Goal: Transaction & Acquisition: Purchase product/service

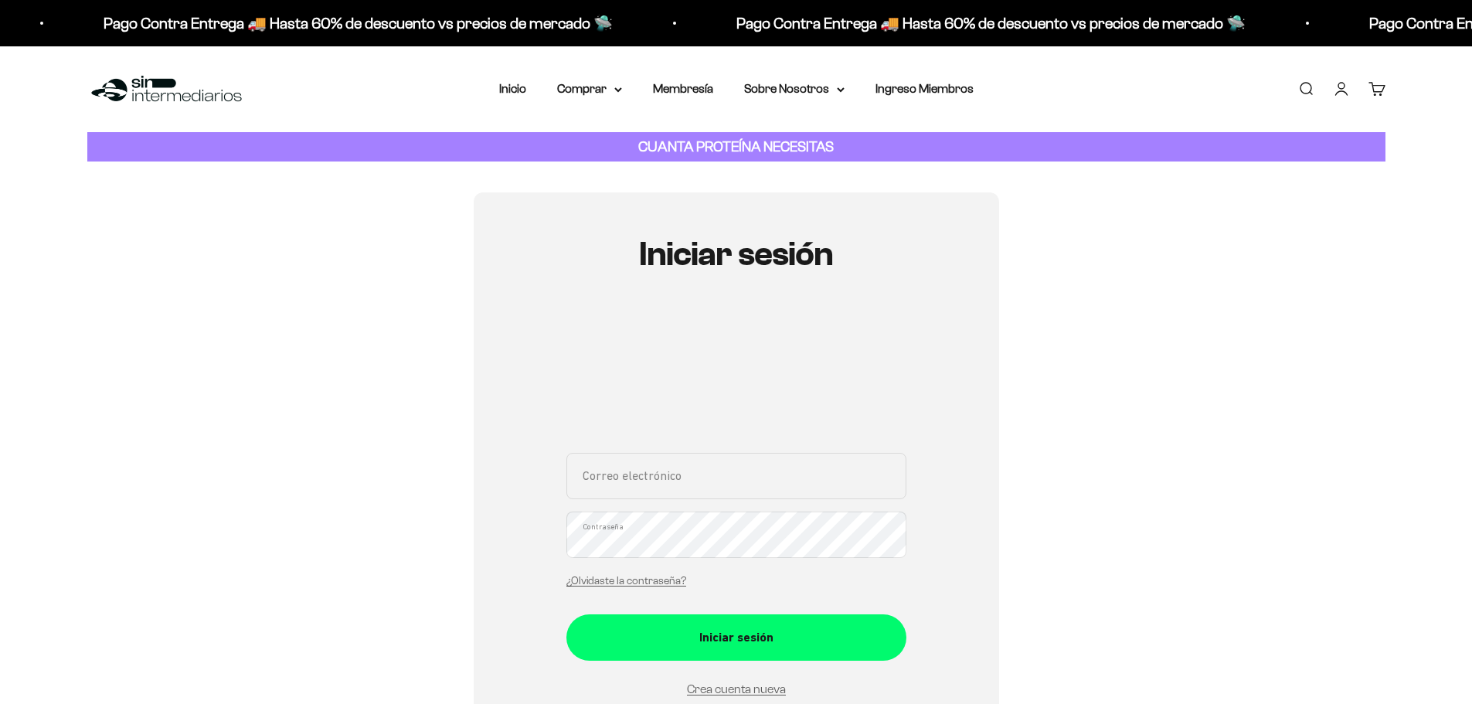
drag, startPoint x: 764, startPoint y: 461, endPoint x: 760, endPoint y: 481, distance: 20.5
click at [764, 461] on input "Correo electrónico" at bounding box center [737, 476] width 340 height 46
type input "Canuto1125@gmail.com"
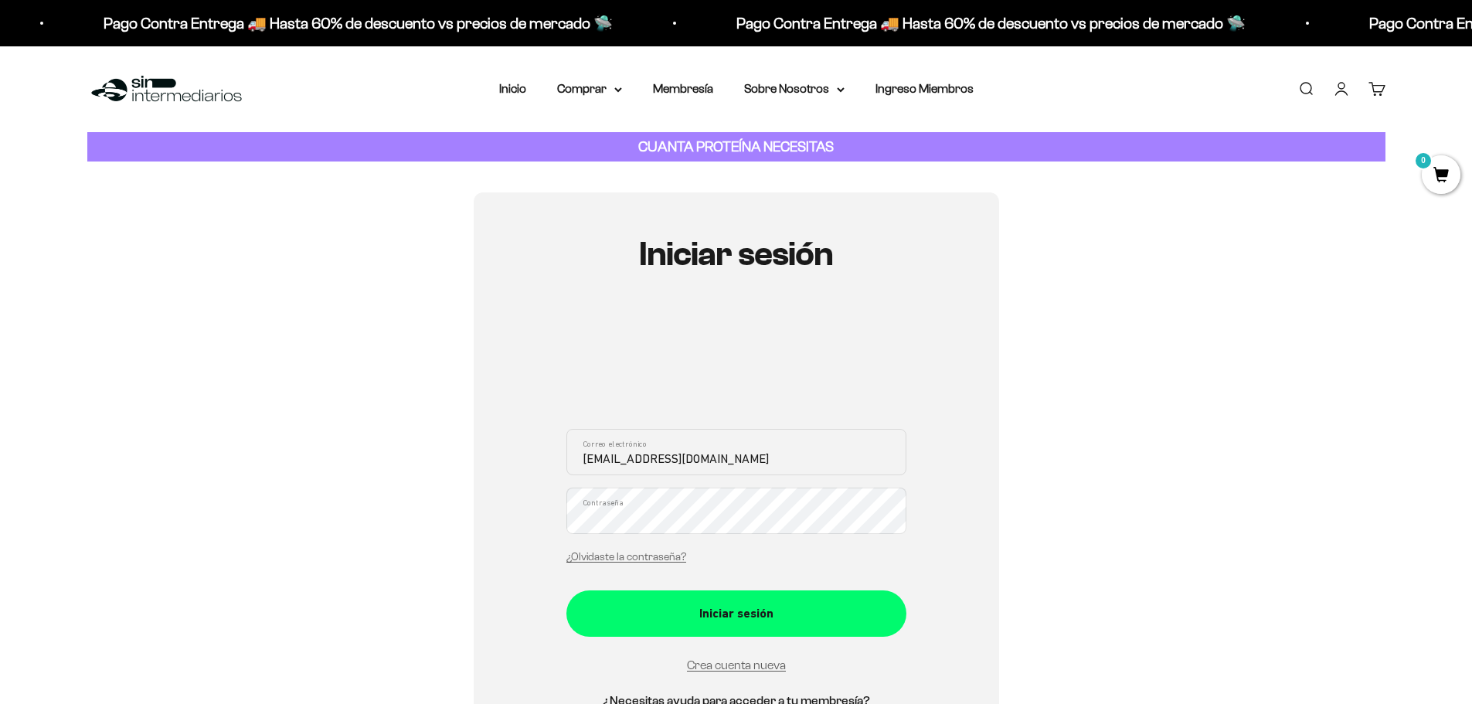
click at [567, 590] on button "Iniciar sesión" at bounding box center [737, 613] width 340 height 46
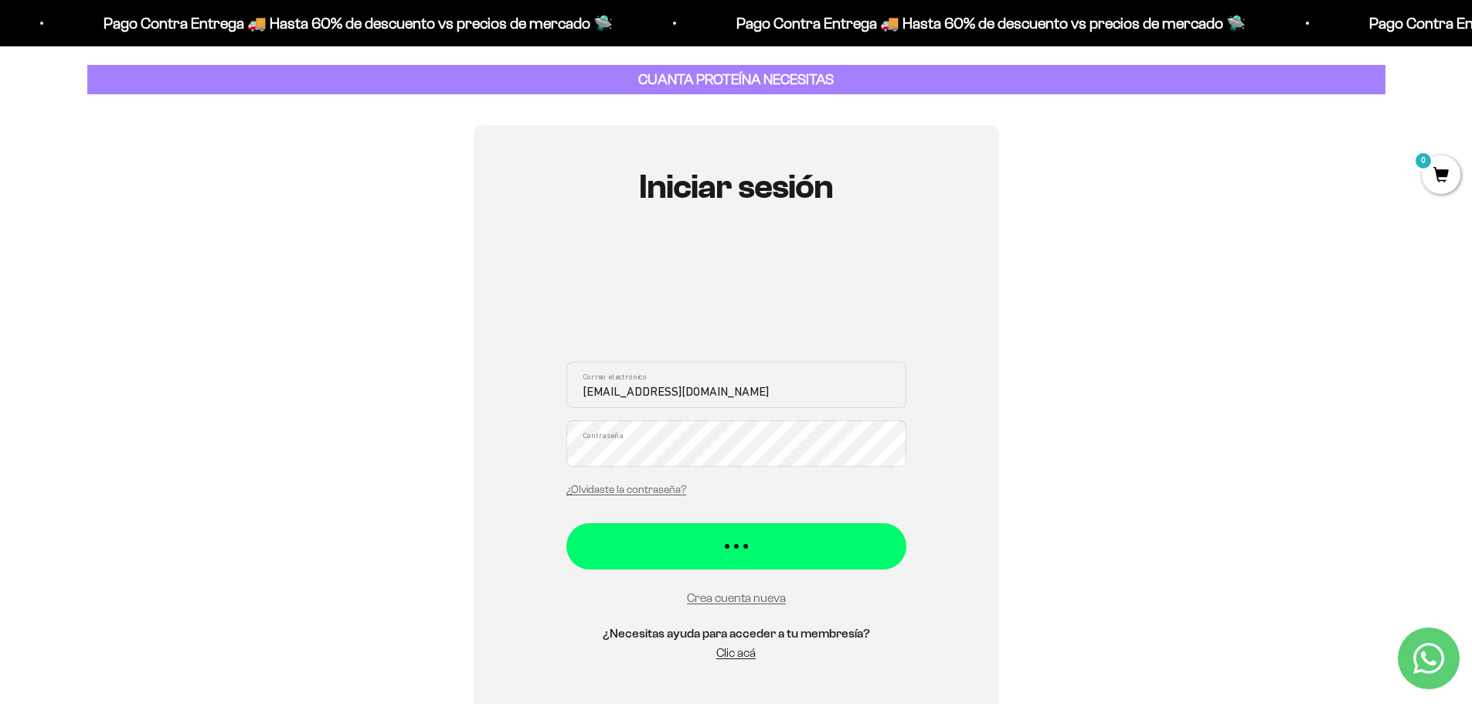
scroll to position [155, 0]
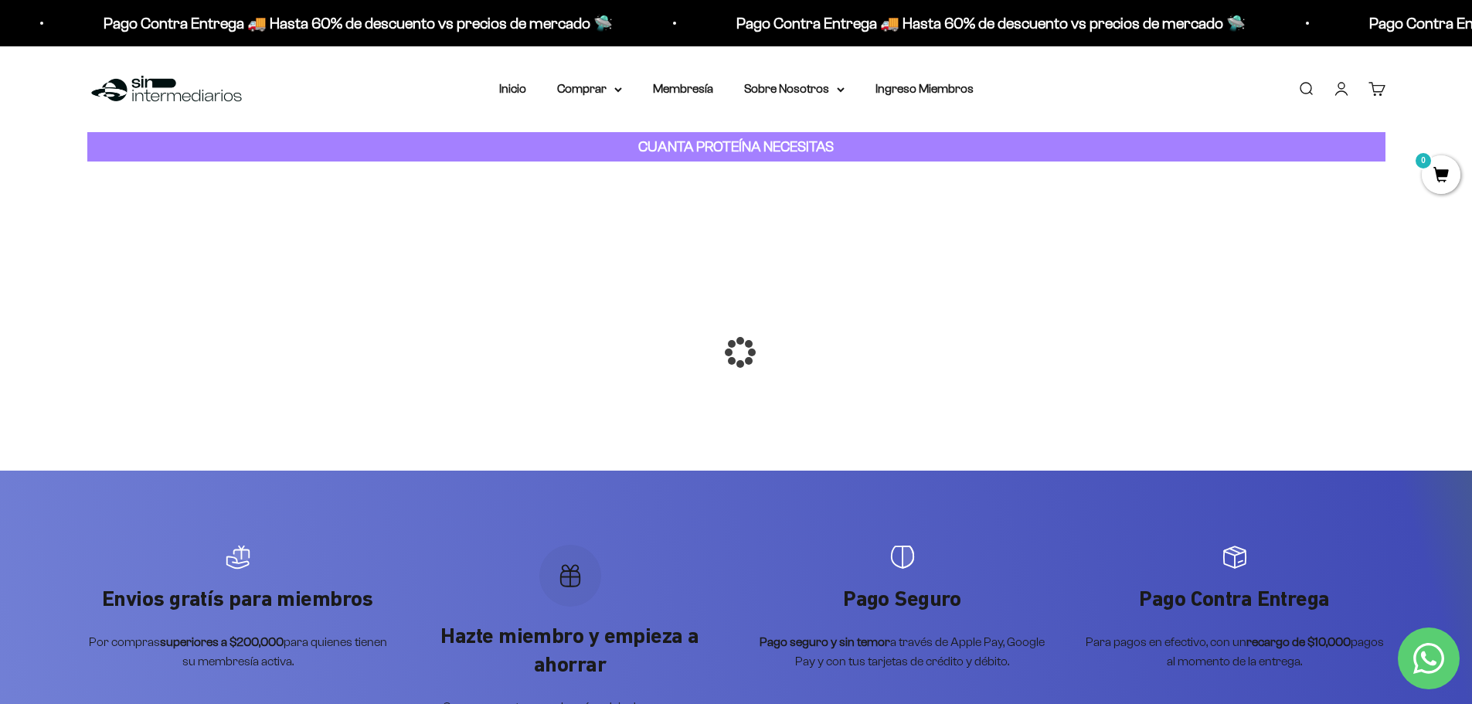
click at [737, 352] on div at bounding box center [737, 352] width 0 height 0
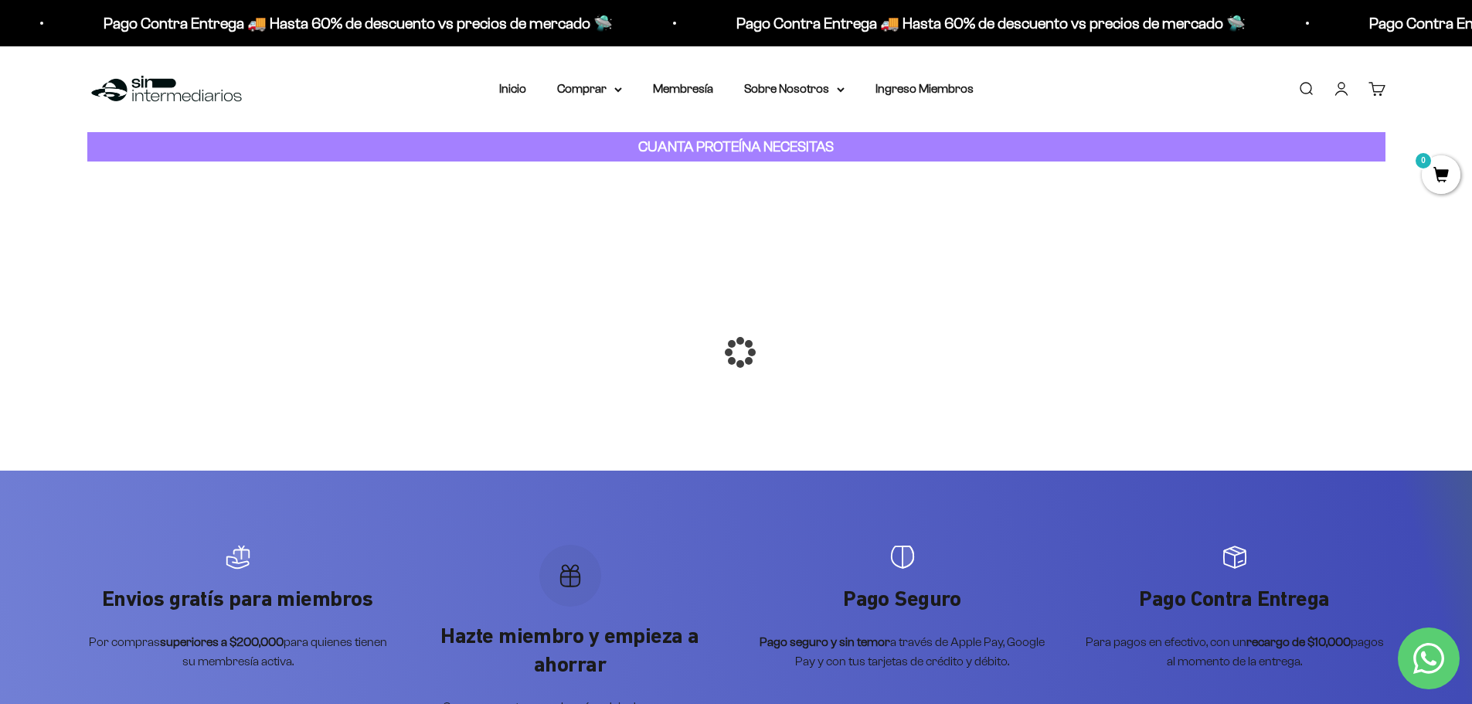
click at [737, 352] on div at bounding box center [737, 352] width 0 height 0
click at [521, 88] on link "Inicio" at bounding box center [512, 88] width 27 height 13
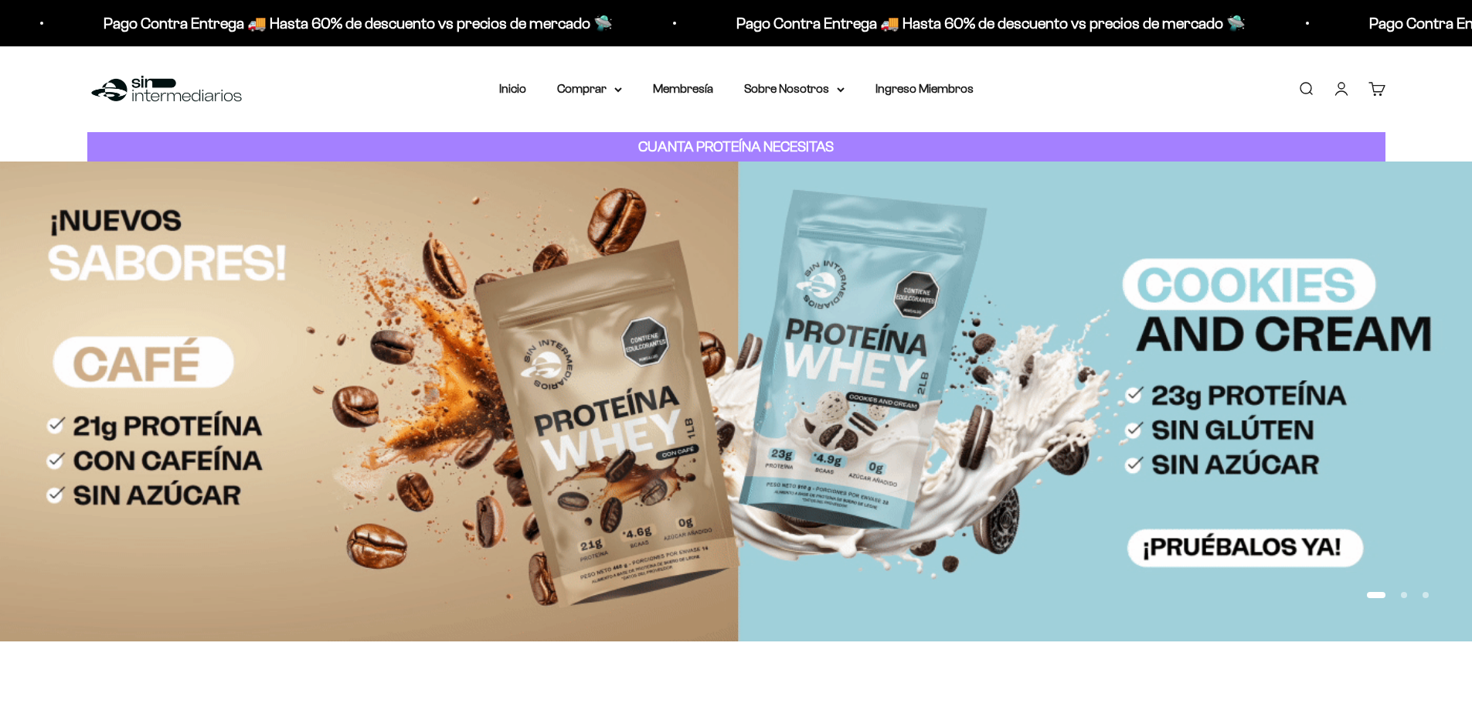
click at [1344, 92] on link "Cuenta" at bounding box center [1341, 88] width 17 height 17
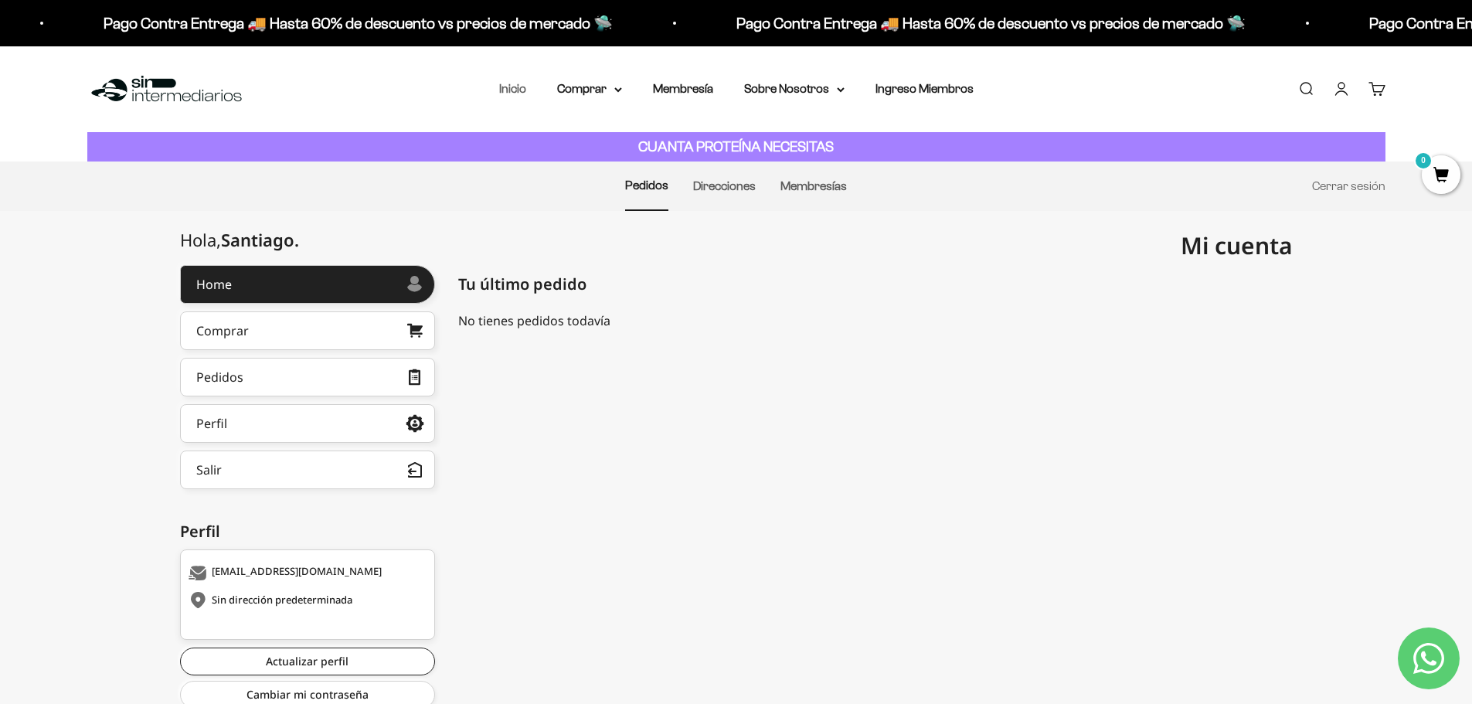
click at [512, 90] on link "Inicio" at bounding box center [512, 88] width 27 height 13
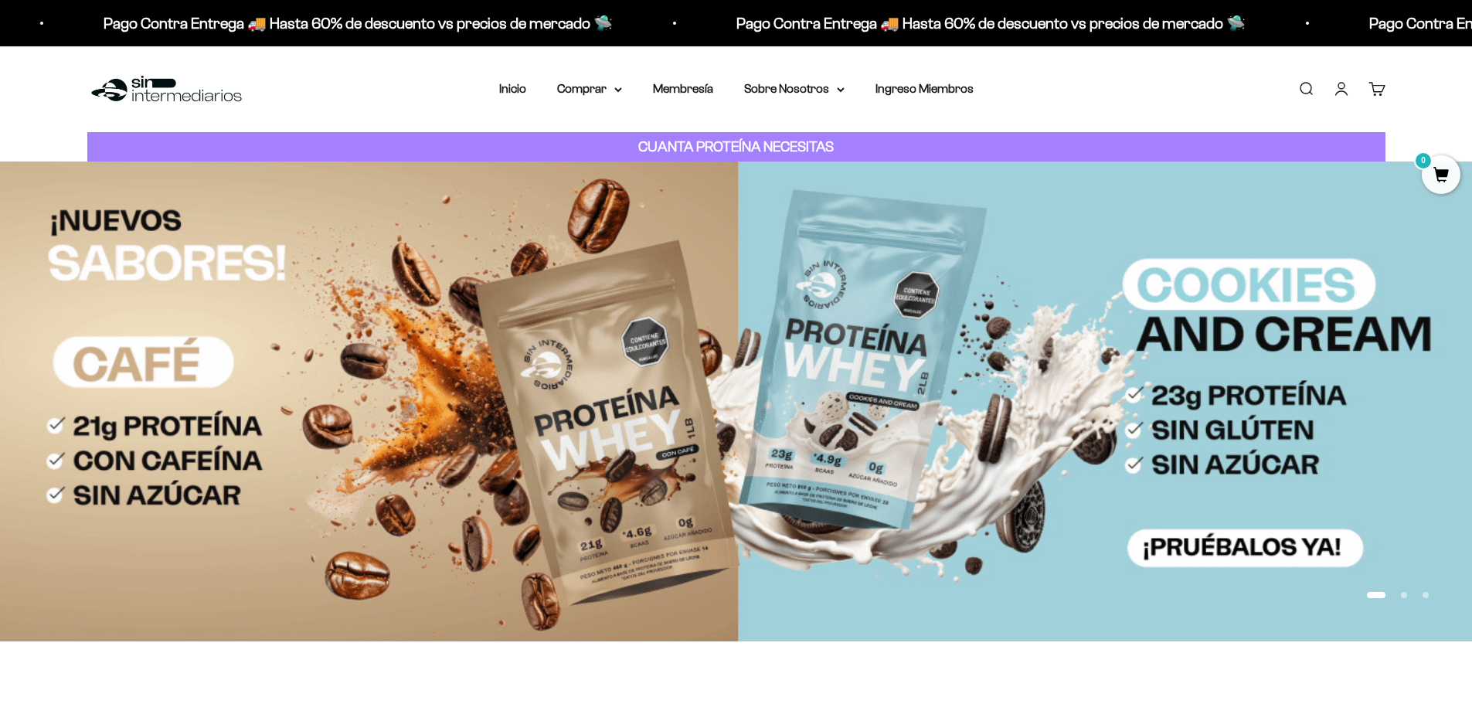
click at [1310, 97] on link "Buscar" at bounding box center [1306, 88] width 17 height 17
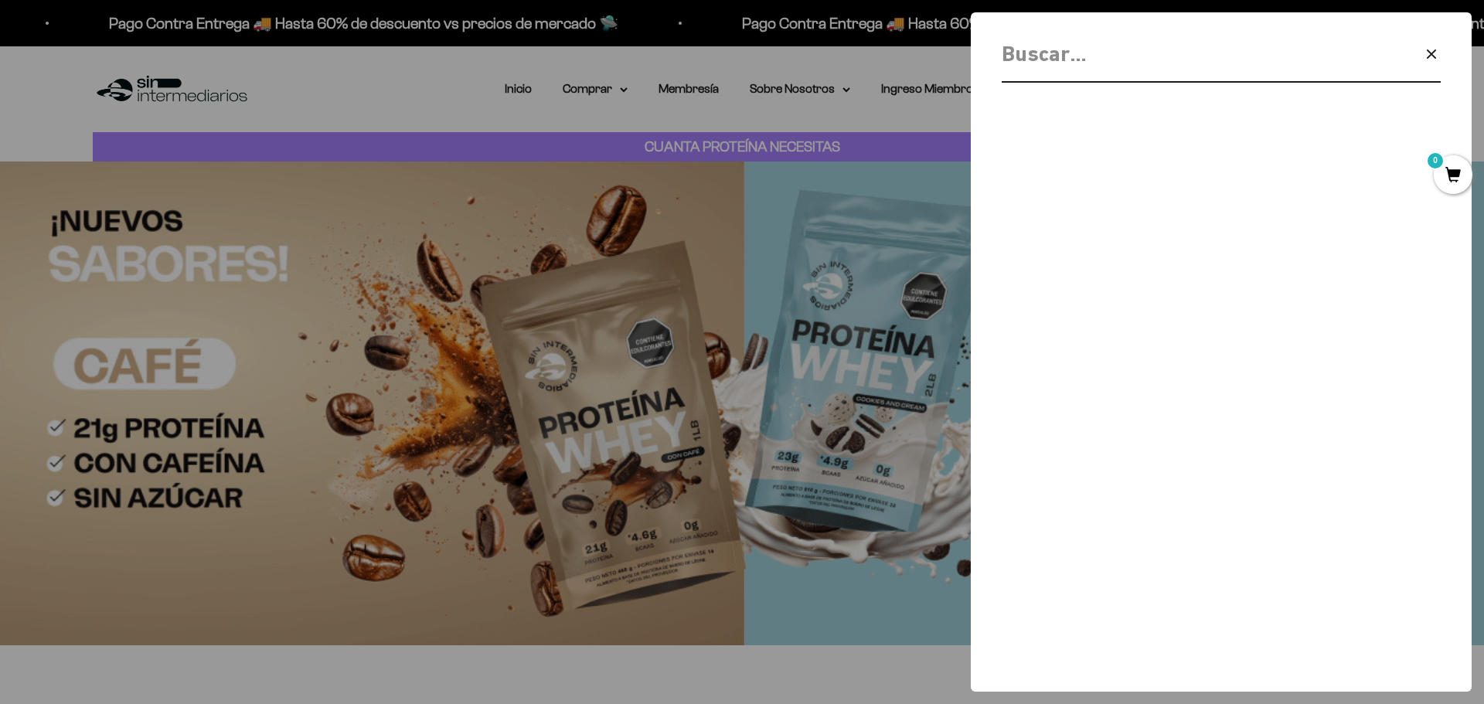
type input "X"
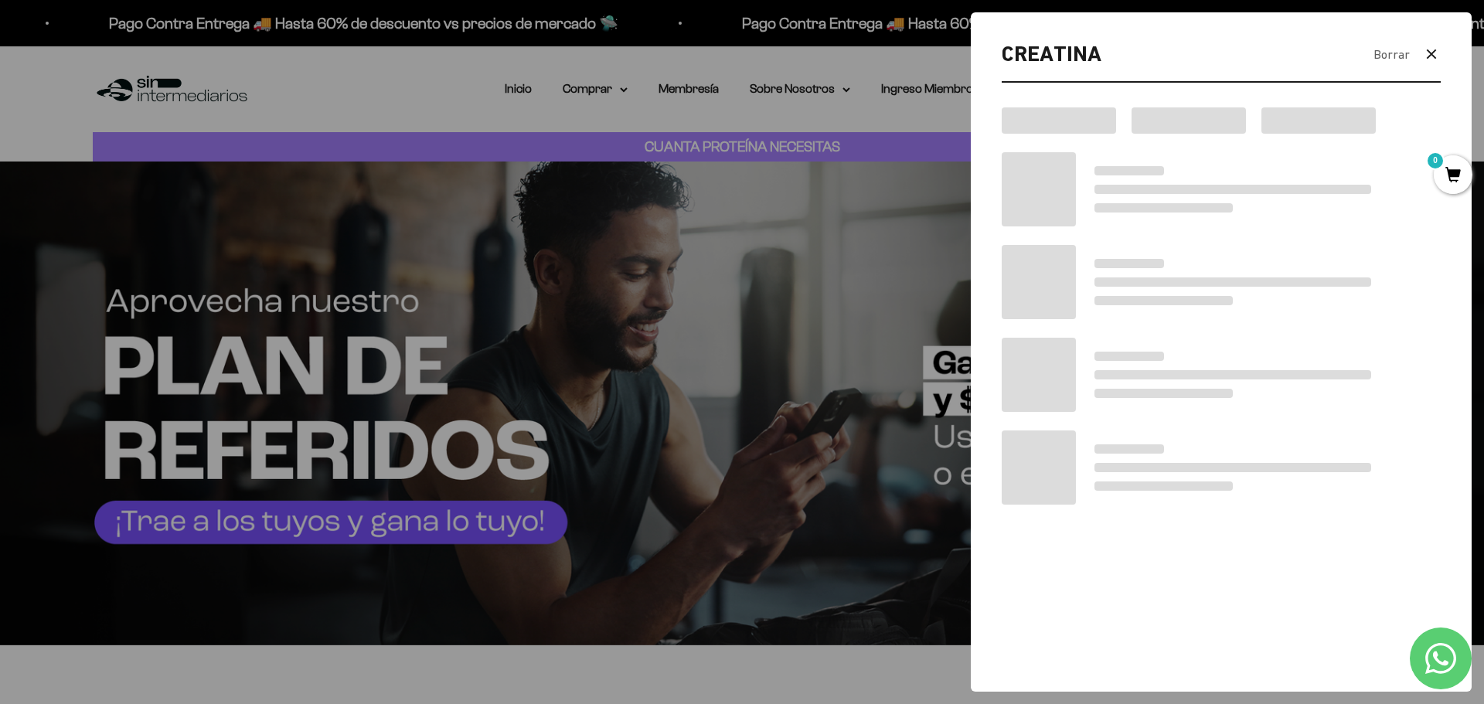
type input "CREATINA"
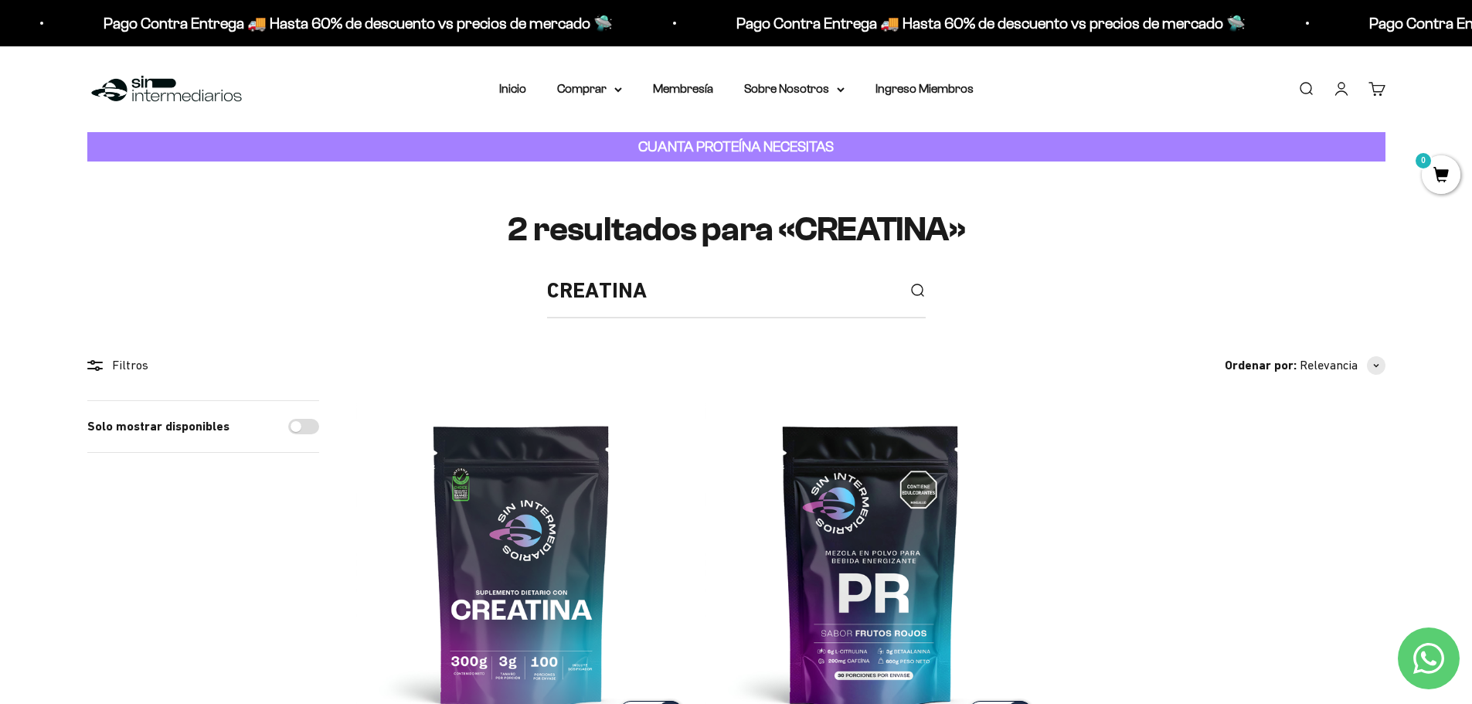
click at [614, 67] on div "Menú Buscar Inicio Comprar Proteínas Ver Todos Whey Iso Vegan Pancakes Pre-Entr…" at bounding box center [736, 89] width 1472 height 86
click at [1298, 90] on link "Buscar" at bounding box center [1306, 88] width 17 height 17
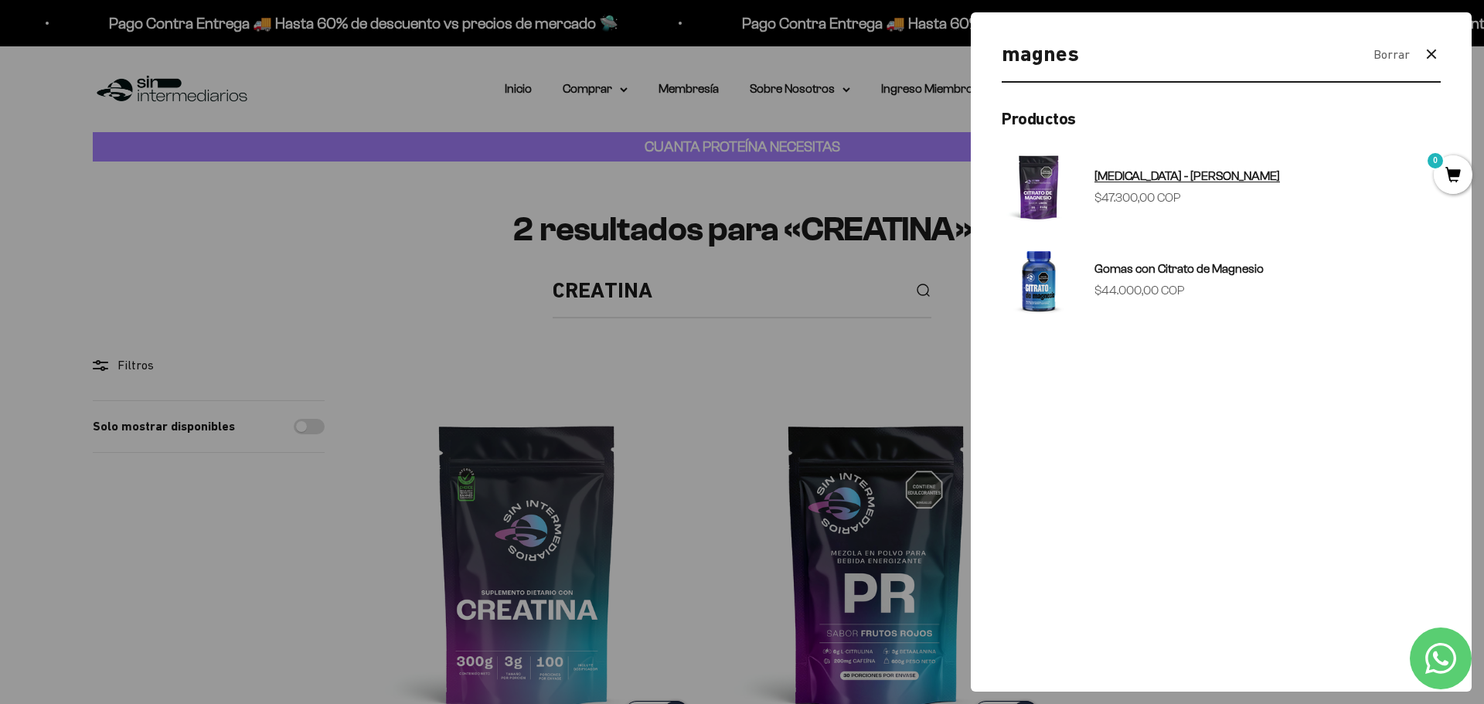
type input "magnes"
click at [1158, 186] on div "Citrato de Magnesio - Sabor Limón Precio de oferta $47.300,00 COP" at bounding box center [1186, 186] width 185 height 41
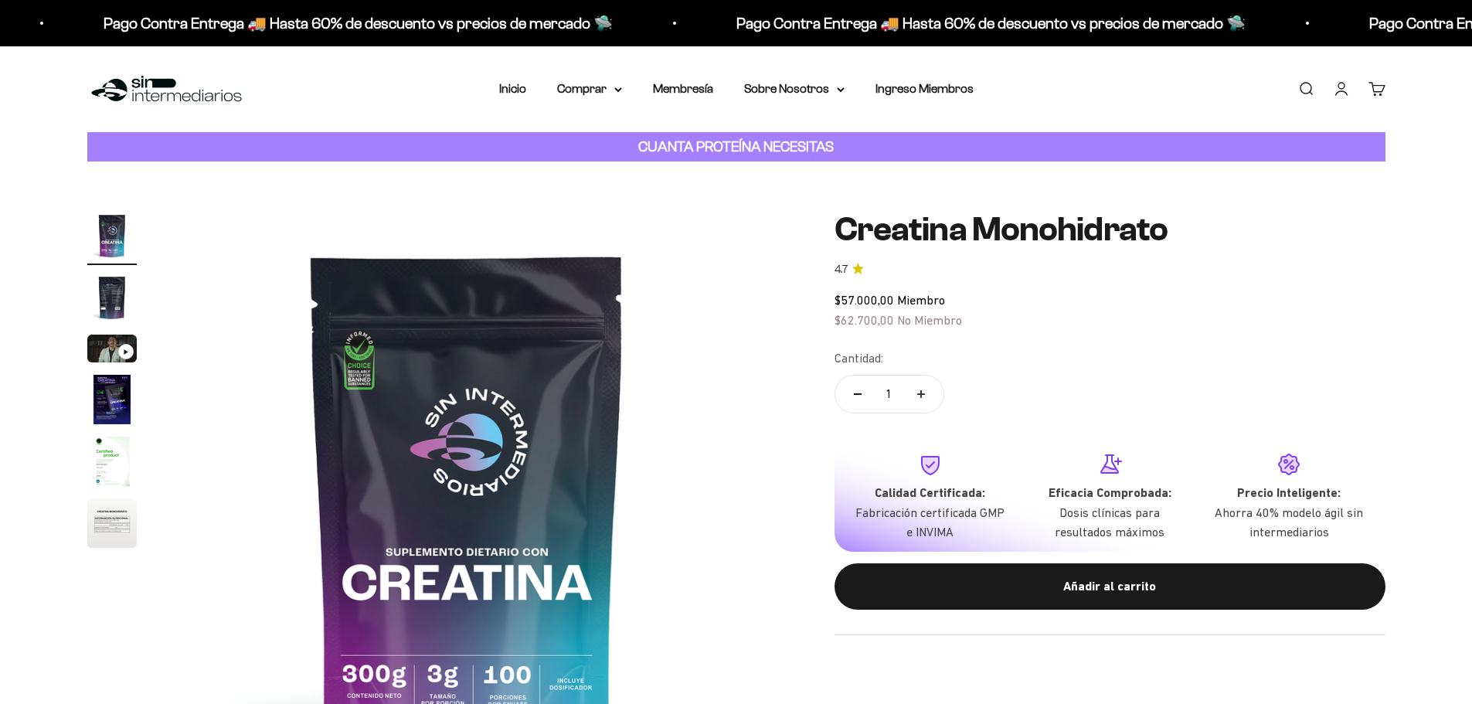
click at [362, 431] on img at bounding box center [467, 504] width 587 height 587
click at [373, 305] on img at bounding box center [467, 504] width 587 height 587
click at [111, 288] on img "Ir al artículo 2" at bounding box center [111, 297] width 49 height 49
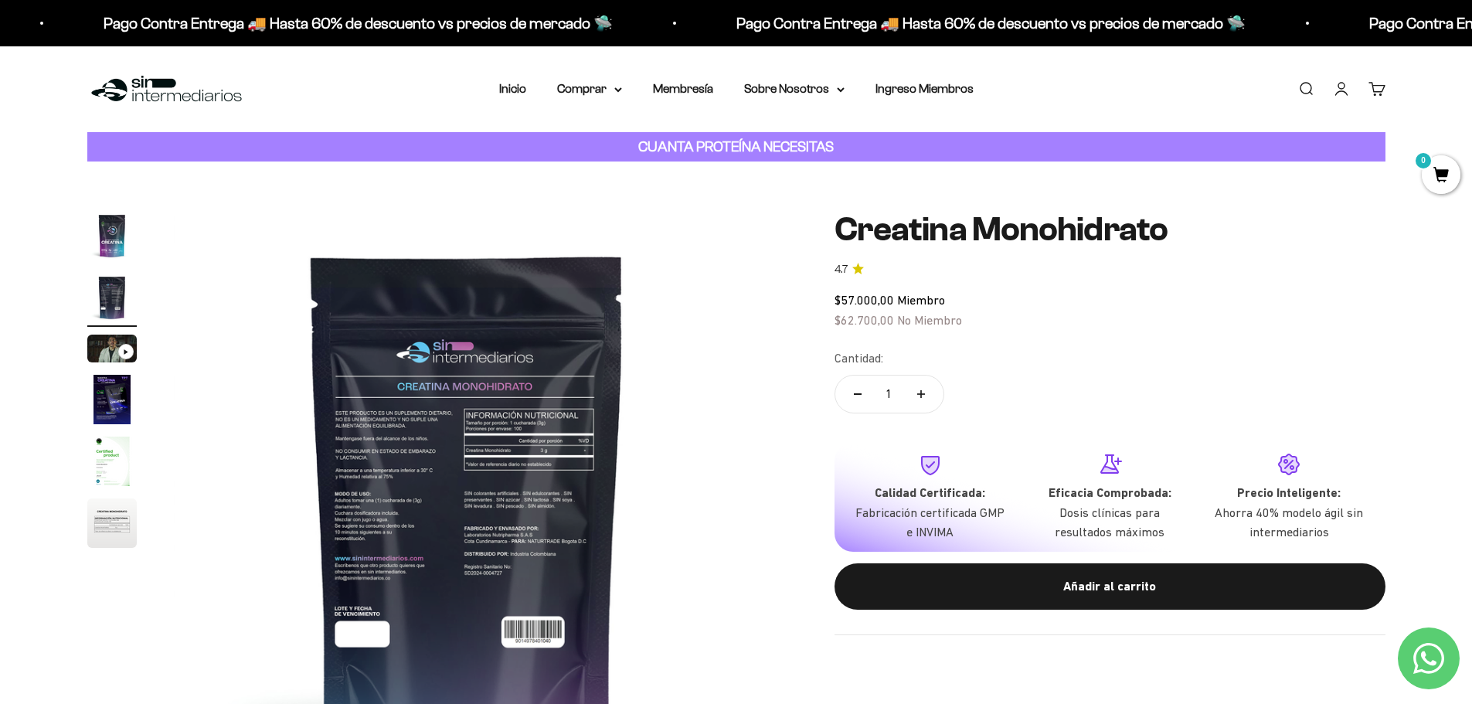
click at [104, 396] on img "Ir al artículo 4" at bounding box center [111, 399] width 49 height 49
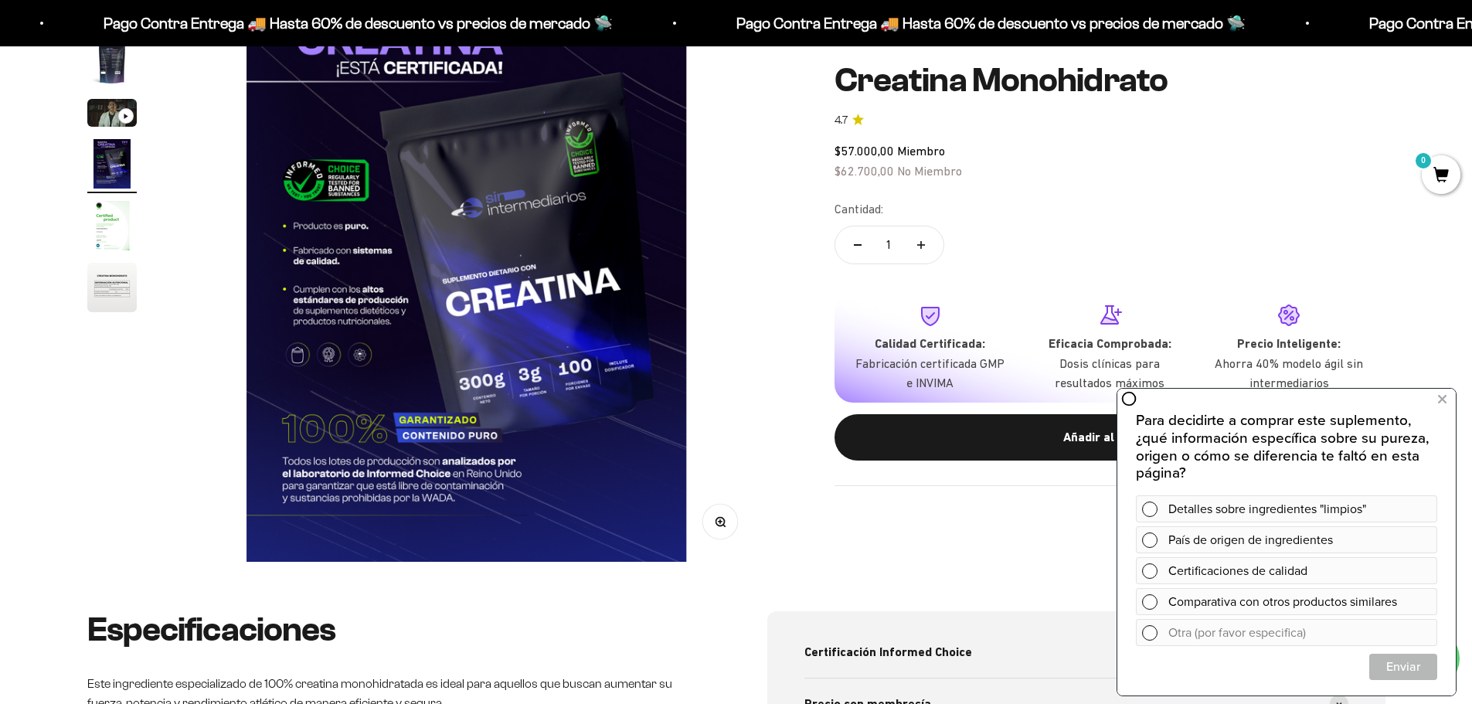
scroll to position [386, 0]
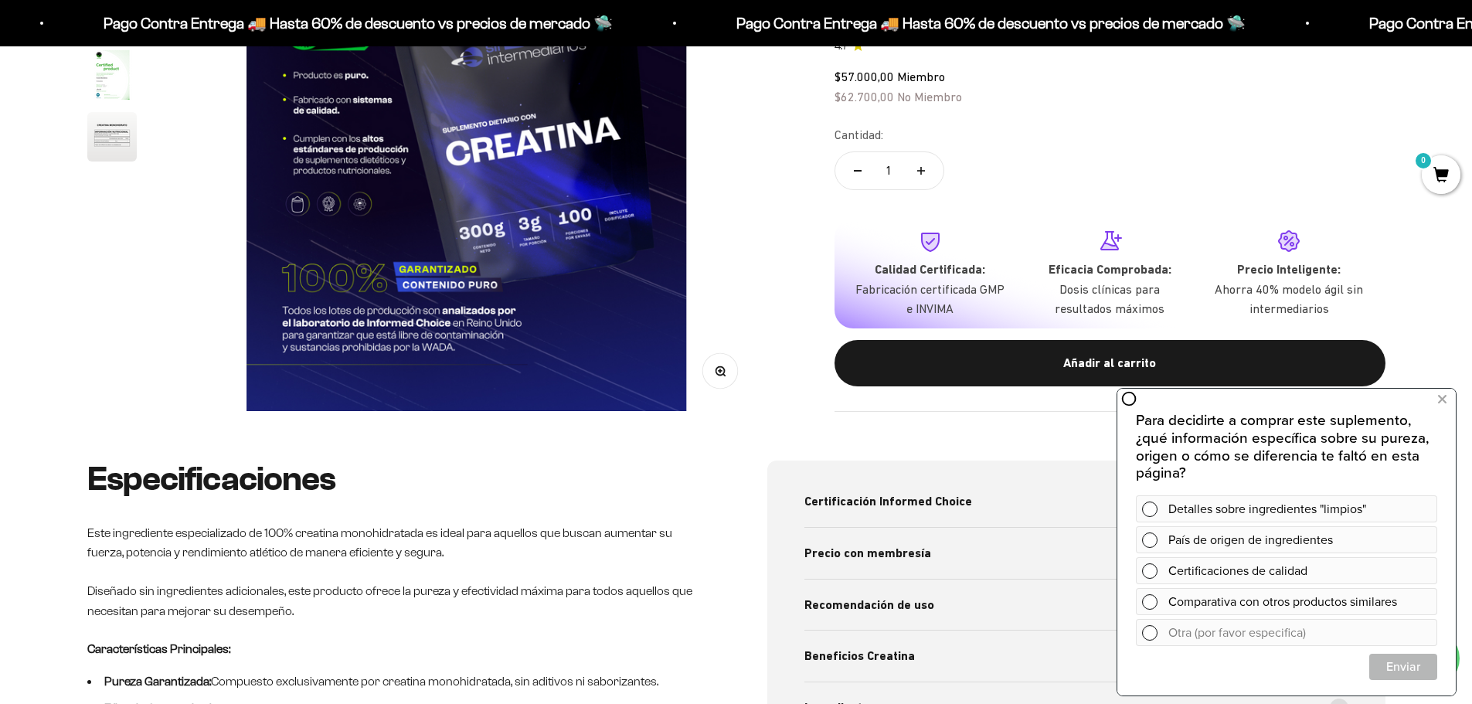
click at [723, 367] on circle "button" at bounding box center [720, 370] width 9 height 9
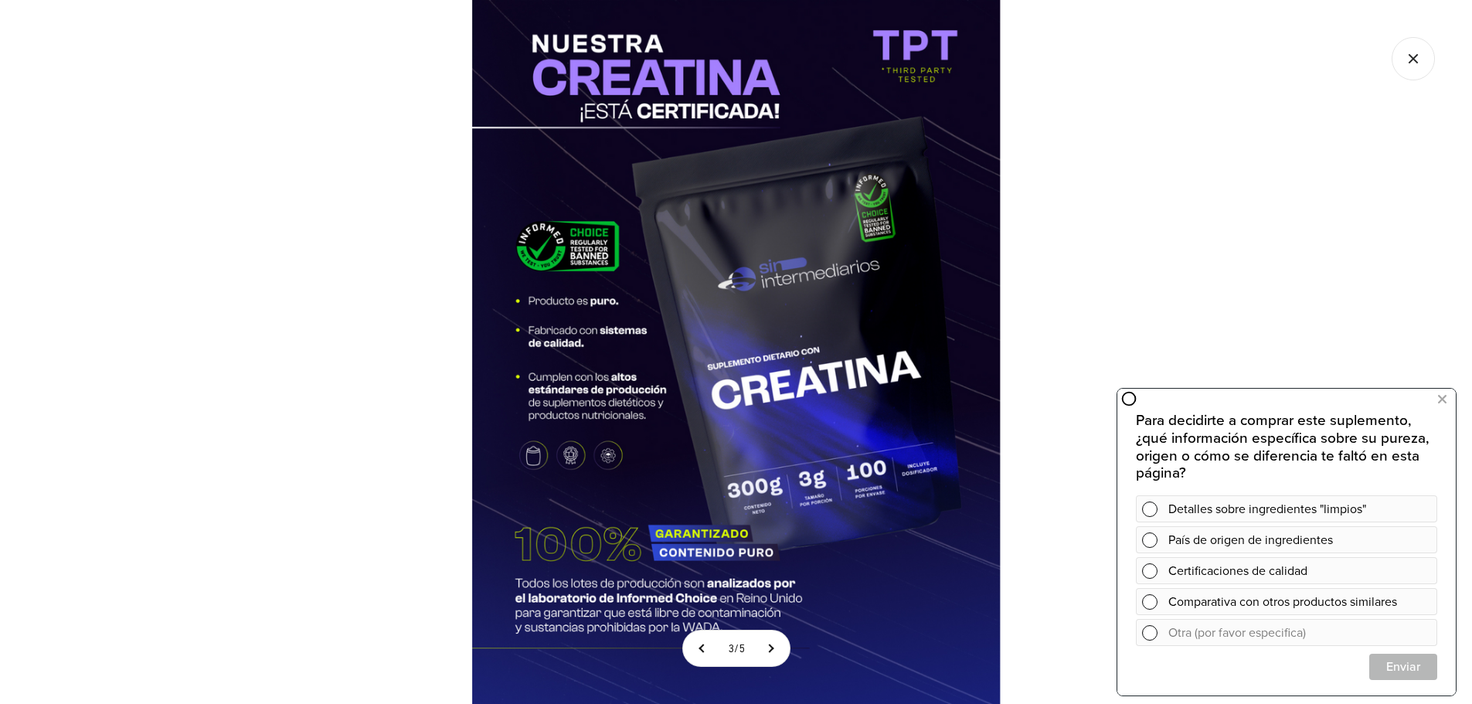
click at [638, 247] on img at bounding box center [736, 352] width 704 height 704
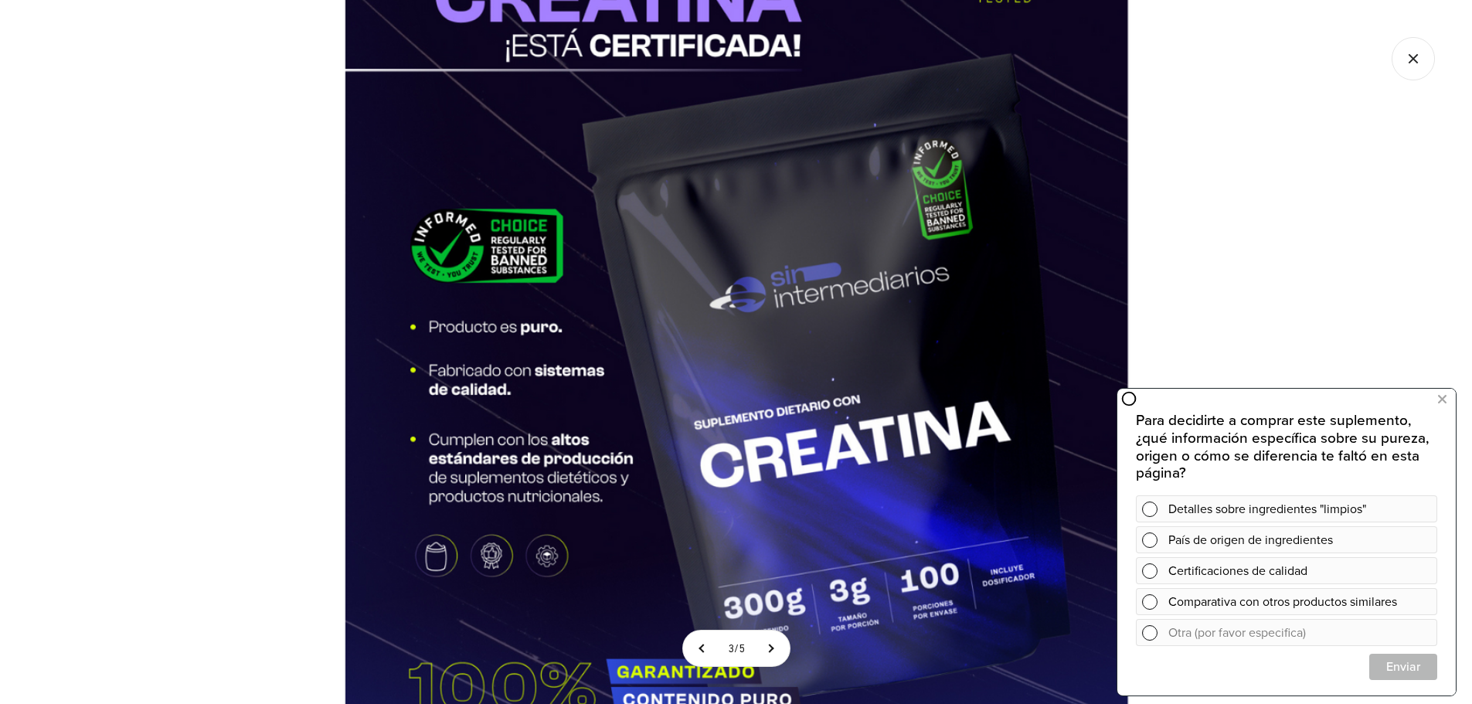
click at [318, 296] on img at bounding box center [736, 402] width 1043 height 1043
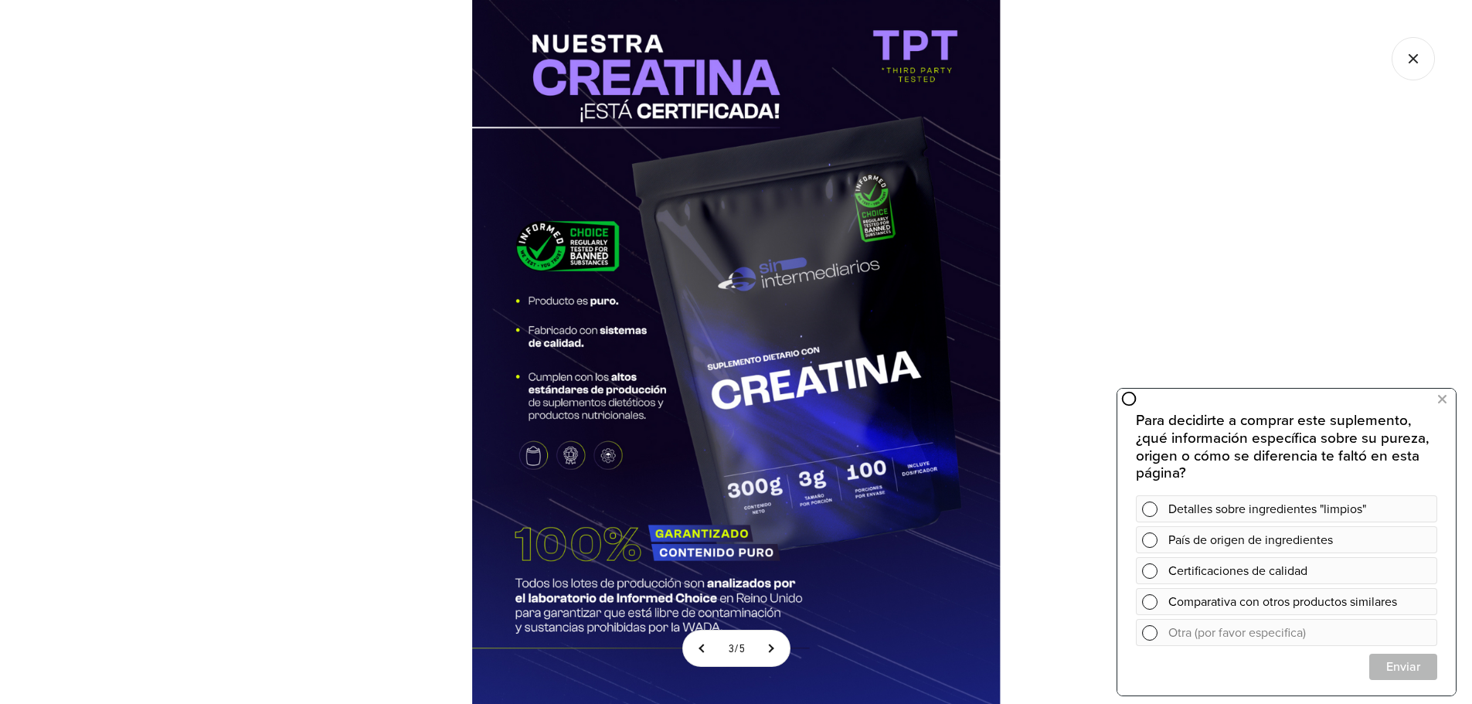
click at [1445, 45] on div at bounding box center [736, 352] width 1472 height 704
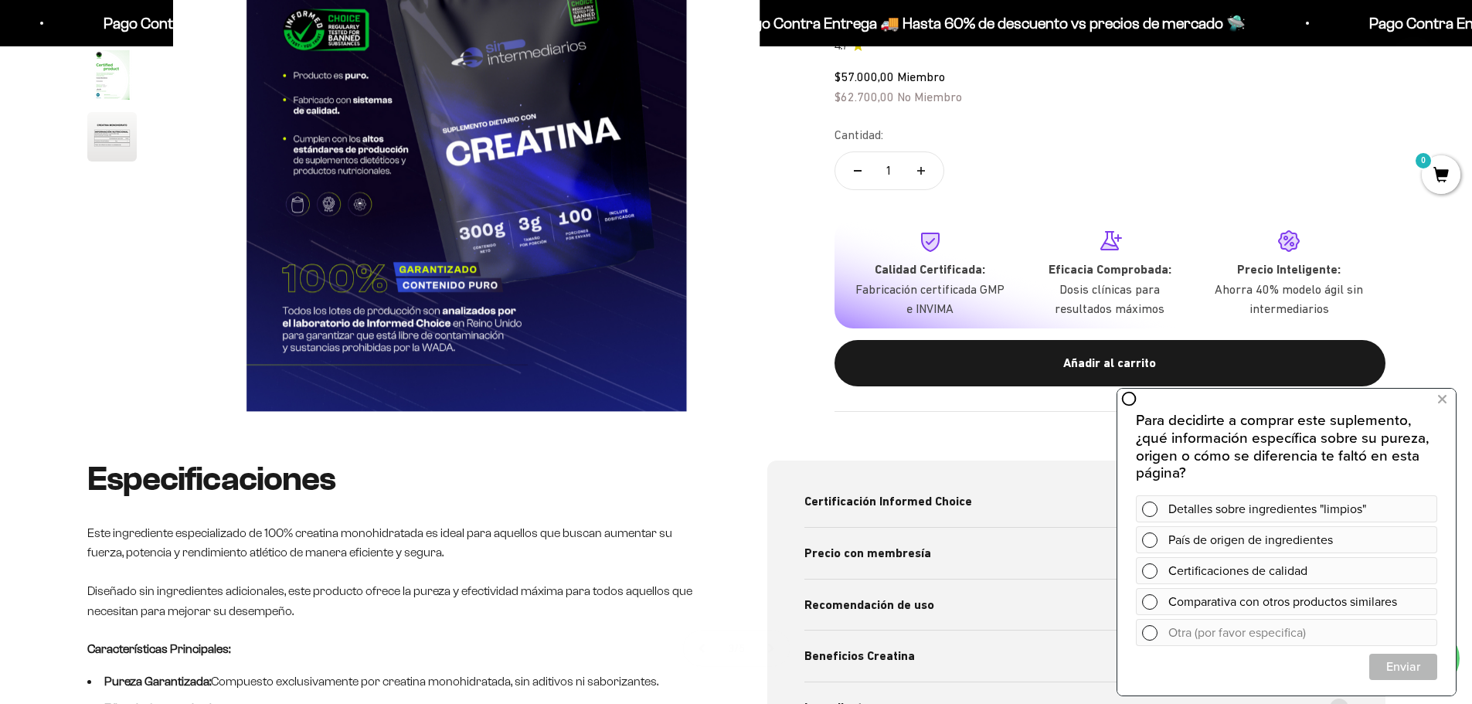
click at [1421, 53] on icon "Cerrar galería" at bounding box center [1413, 58] width 43 height 43
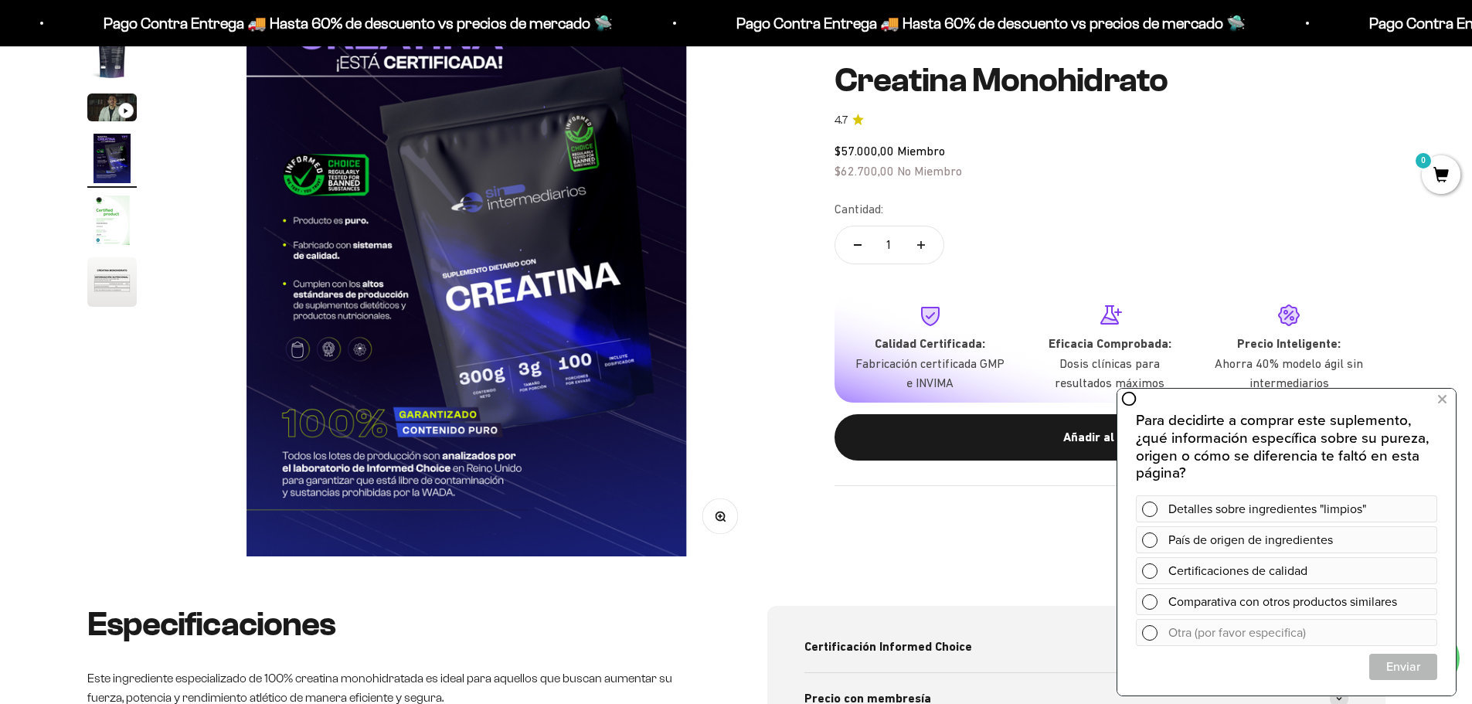
scroll to position [77, 0]
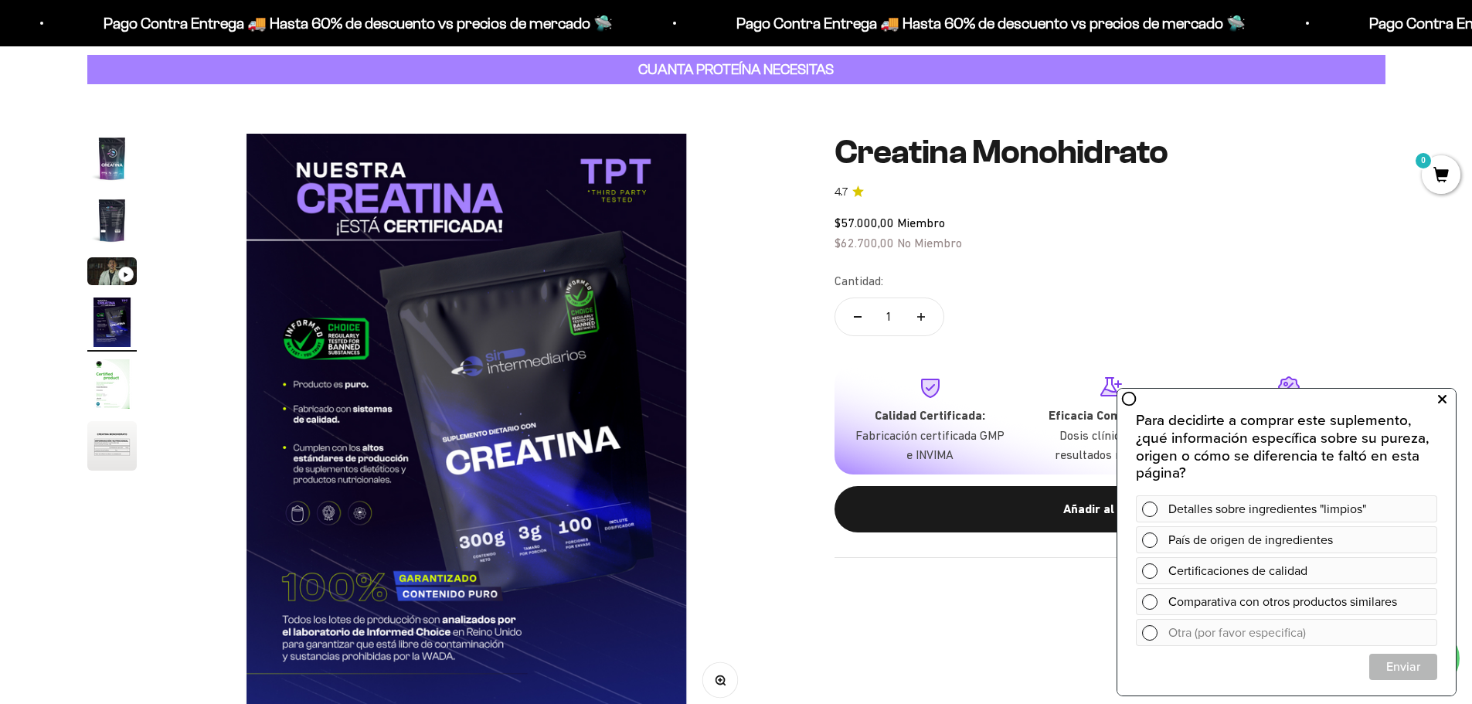
click at [1443, 395] on icon at bounding box center [1442, 400] width 9 height 20
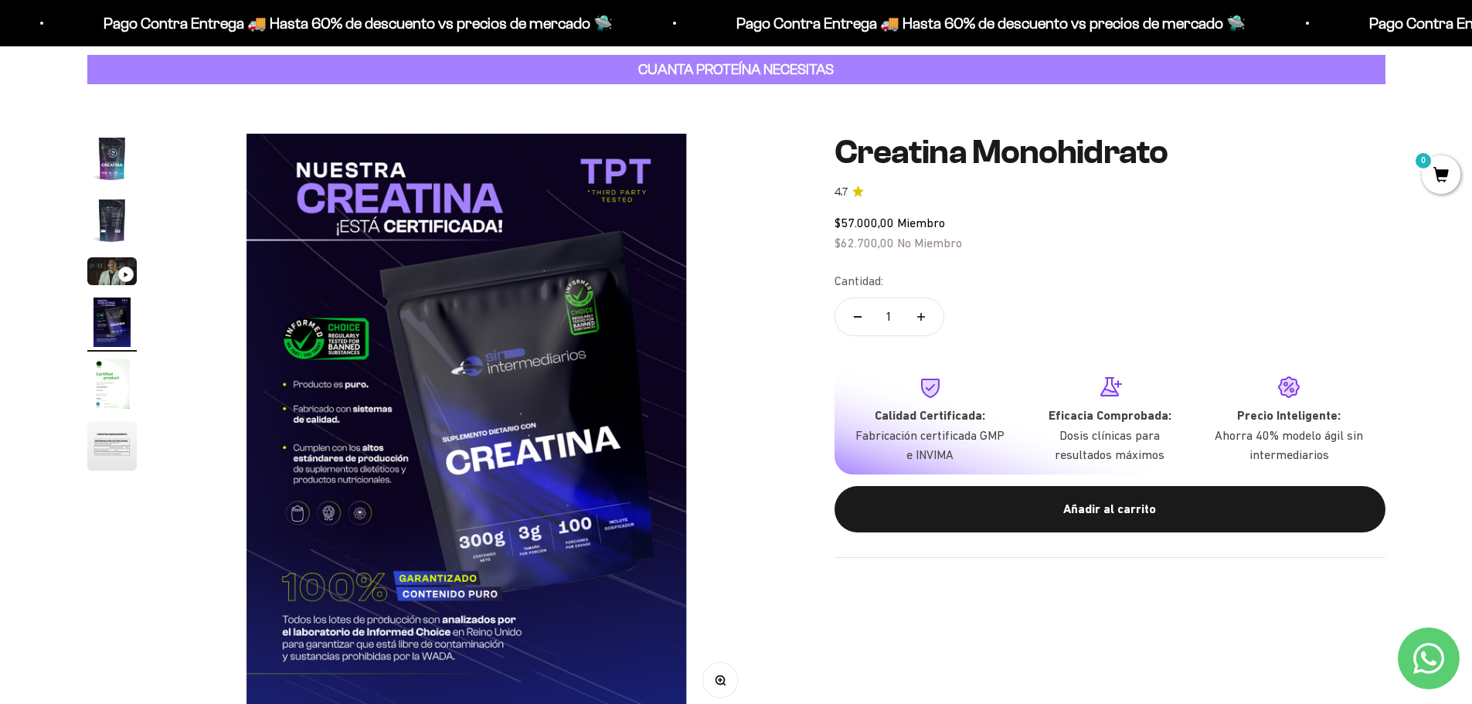
click at [914, 315] on button "Aumentar cantidad" at bounding box center [921, 316] width 45 height 37
click at [924, 309] on button "Aumentar cantidad" at bounding box center [921, 316] width 45 height 37
click at [864, 313] on button "Reducir cantidad" at bounding box center [857, 316] width 45 height 37
type input "2"
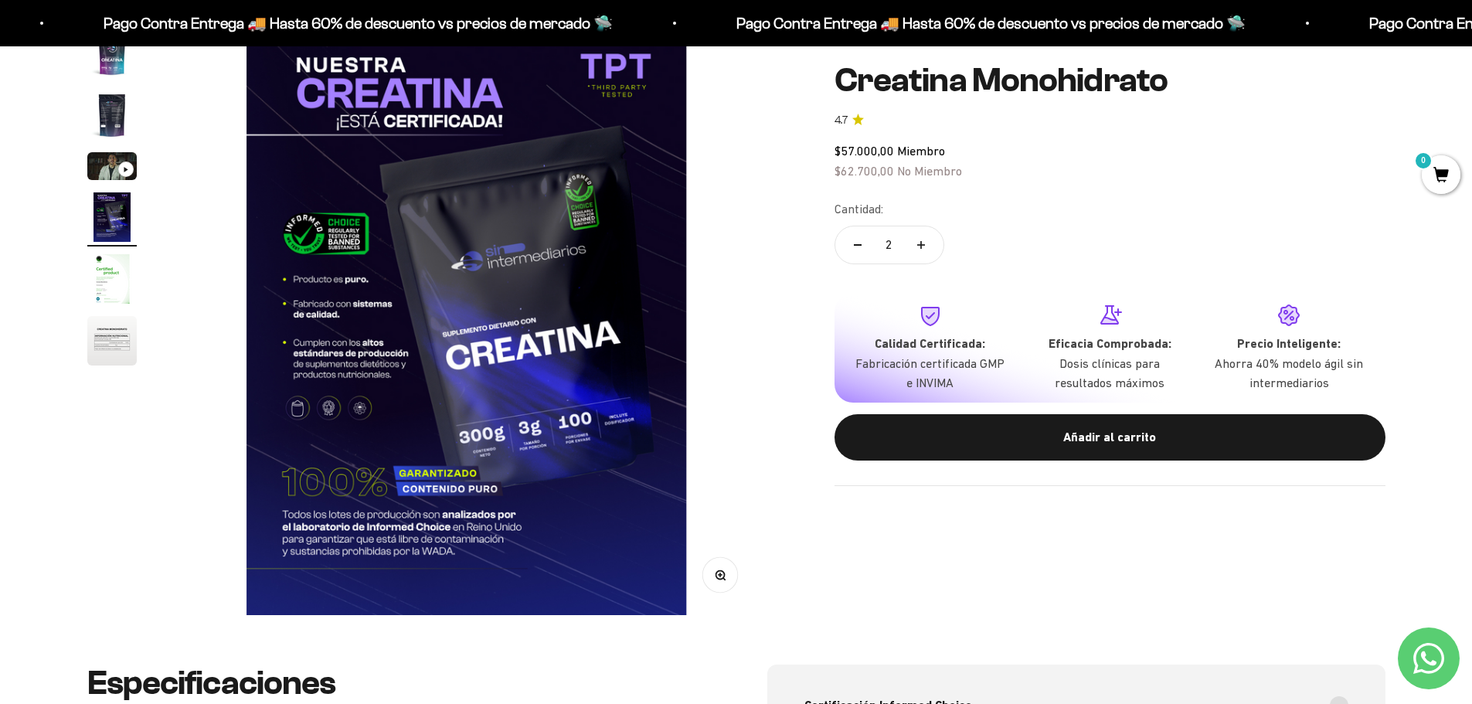
scroll to position [309, 0]
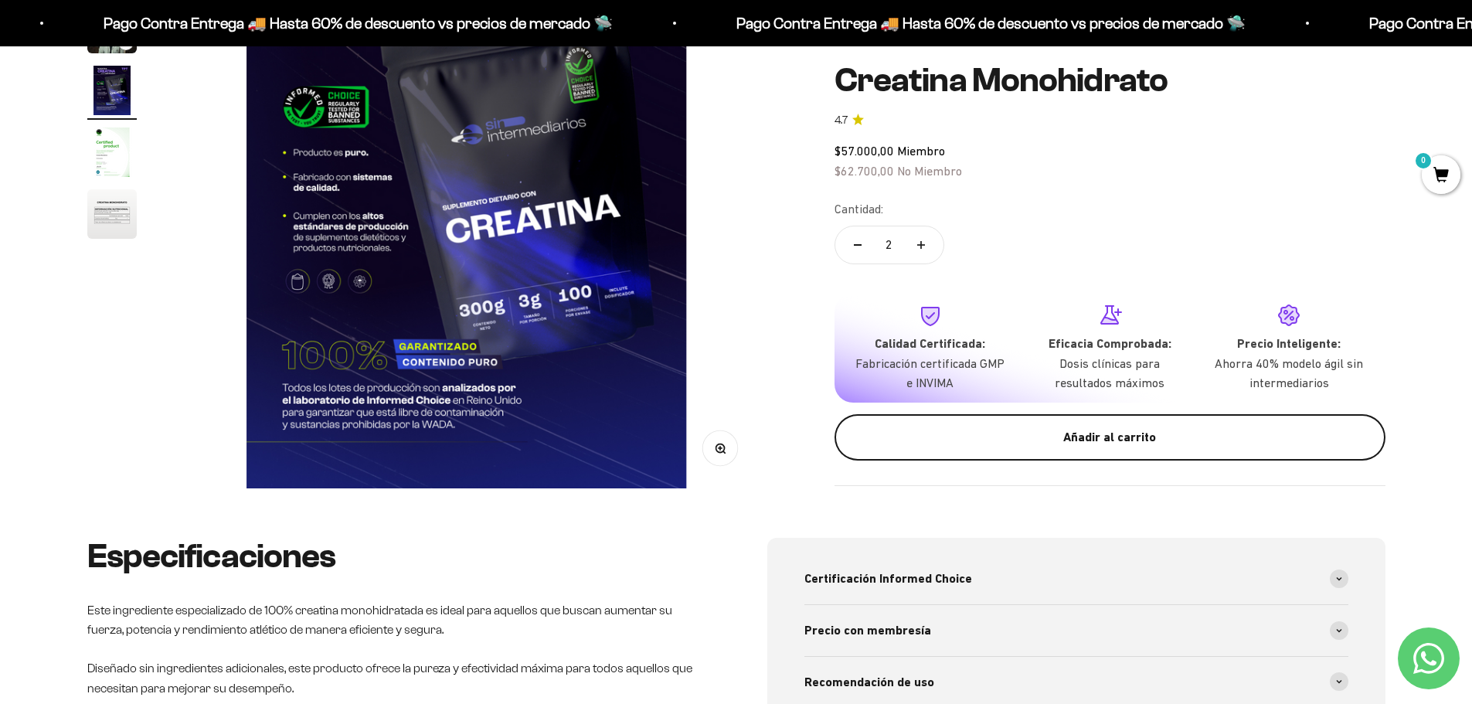
click at [1052, 421] on button "Añadir al carrito" at bounding box center [1110, 437] width 551 height 46
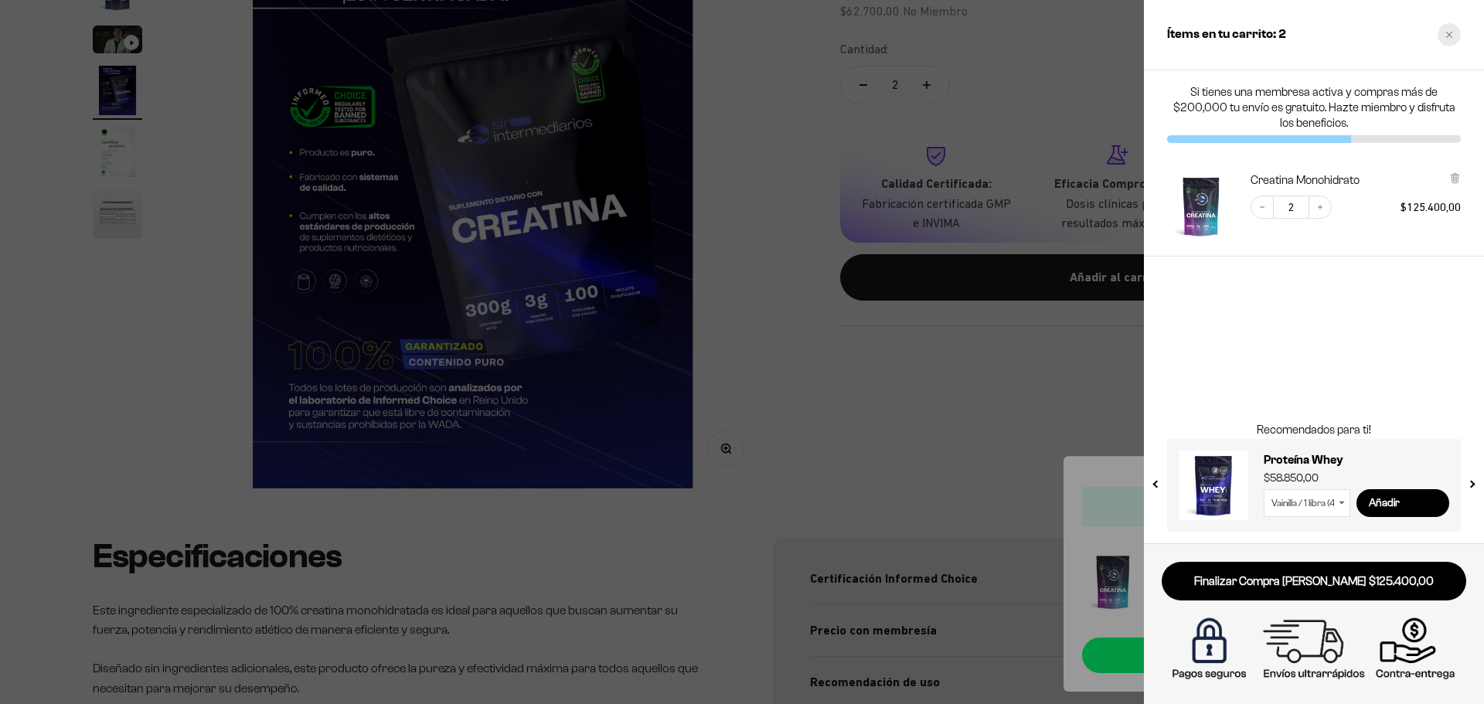
click at [1455, 39] on div "Close cart" at bounding box center [1449, 34] width 23 height 23
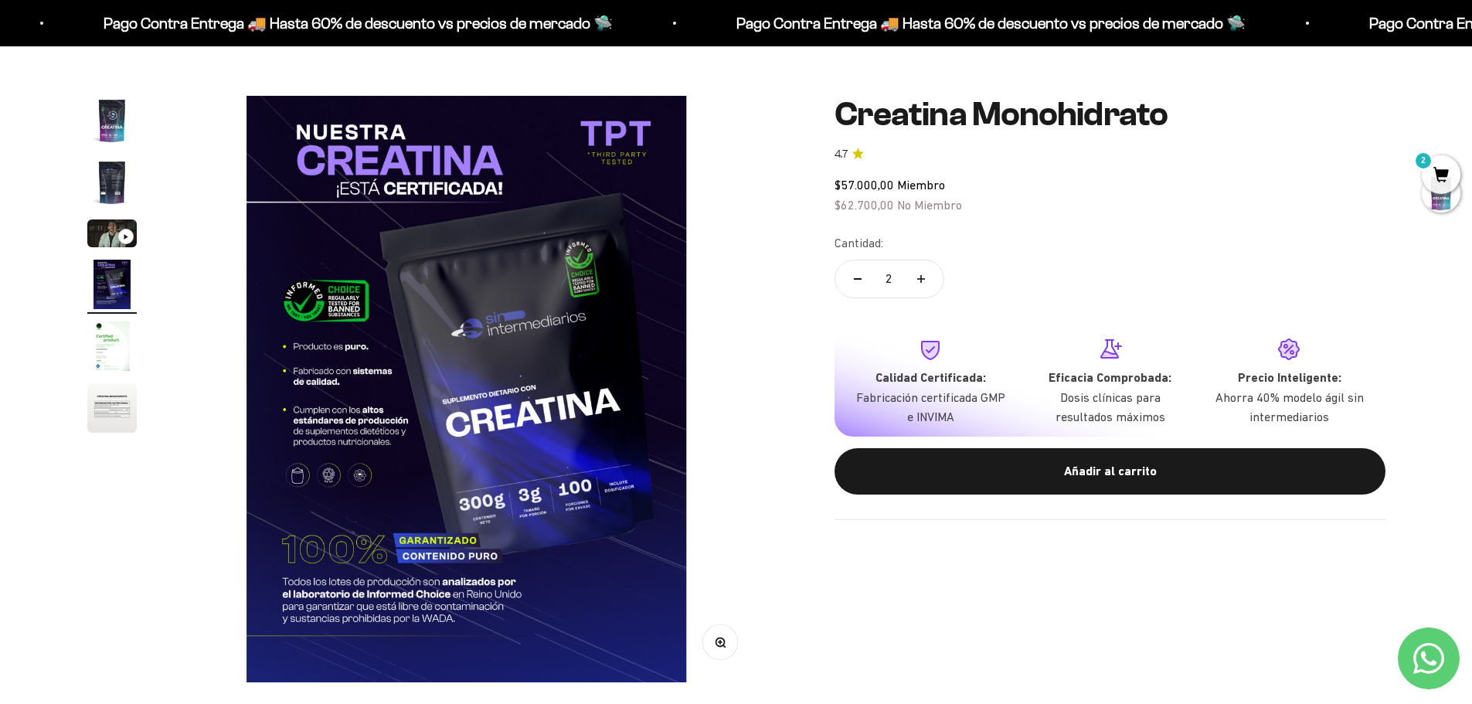
scroll to position [0, 0]
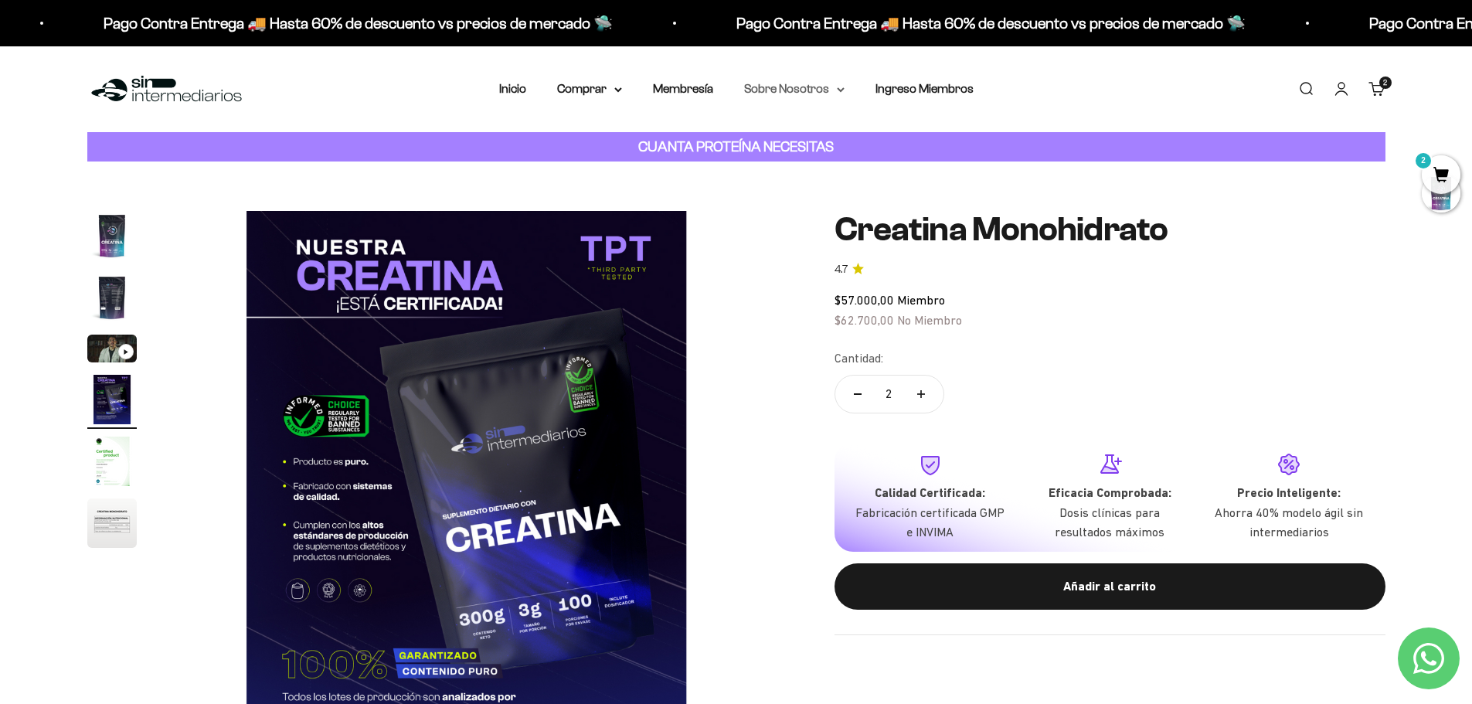
click at [824, 84] on summary "Sobre Nosotros" at bounding box center [794, 89] width 100 height 20
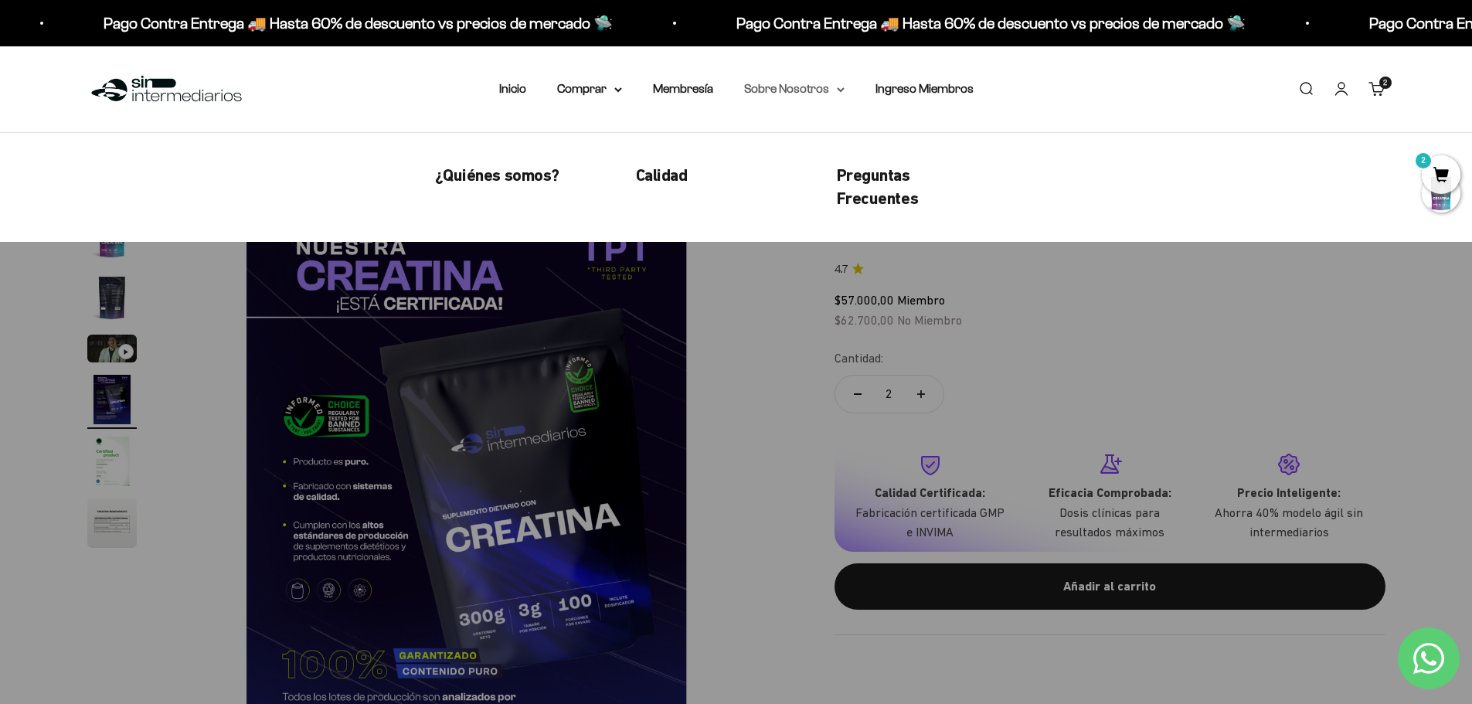
click at [817, 85] on summary "Sobre Nosotros" at bounding box center [794, 89] width 100 height 20
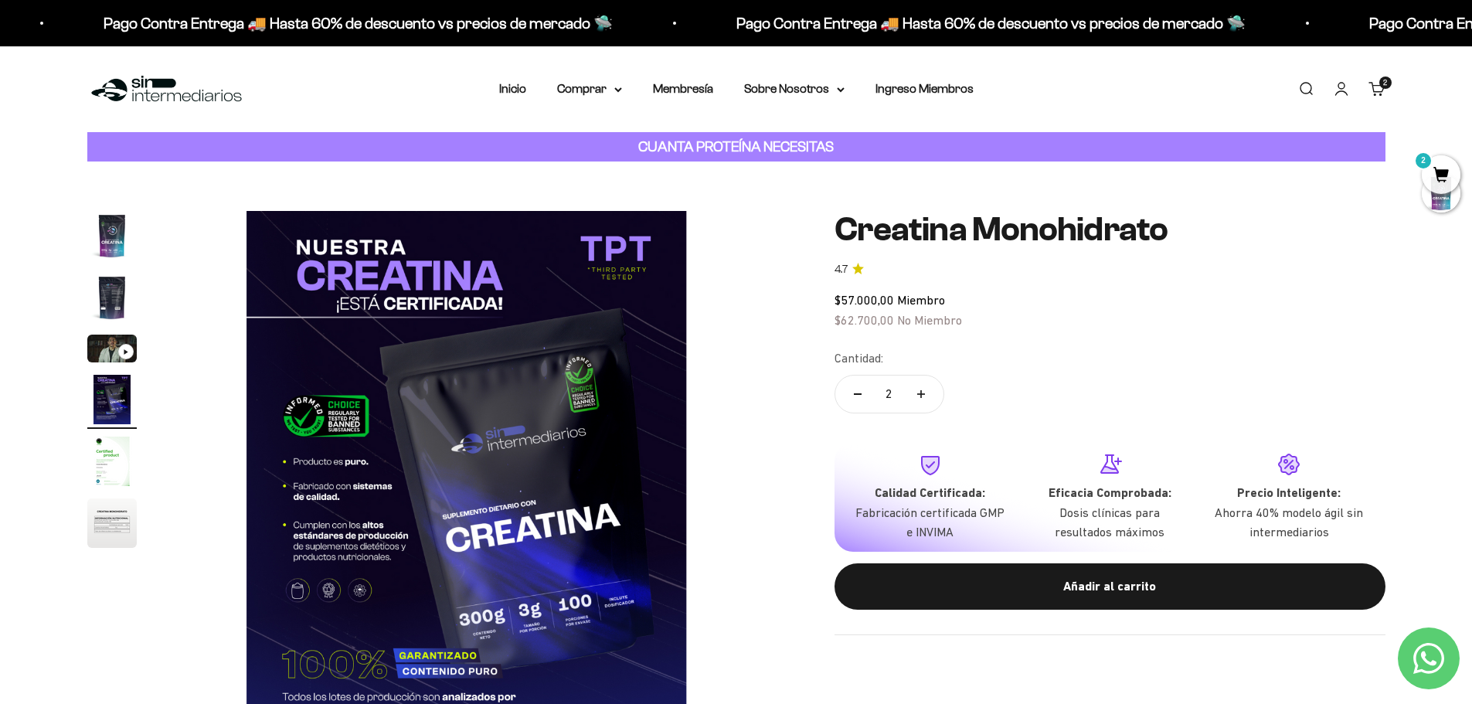
click at [492, 93] on div "Menú Buscar Inicio Comprar Proteínas Ver Todos Whey Iso Vegan Pancakes Pre-Entr…" at bounding box center [736, 89] width 1472 height 86
click at [505, 95] on li "Inicio" at bounding box center [512, 89] width 27 height 20
click at [512, 93] on link "Inicio" at bounding box center [512, 88] width 27 height 13
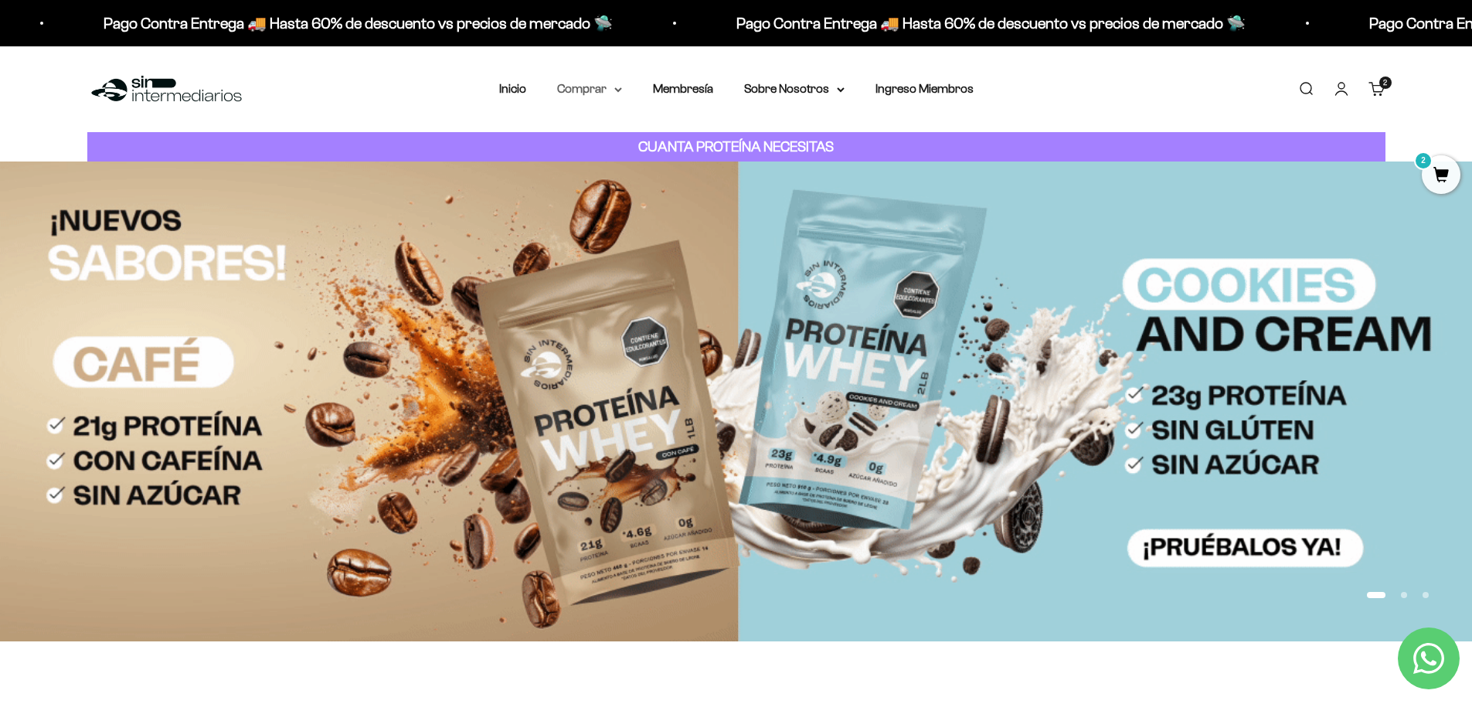
click at [594, 90] on summary "Comprar" at bounding box center [589, 89] width 65 height 20
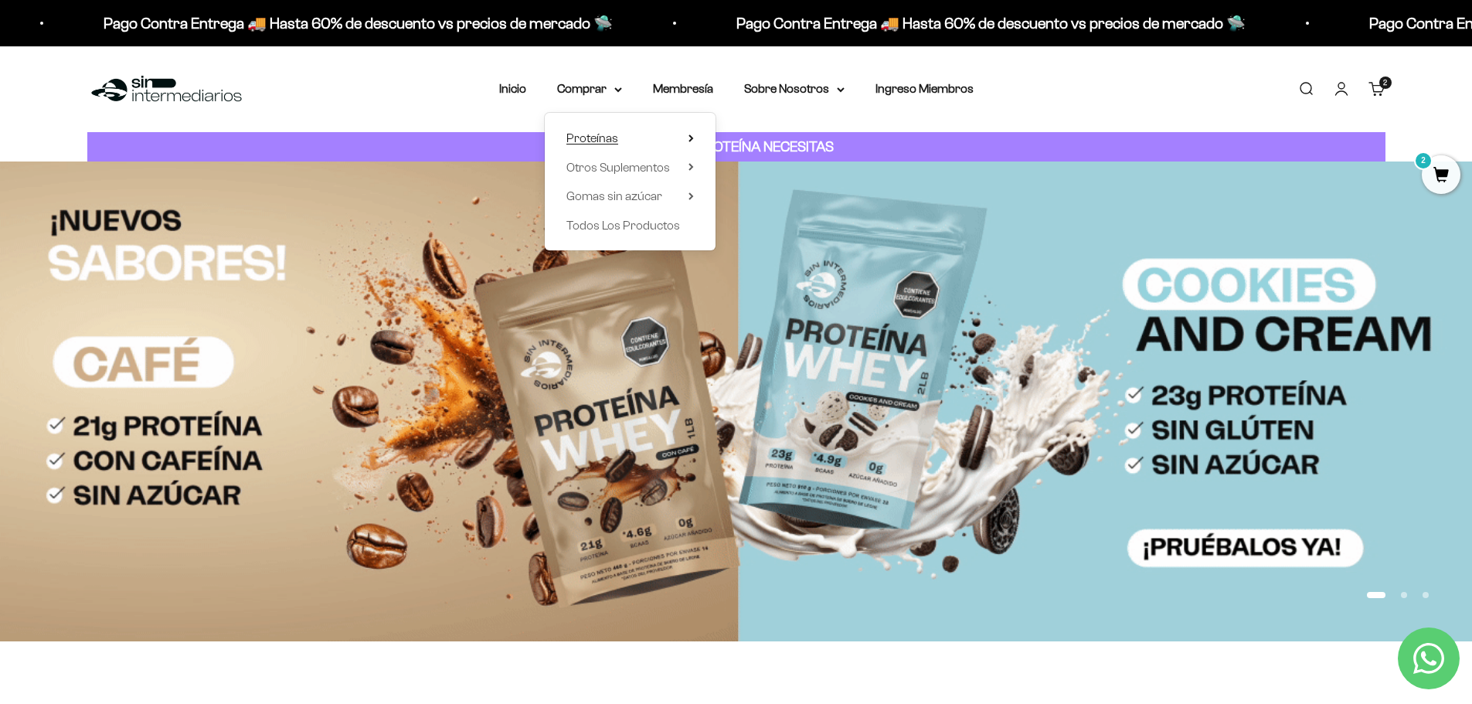
click at [652, 138] on summary "Proteínas" at bounding box center [631, 138] width 128 height 20
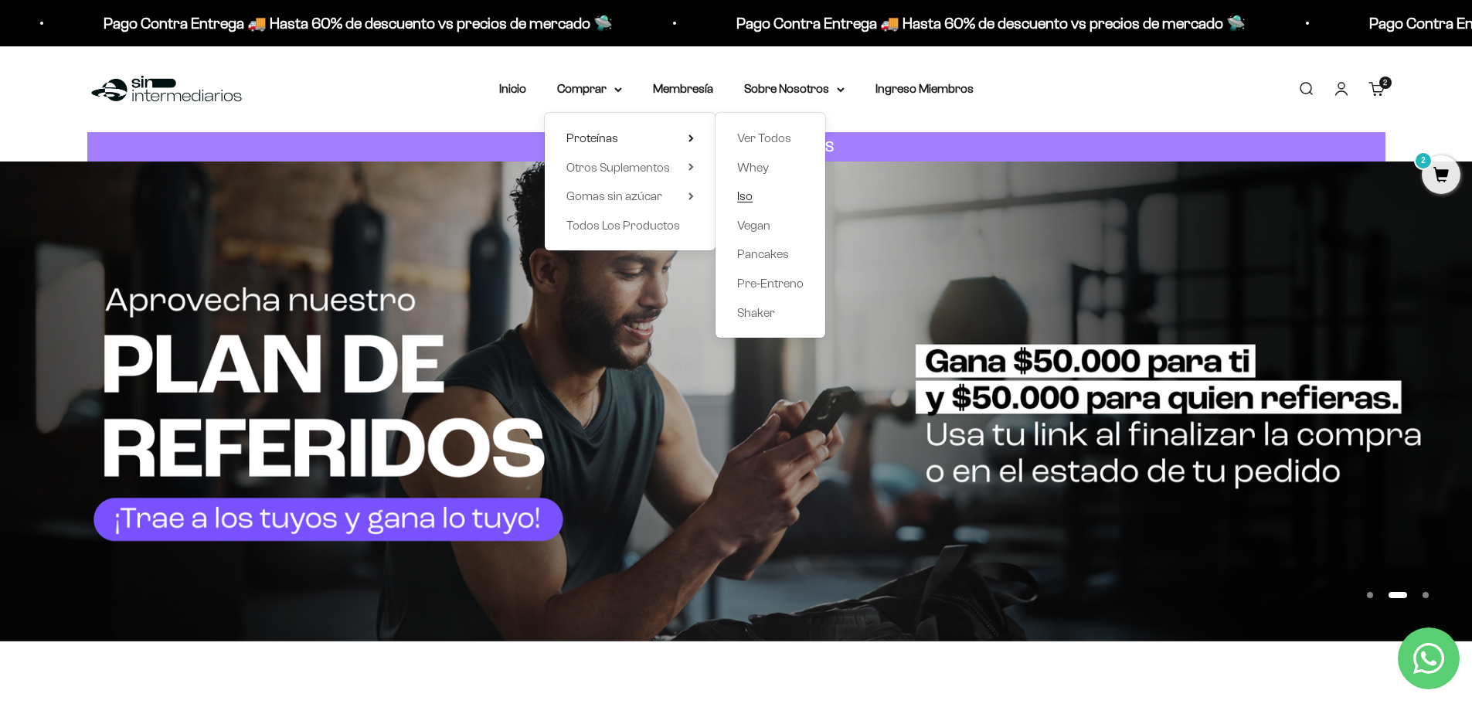
click at [740, 196] on span "Iso" at bounding box center [744, 195] width 15 height 13
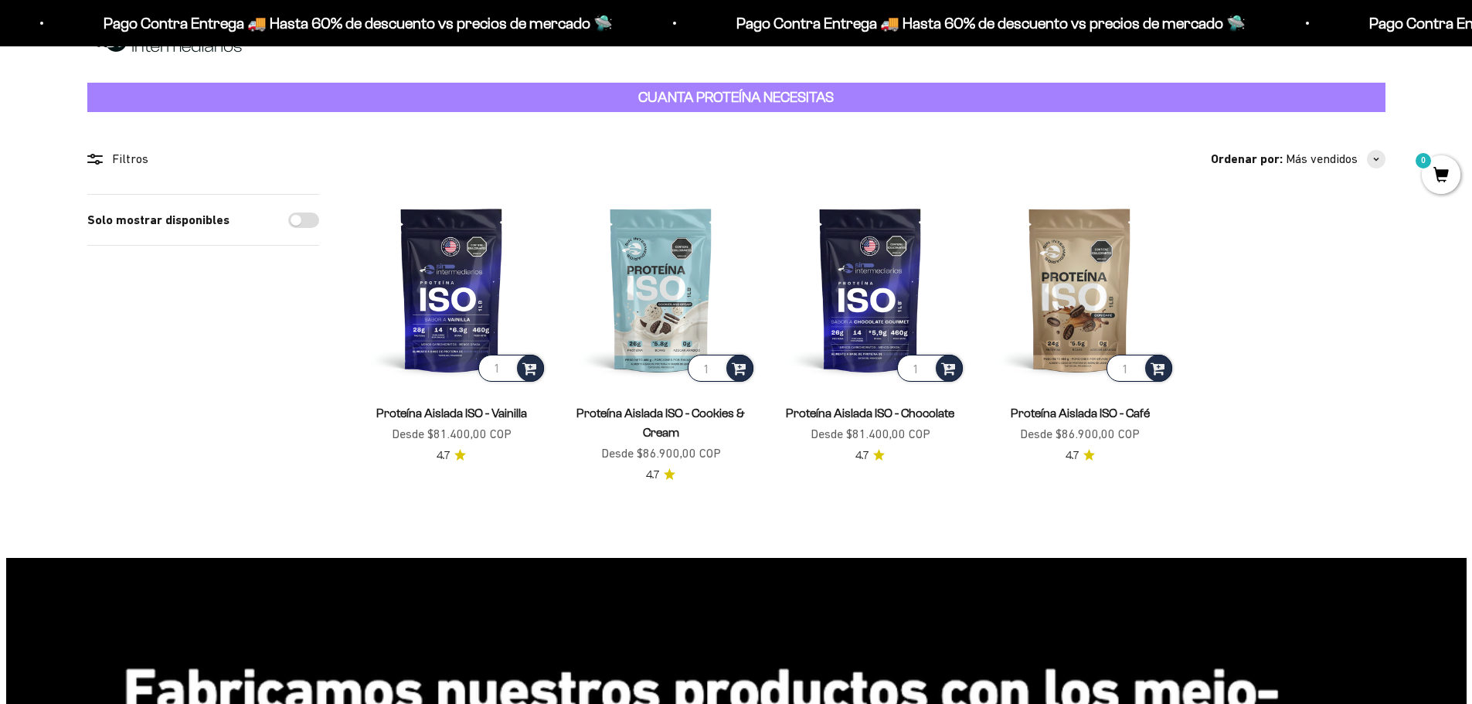
scroll to position [77, 0]
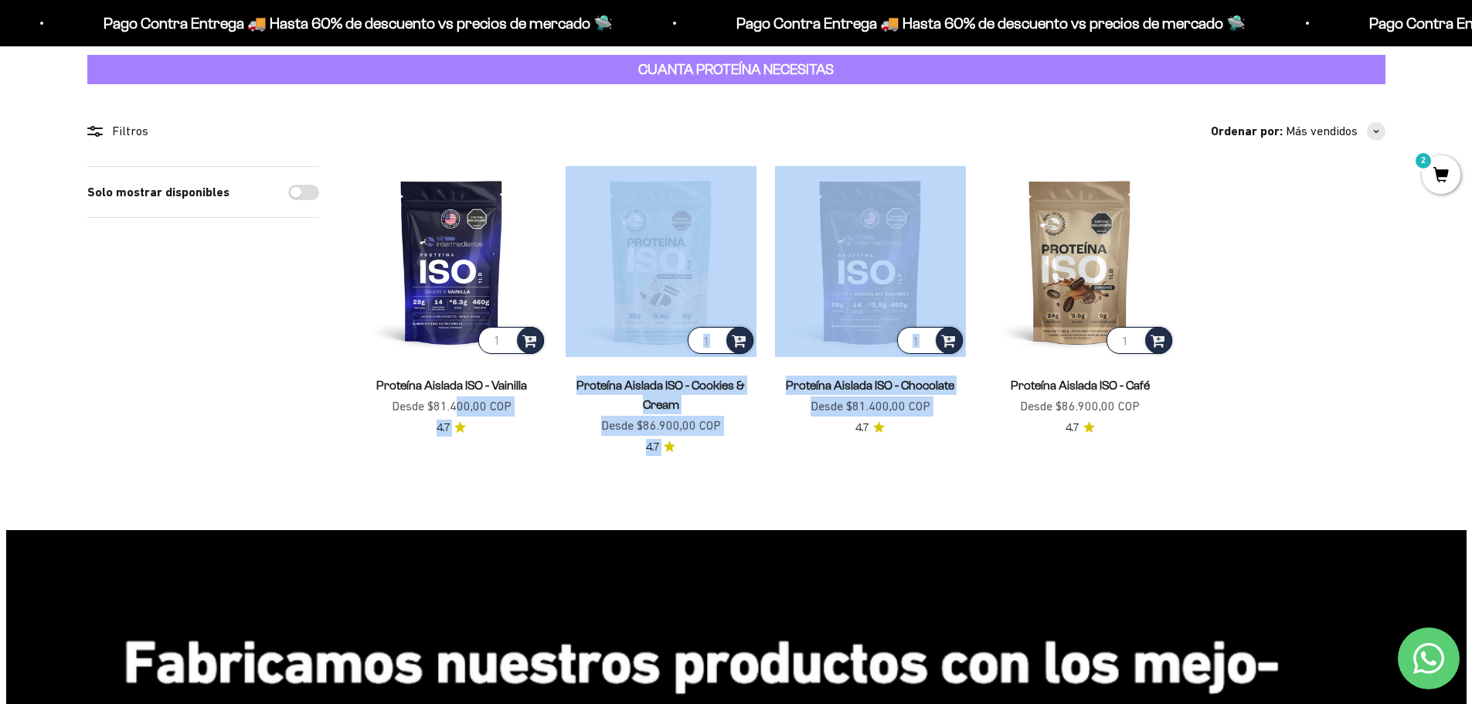
drag, startPoint x: 666, startPoint y: 437, endPoint x: 454, endPoint y: 403, distance: 215.2
click at [454, 403] on section "Filtros Ordenar por Características Más vendidos Alfabéticamente, A-Z Alfabétic…" at bounding box center [736, 307] width 1472 height 446
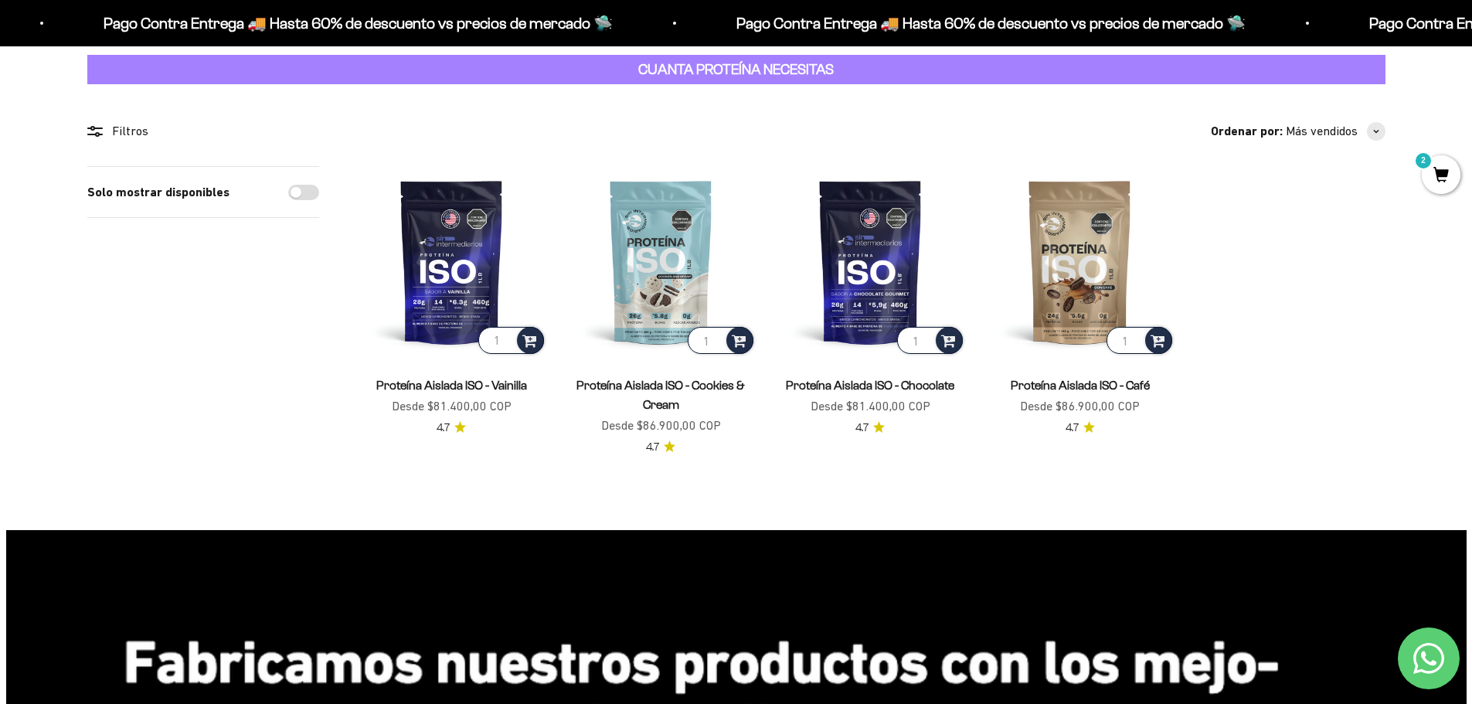
click at [1371, 472] on section "Filtros Ordenar por Características Más vendidos Alfabéticamente, A-Z Alfabétic…" at bounding box center [736, 307] width 1472 height 446
click at [1063, 273] on img at bounding box center [1080, 261] width 191 height 191
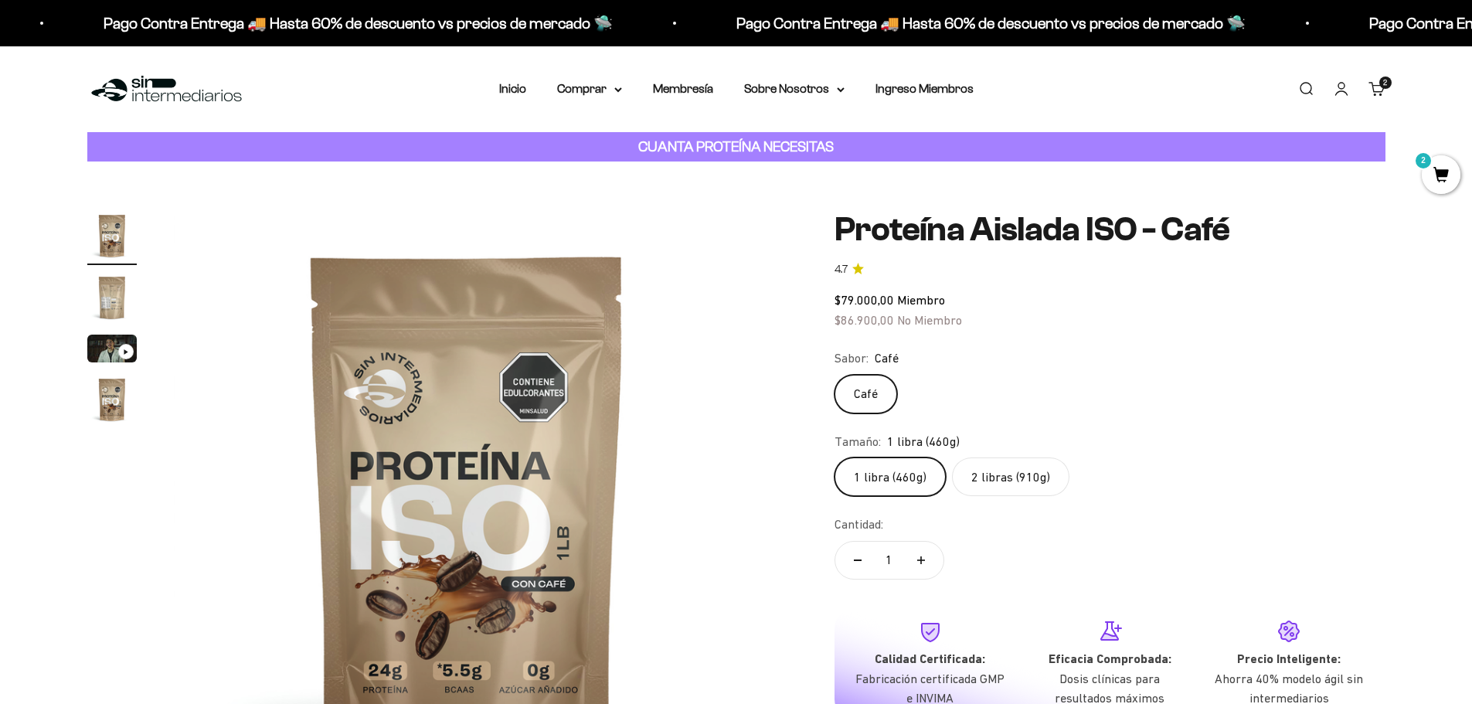
click at [909, 315] on span "No Miembro" at bounding box center [929, 320] width 65 height 14
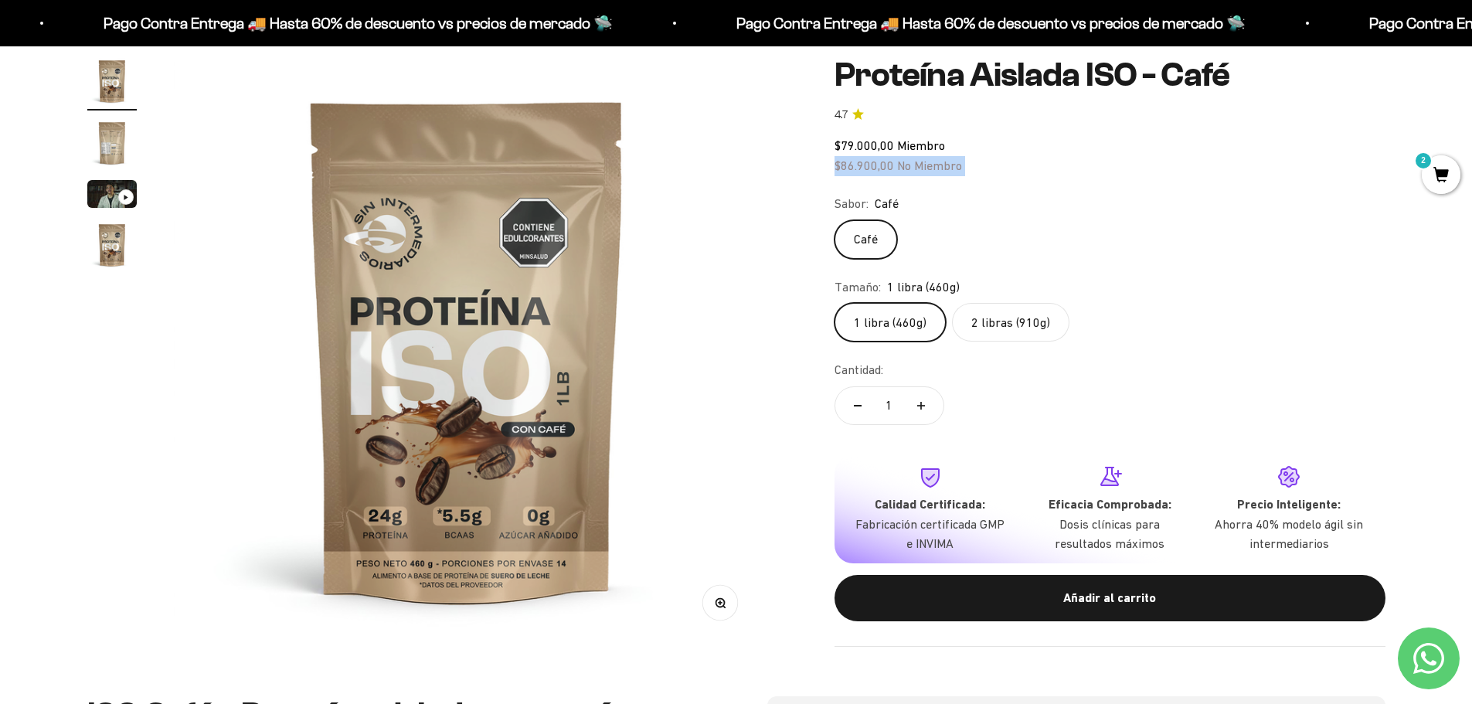
click at [90, 133] on img "Ir al artículo 2" at bounding box center [111, 142] width 49 height 49
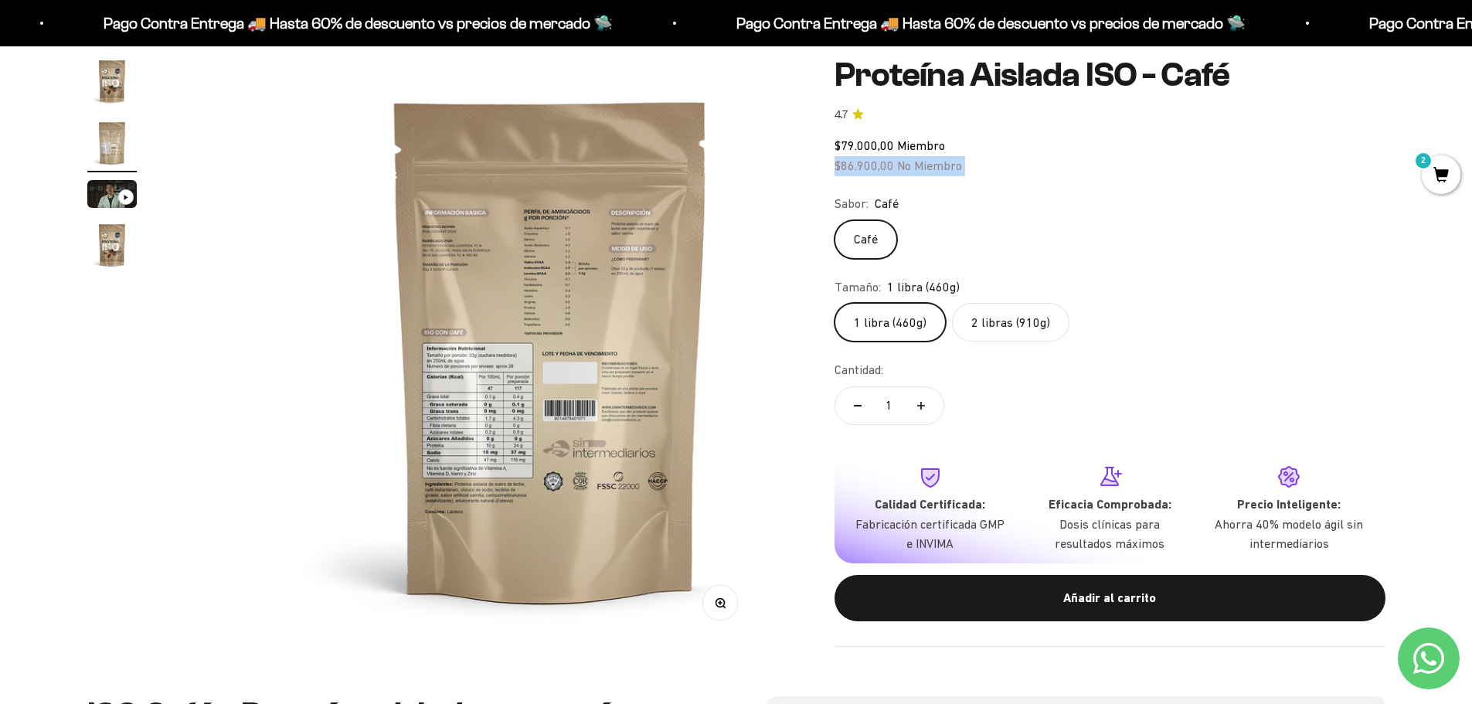
scroll to position [0, 605]
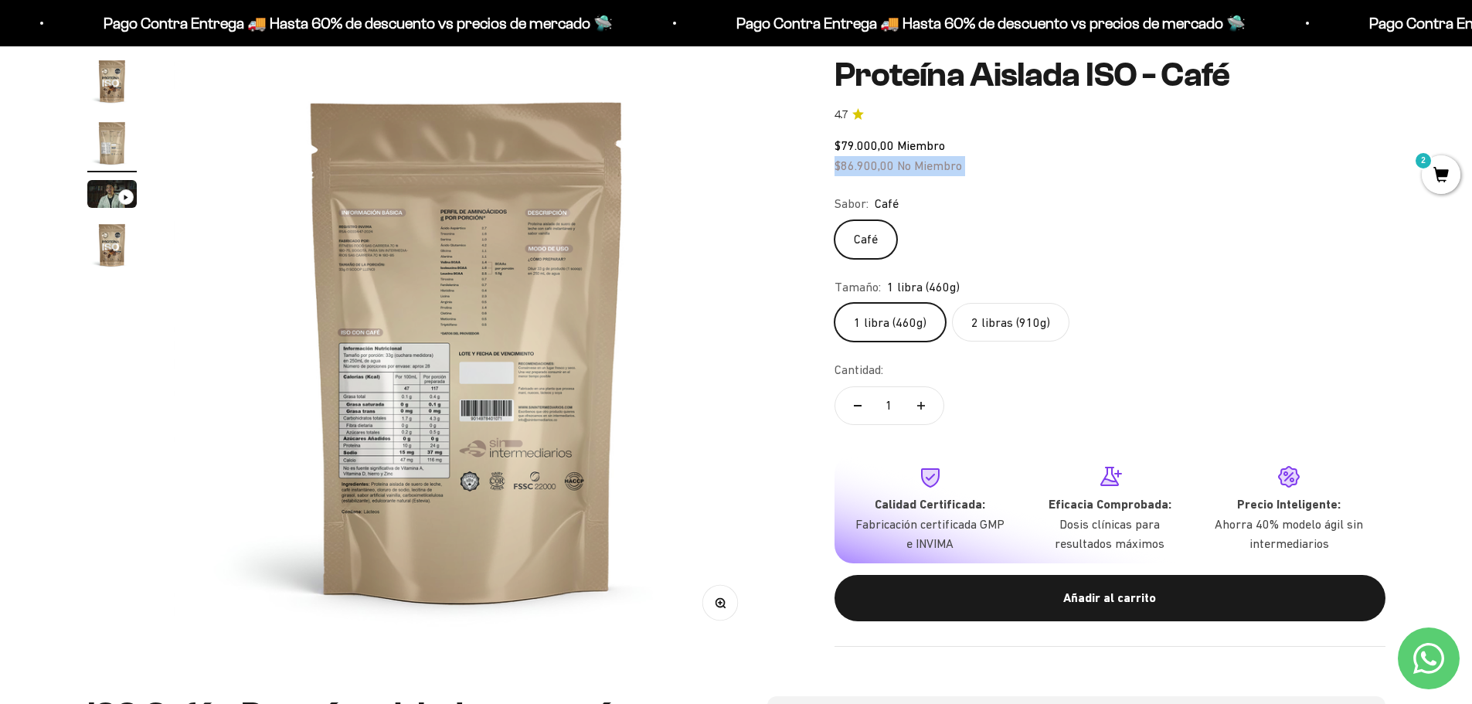
click at [414, 379] on img at bounding box center [467, 349] width 587 height 587
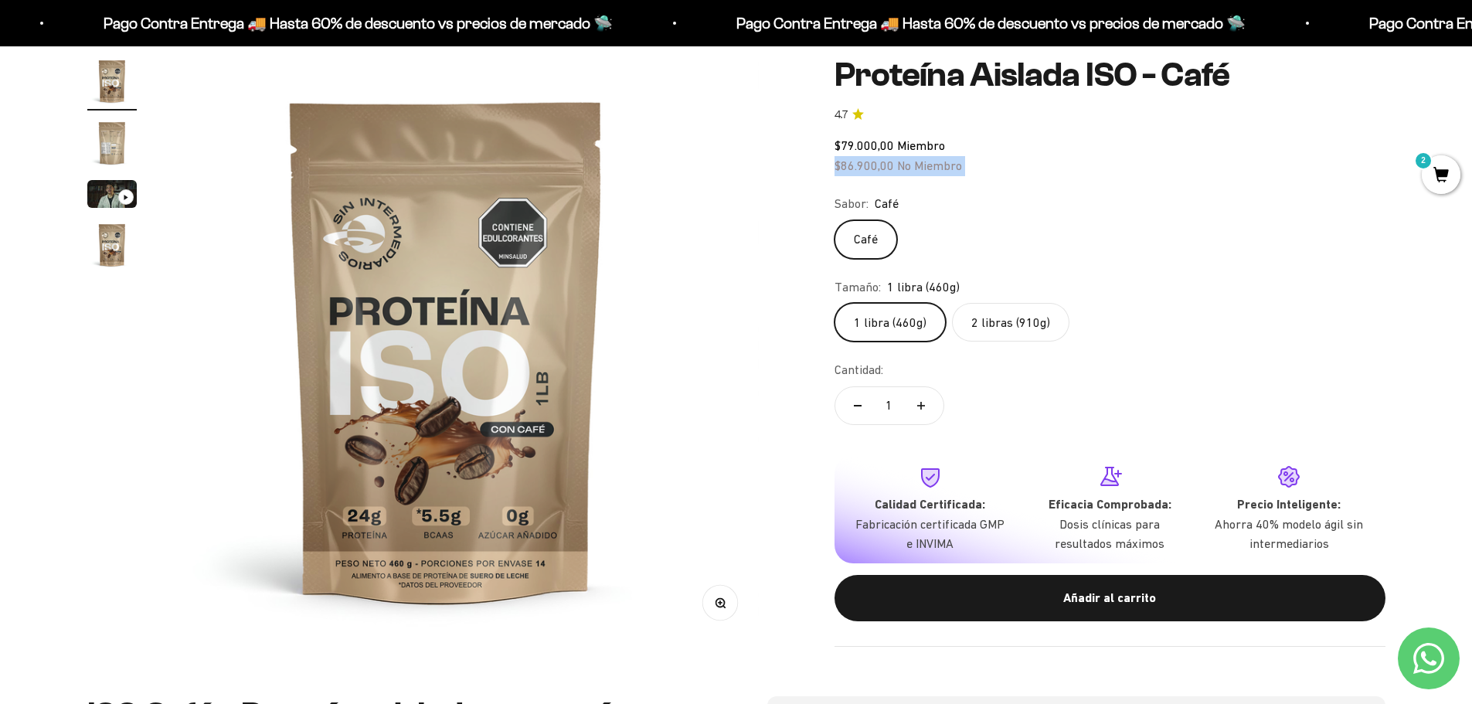
scroll to position [0, 0]
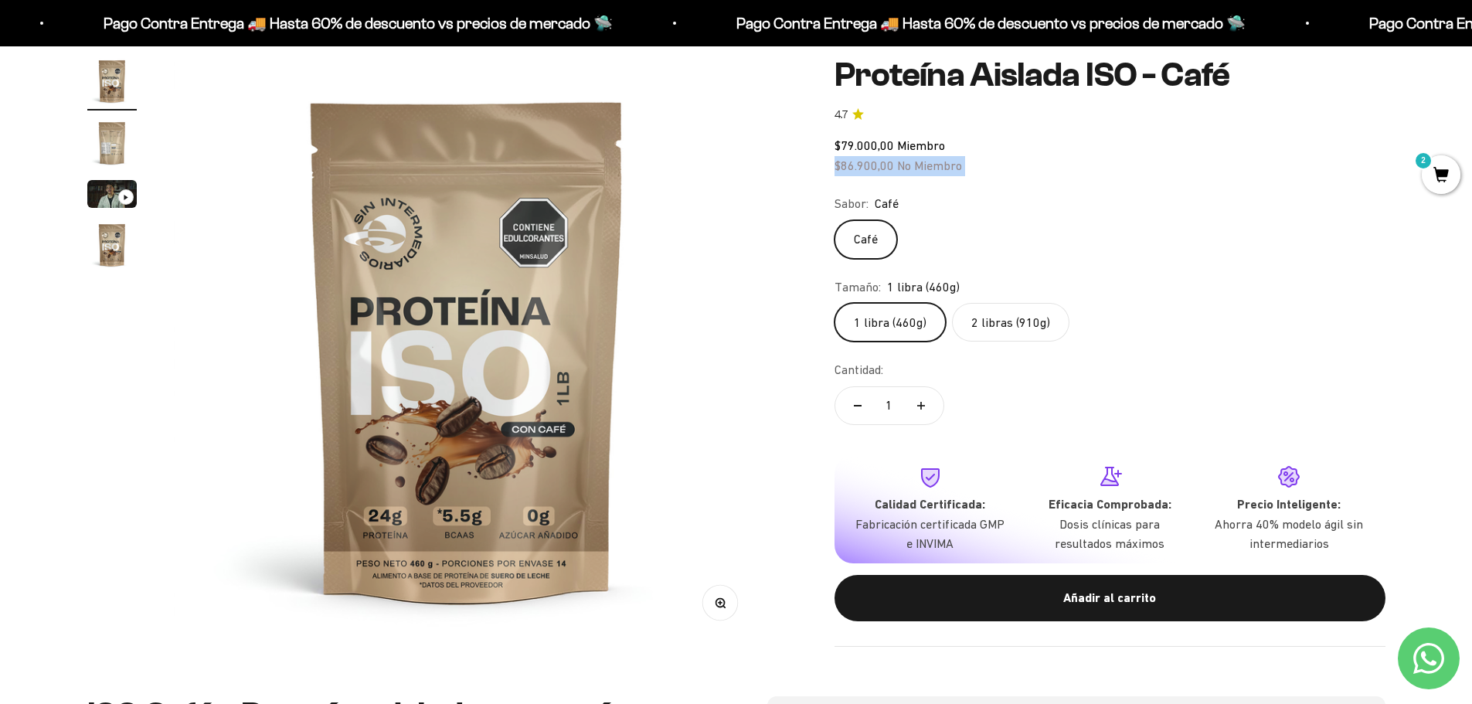
click at [739, 610] on img at bounding box center [467, 349] width 587 height 587
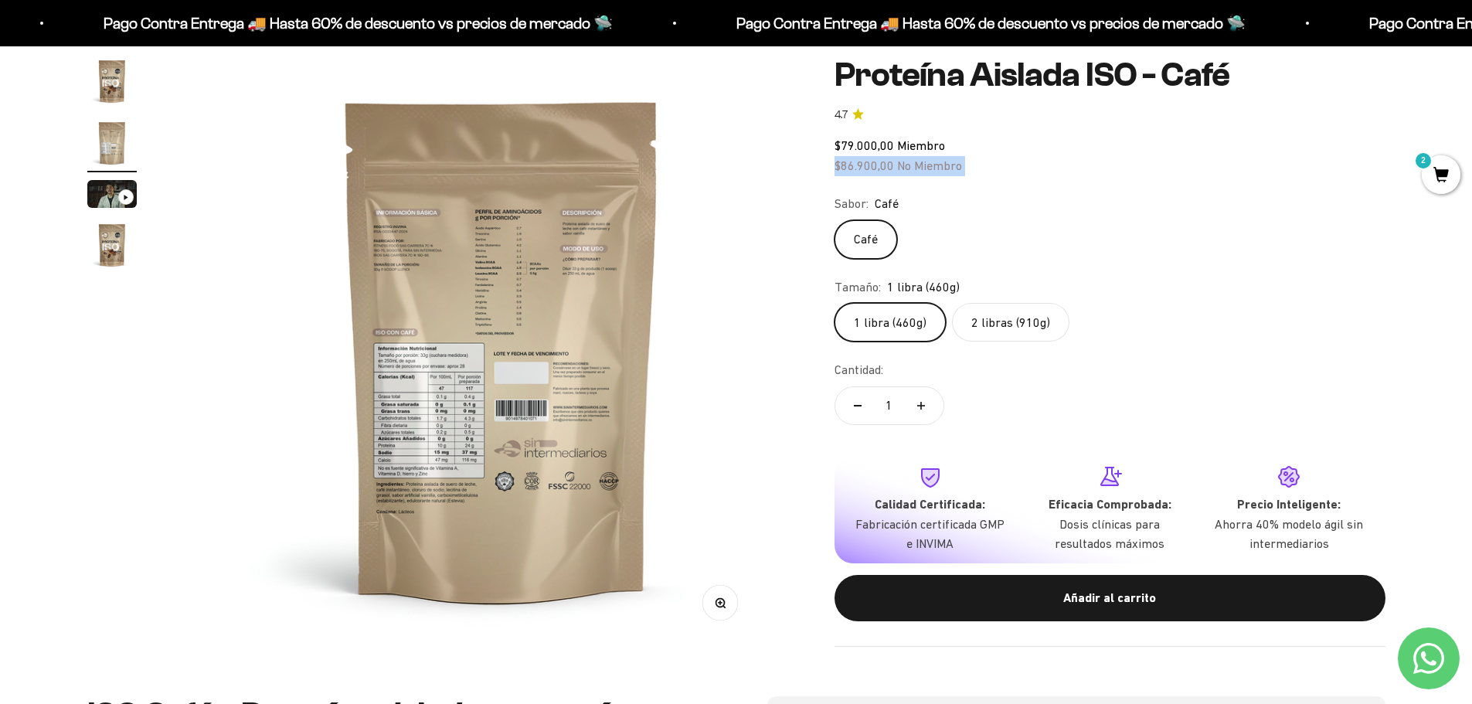
click at [728, 611] on button "Zoom" at bounding box center [720, 603] width 35 height 35
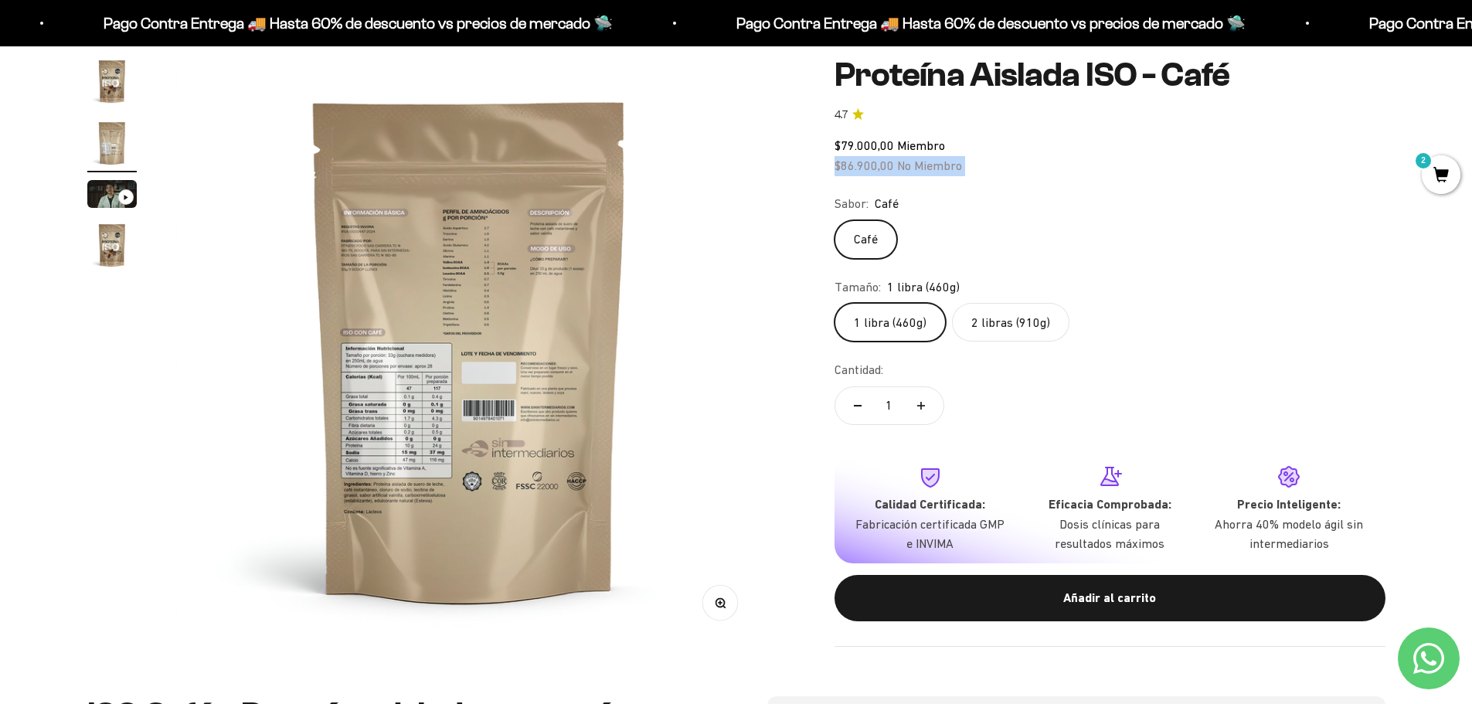
scroll to position [0, 605]
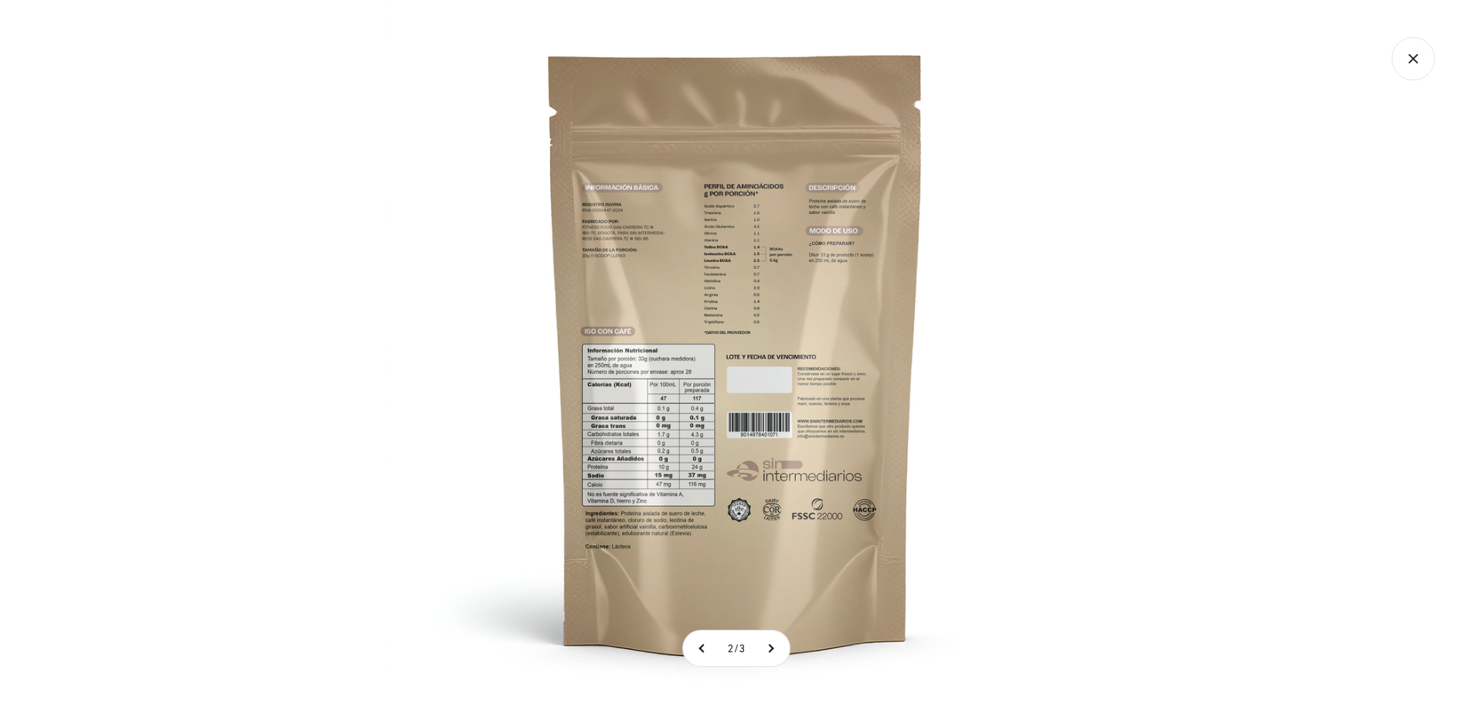
click at [739, 359] on img at bounding box center [736, 352] width 704 height 704
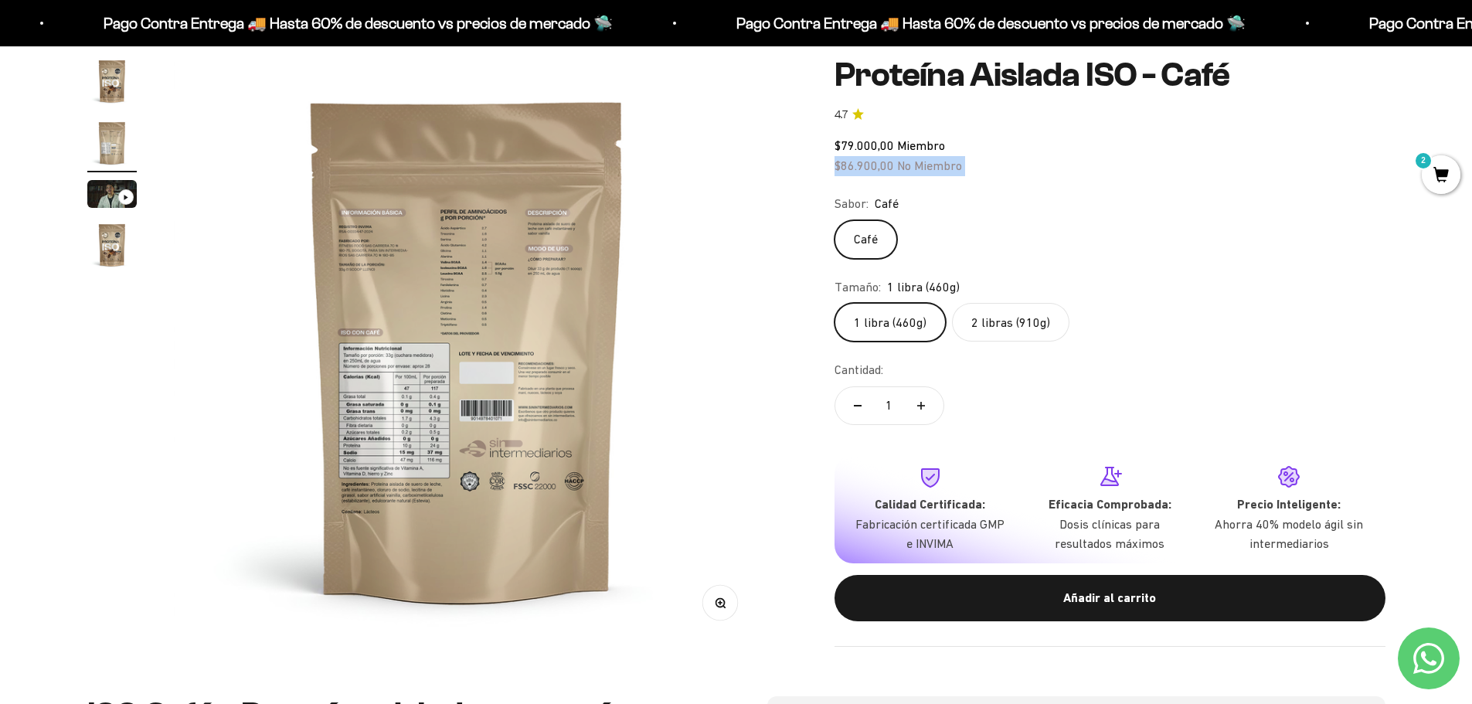
click at [521, 330] on img at bounding box center [467, 349] width 587 height 587
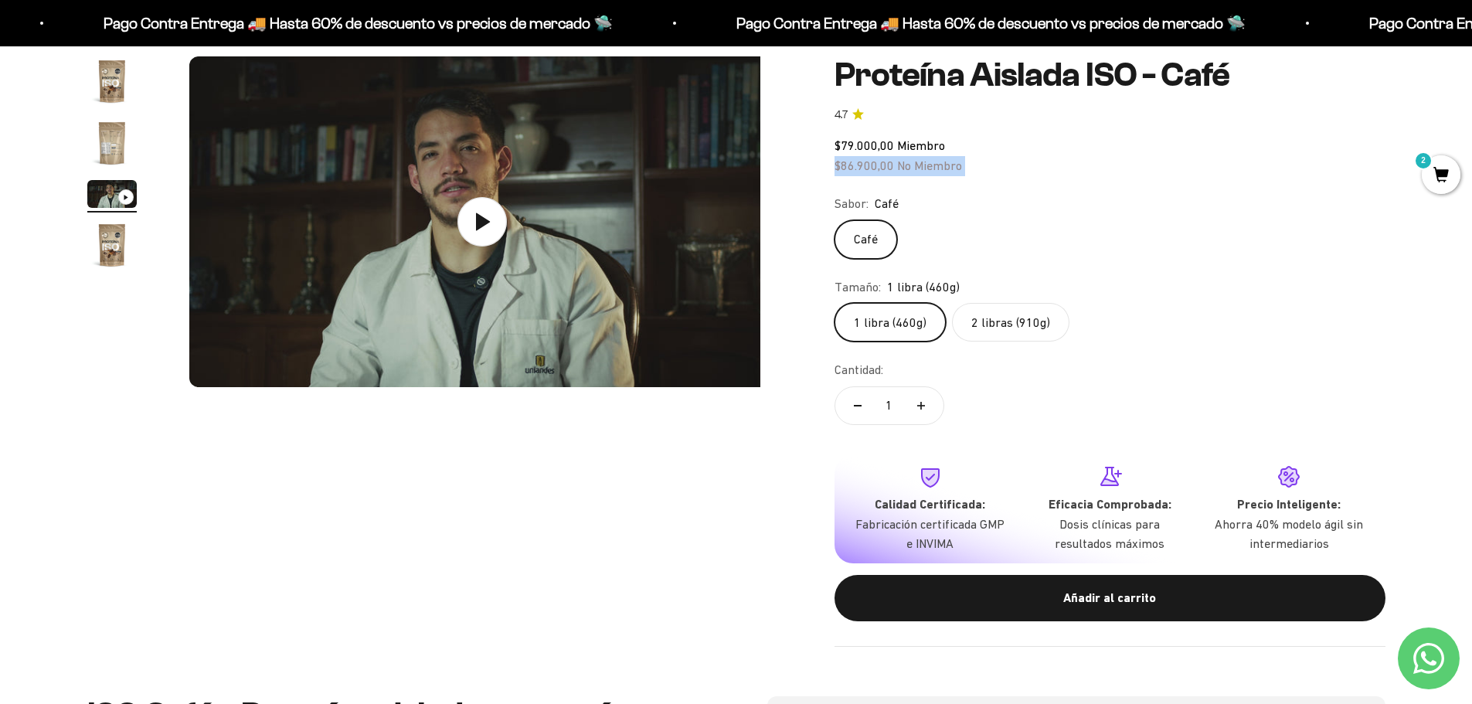
scroll to position [0, 1210]
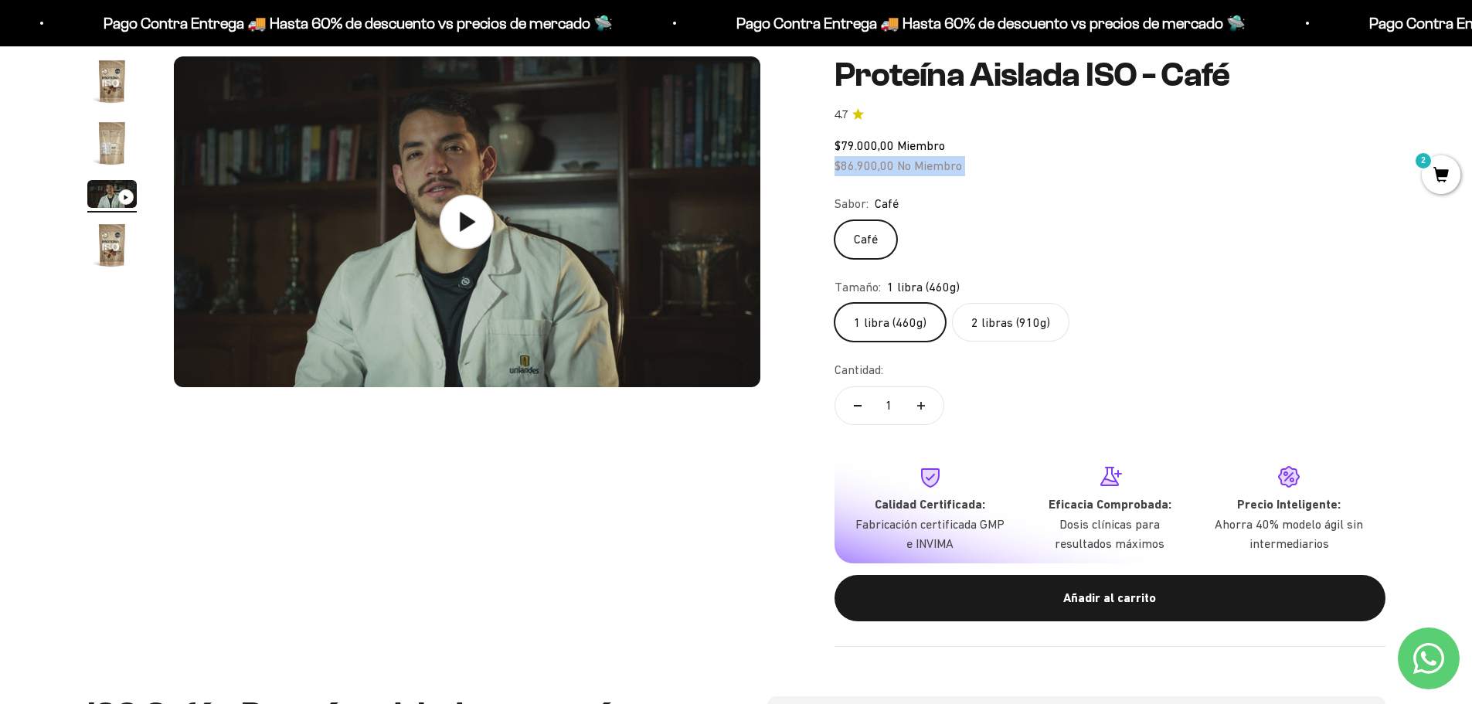
click at [566, 284] on img at bounding box center [467, 221] width 587 height 331
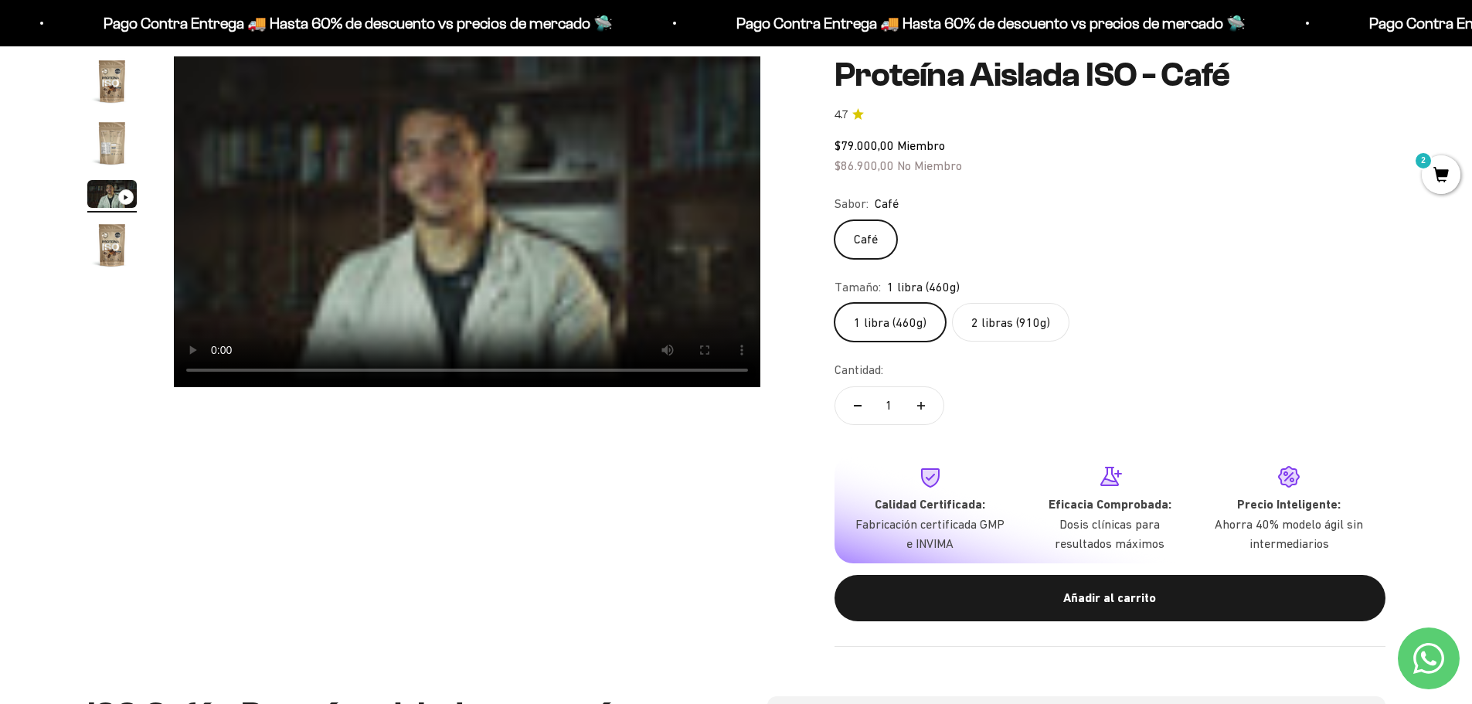
click at [151, 139] on product-gallery "Zoom Ir al artículo 1 Ir al artículo 2 Ir al artículo 3 Ir al artículo 4" at bounding box center [423, 221] width 673 height 331
click at [137, 138] on product-gallery "Zoom Ir al artículo 1 Ir al artículo 2 Ir al artículo 3 Ir al artículo 4" at bounding box center [423, 221] width 673 height 331
click at [110, 138] on img "Ir al artículo 2" at bounding box center [111, 142] width 49 height 49
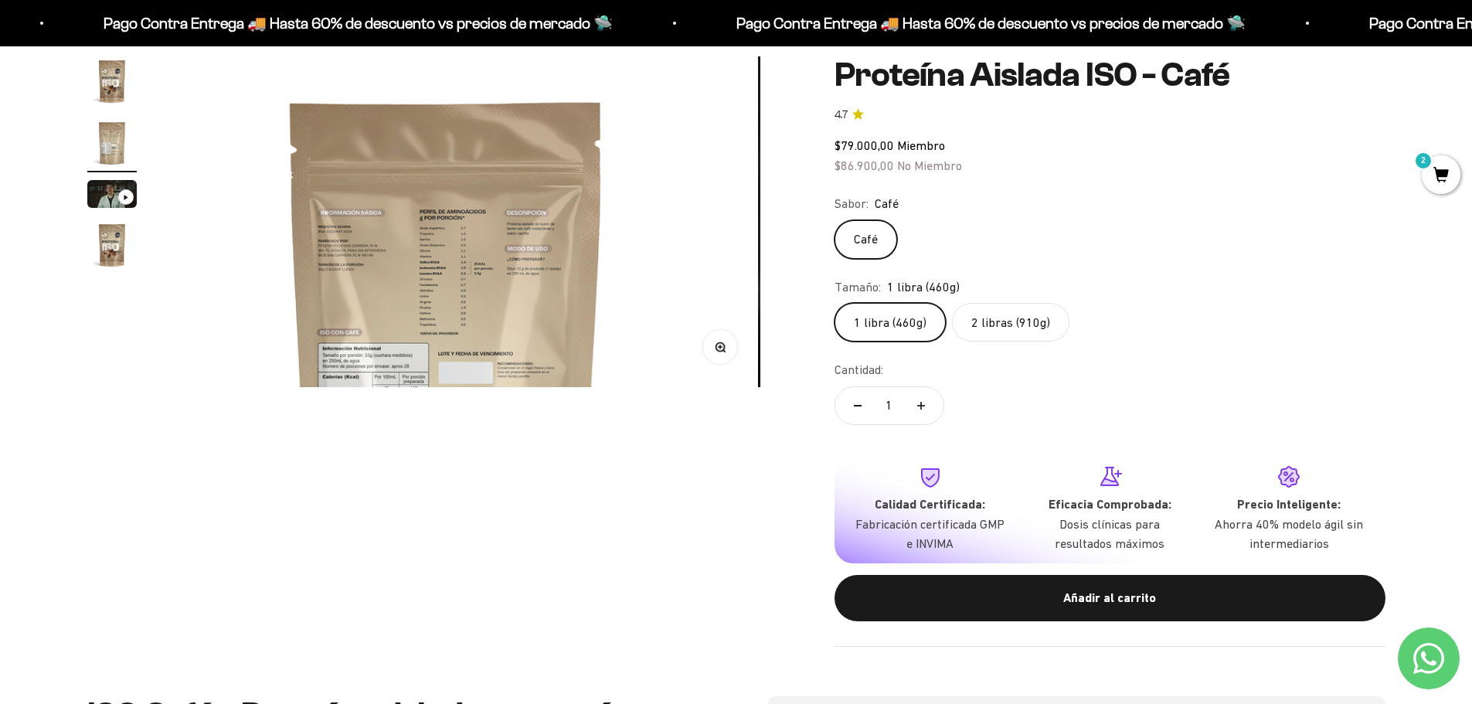
scroll to position [0, 605]
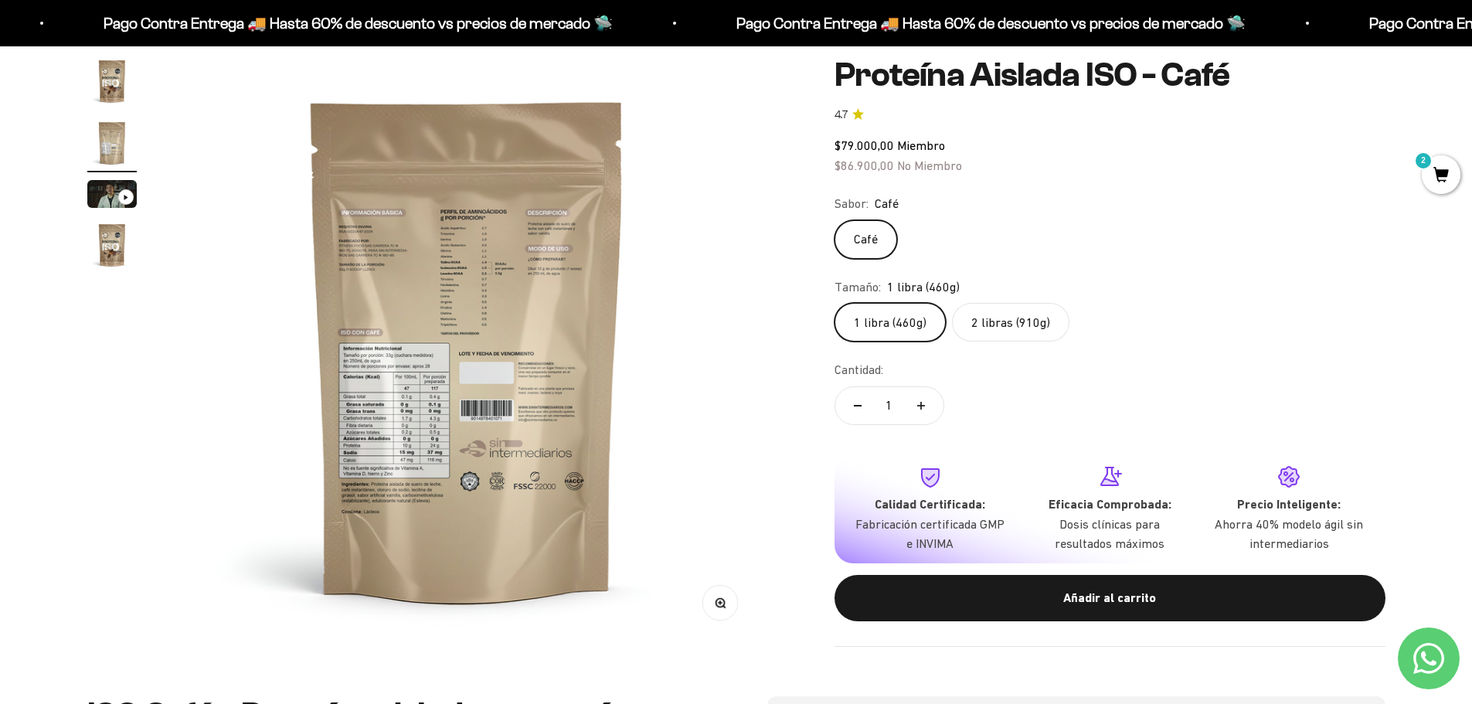
click at [731, 609] on button "Zoom" at bounding box center [720, 603] width 35 height 35
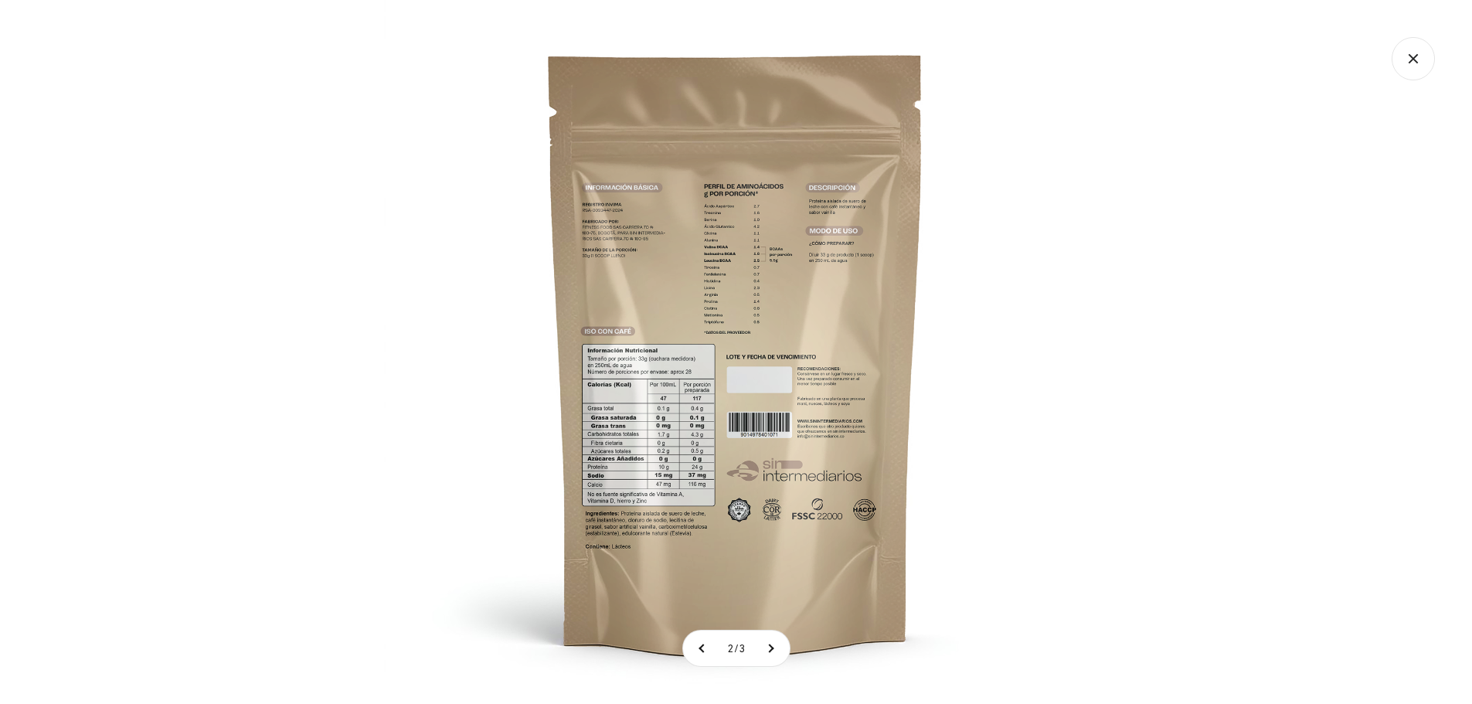
click at [757, 271] on img at bounding box center [736, 352] width 704 height 704
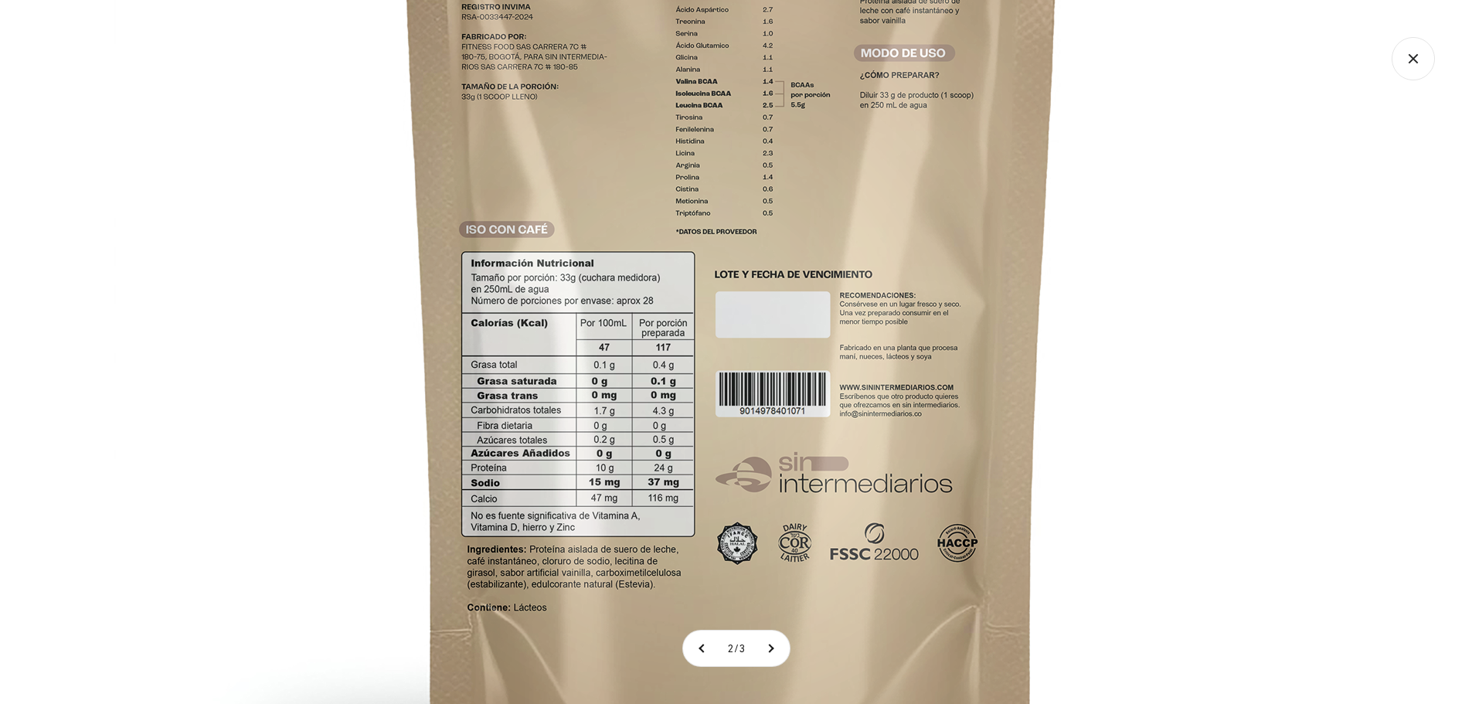
click at [713, 231] on img at bounding box center [732, 266] width 1237 height 1237
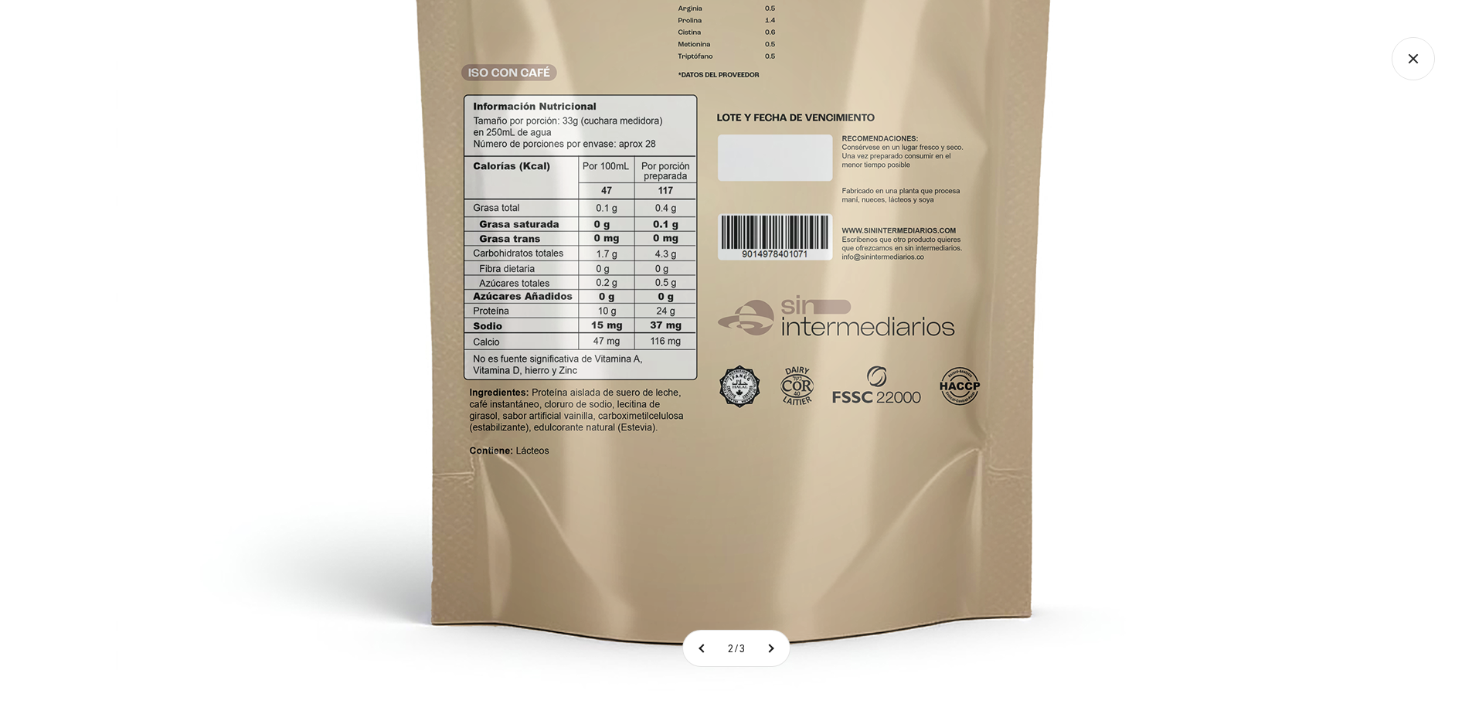
click at [487, 332] on img at bounding box center [734, 109] width 1237 height 1237
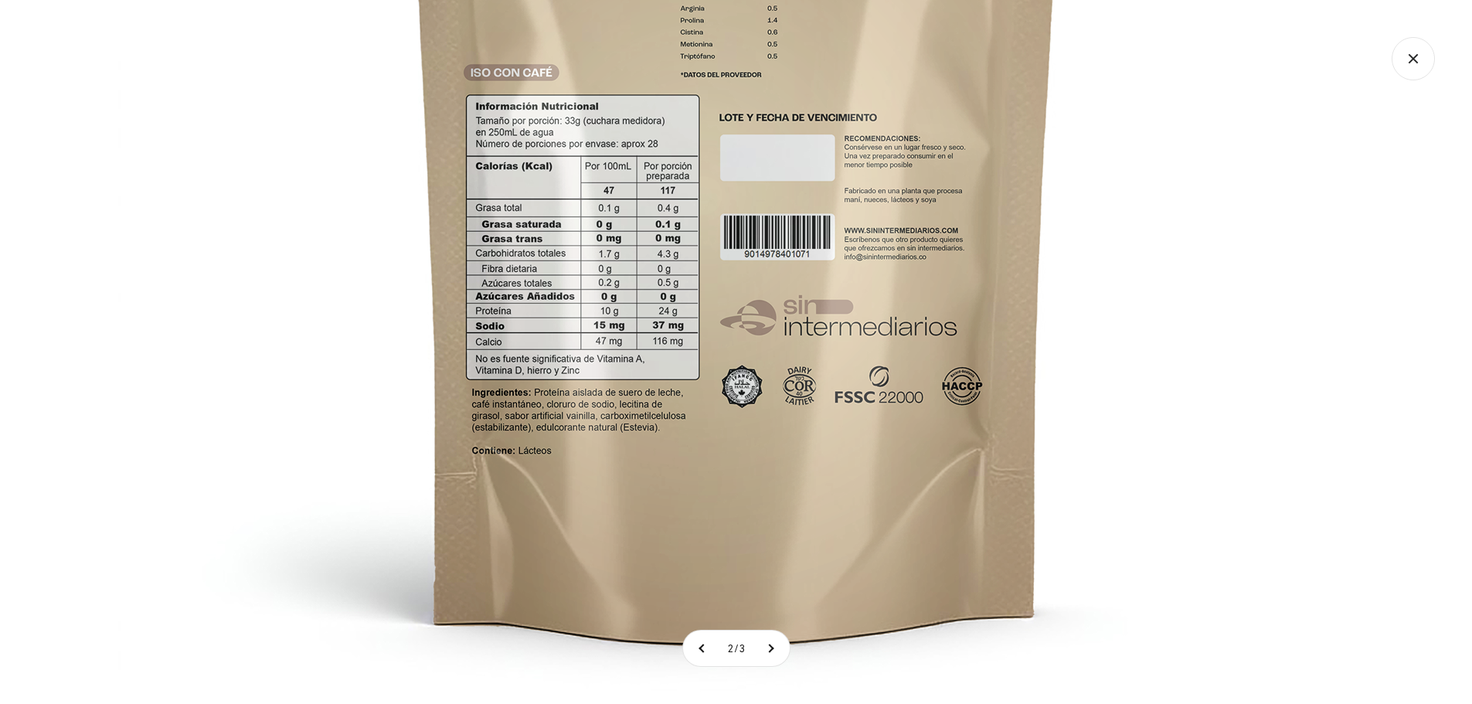
click at [615, 427] on img at bounding box center [736, 109] width 1237 height 1237
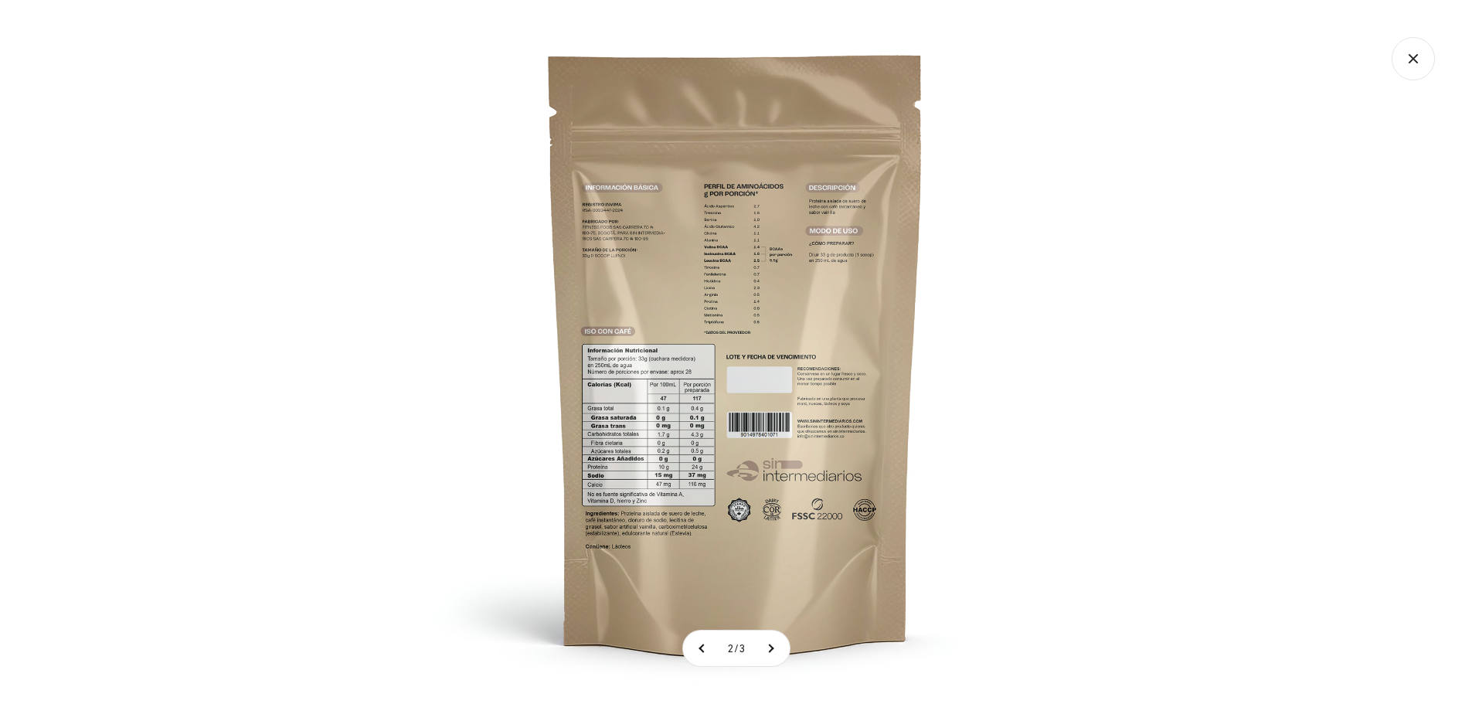
click at [1034, 368] on img at bounding box center [736, 352] width 704 height 704
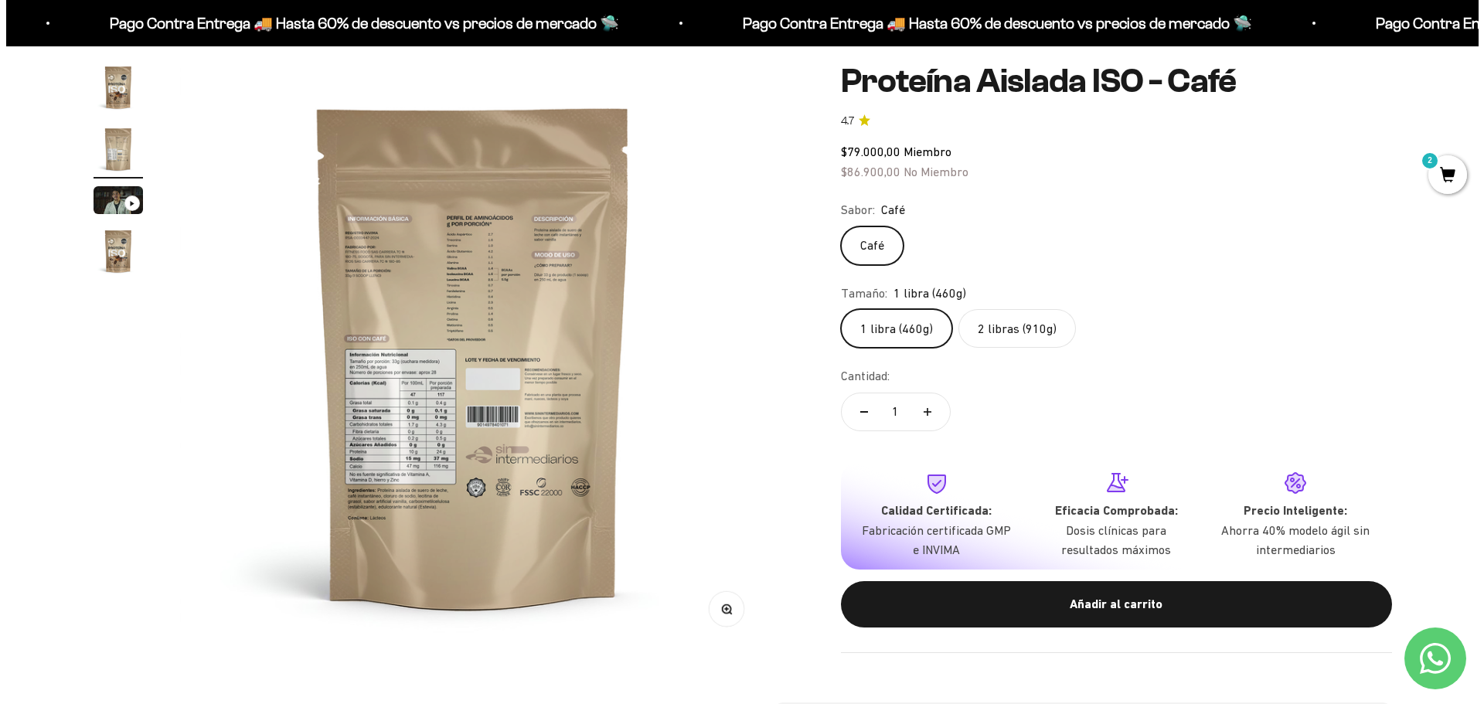
scroll to position [309, 0]
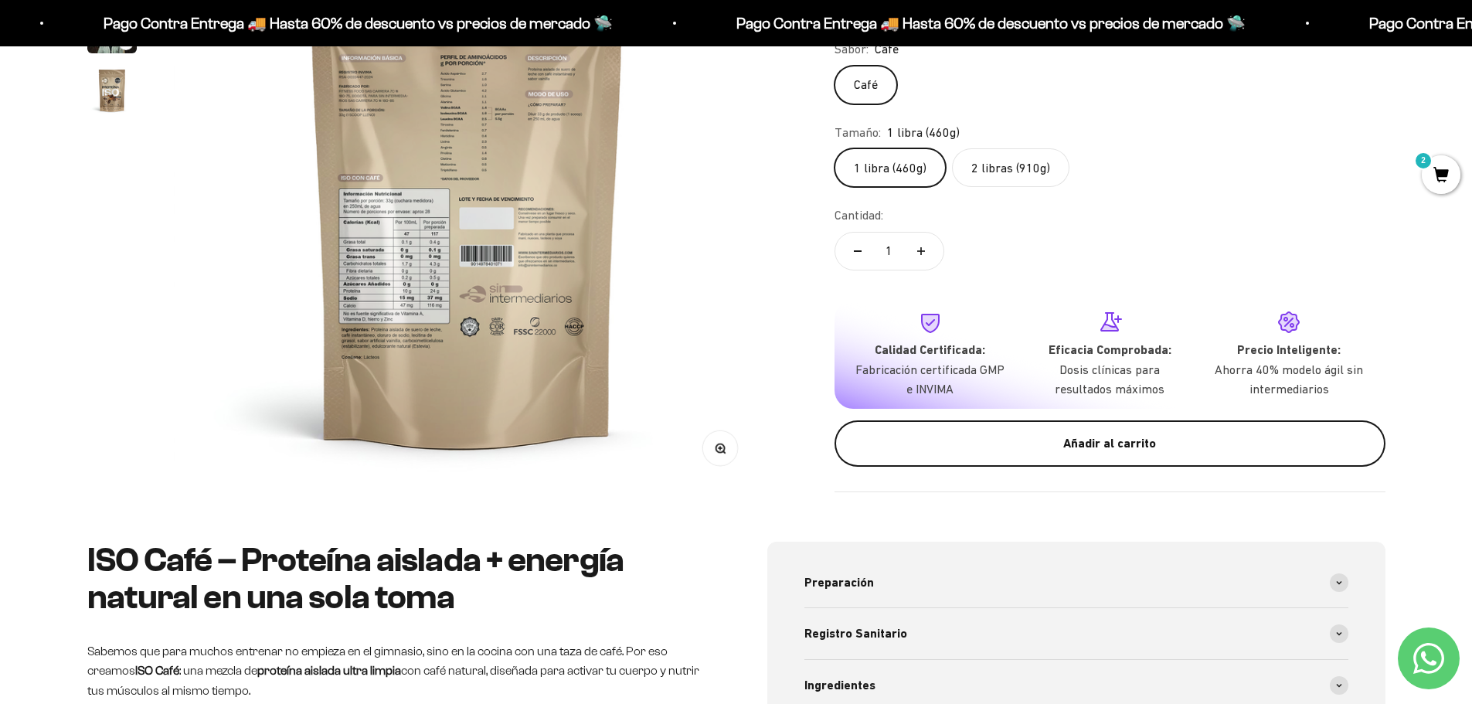
click at [1039, 448] on div "Añadir al carrito" at bounding box center [1110, 444] width 489 height 20
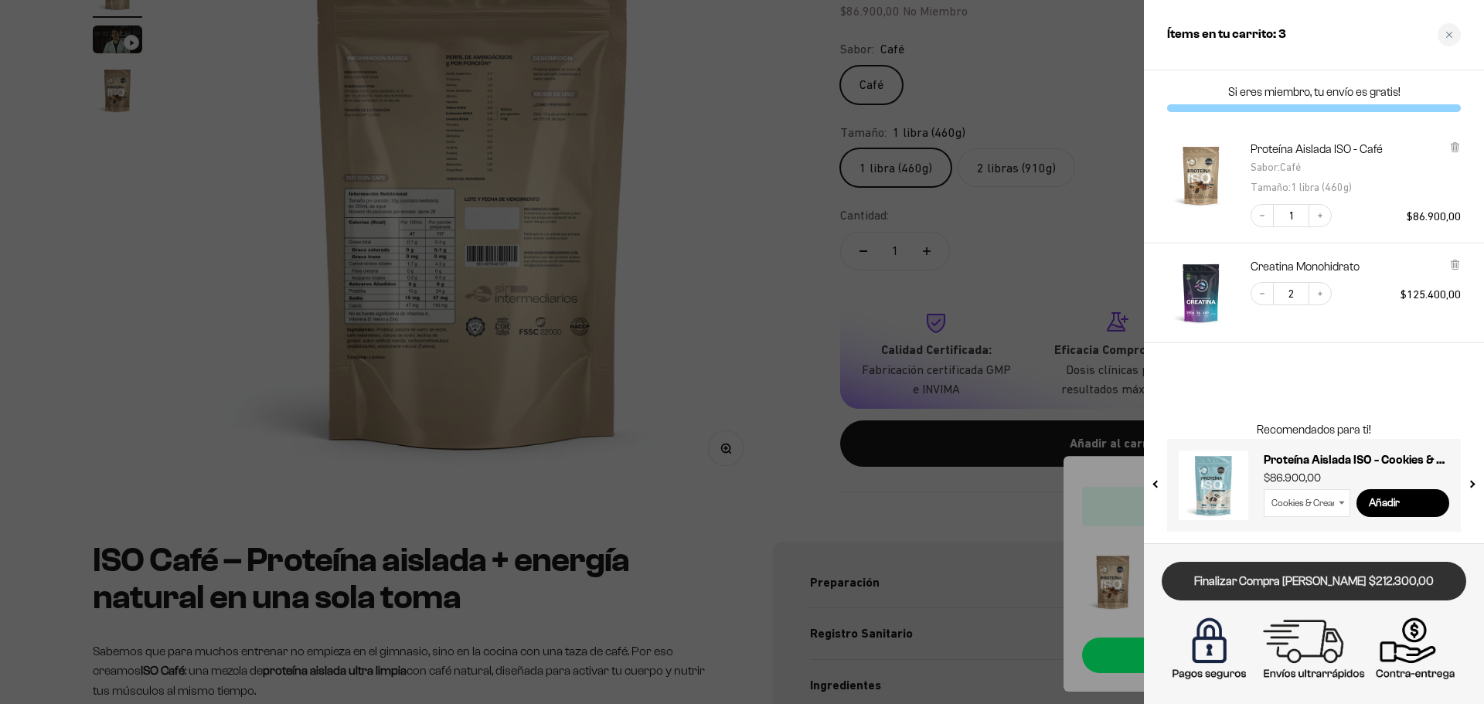
click at [1213, 596] on link "Finalizar Compra Segura $212.300,00" at bounding box center [1314, 581] width 305 height 39
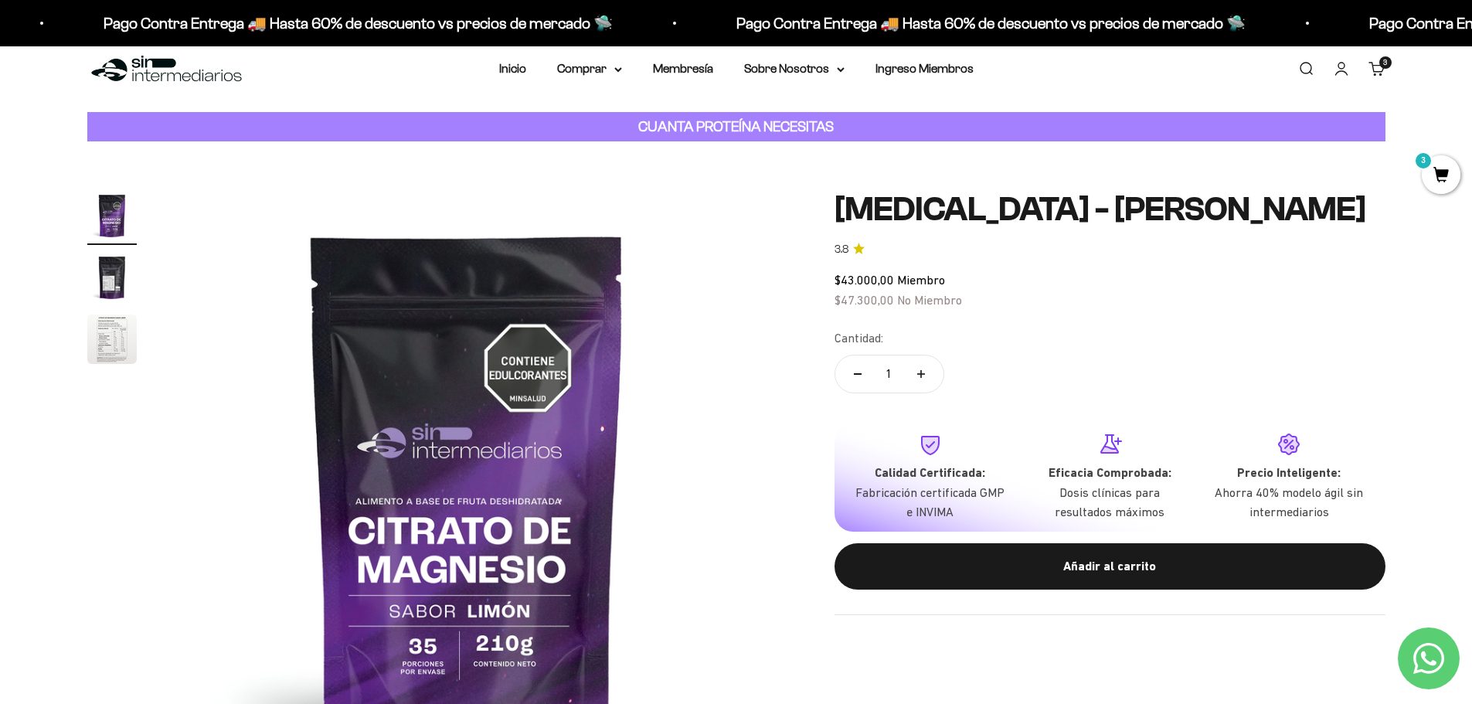
scroll to position [77, 0]
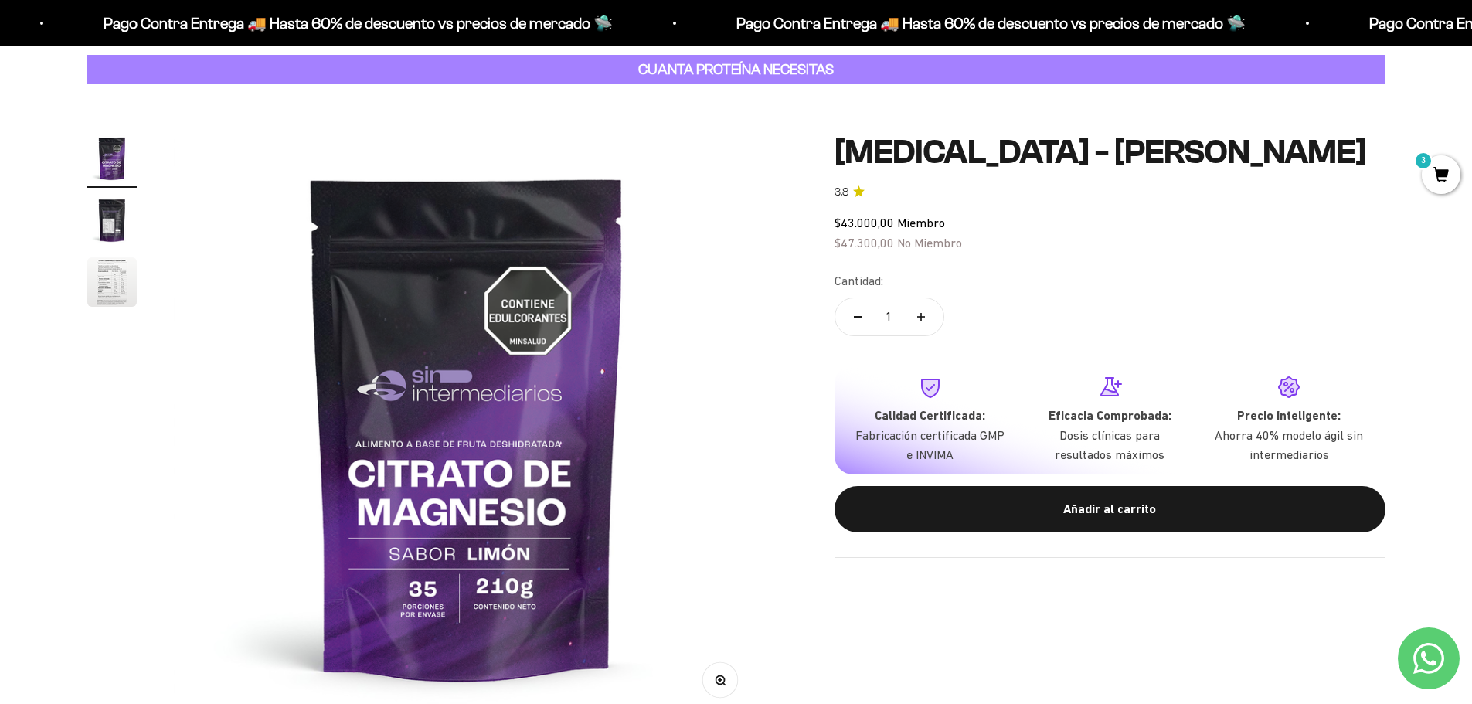
click at [105, 254] on page-dots at bounding box center [111, 223] width 49 height 178
click at [126, 227] on img "Ir al artículo 2" at bounding box center [111, 220] width 49 height 49
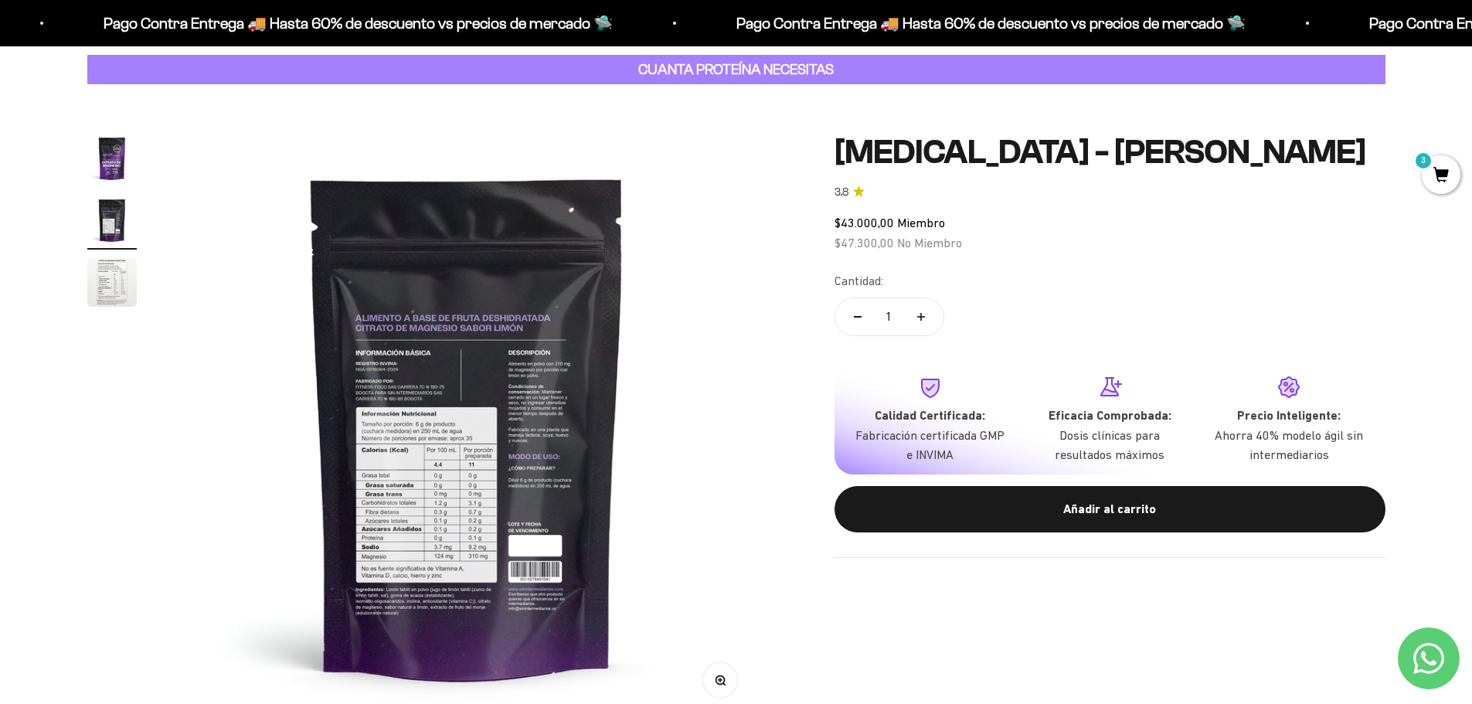
click at [128, 277] on img "Ir al artículo 3" at bounding box center [111, 281] width 49 height 49
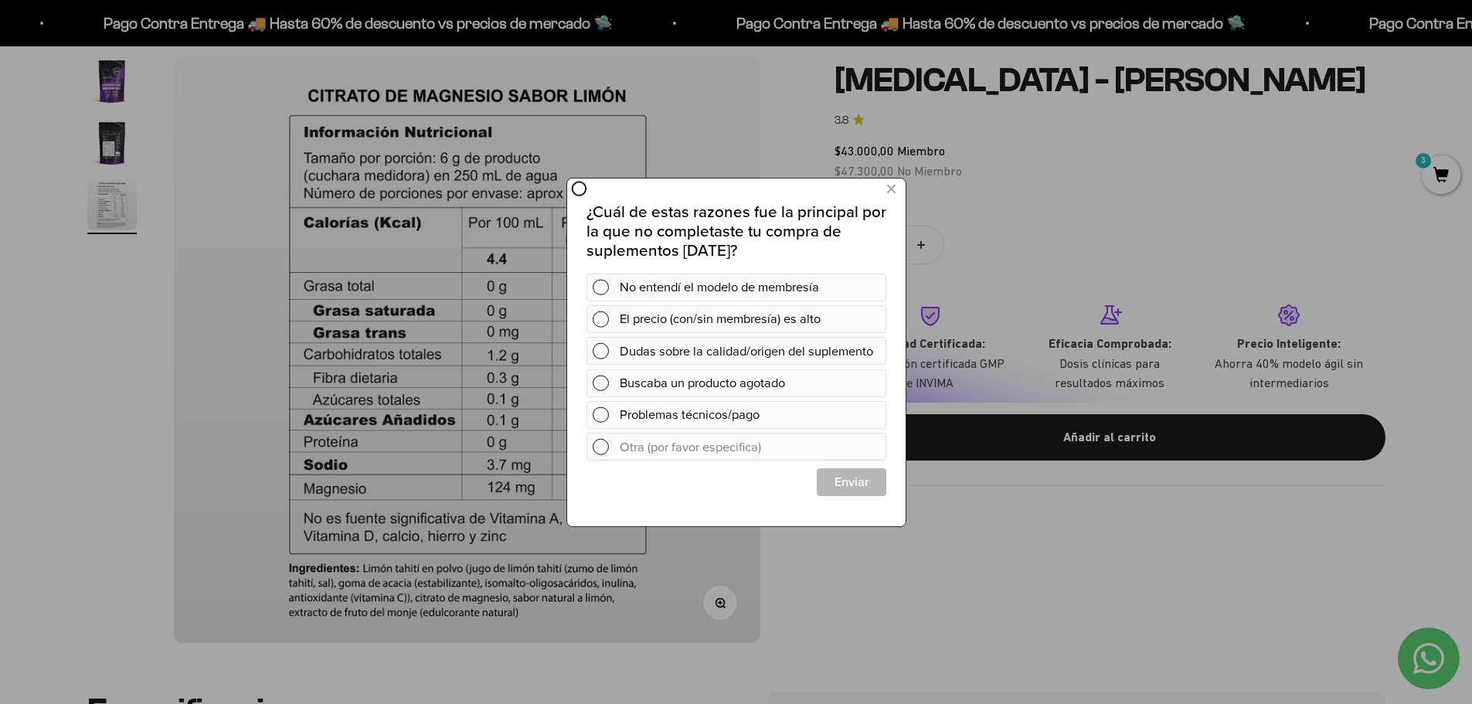
scroll to position [0, 0]
drag, startPoint x: 1461, startPoint y: 353, endPoint x: 1483, endPoint y: 352, distance: 21.7
click at [897, 182] on button at bounding box center [890, 189] width 29 height 26
click at [897, 184] on button at bounding box center [890, 189] width 29 height 26
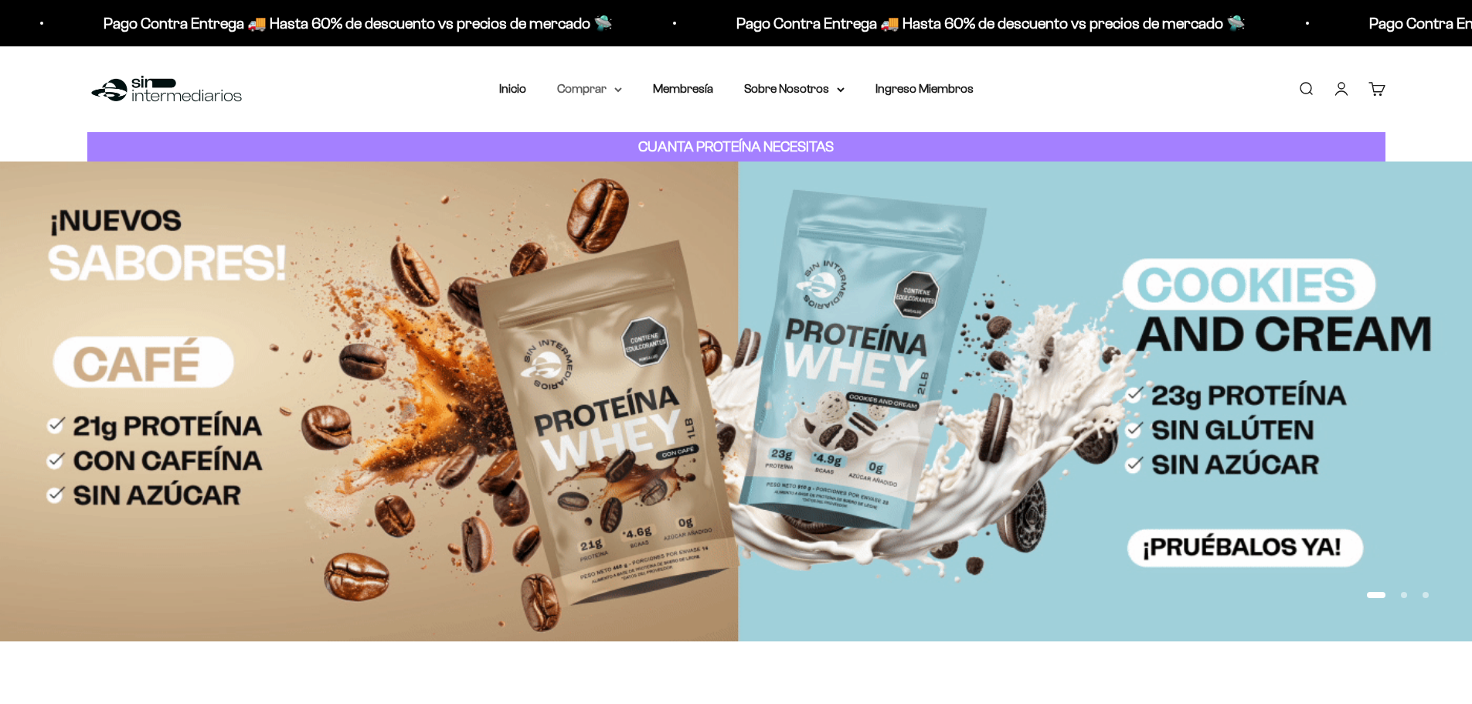
click at [611, 94] on summary "Comprar" at bounding box center [589, 89] width 65 height 20
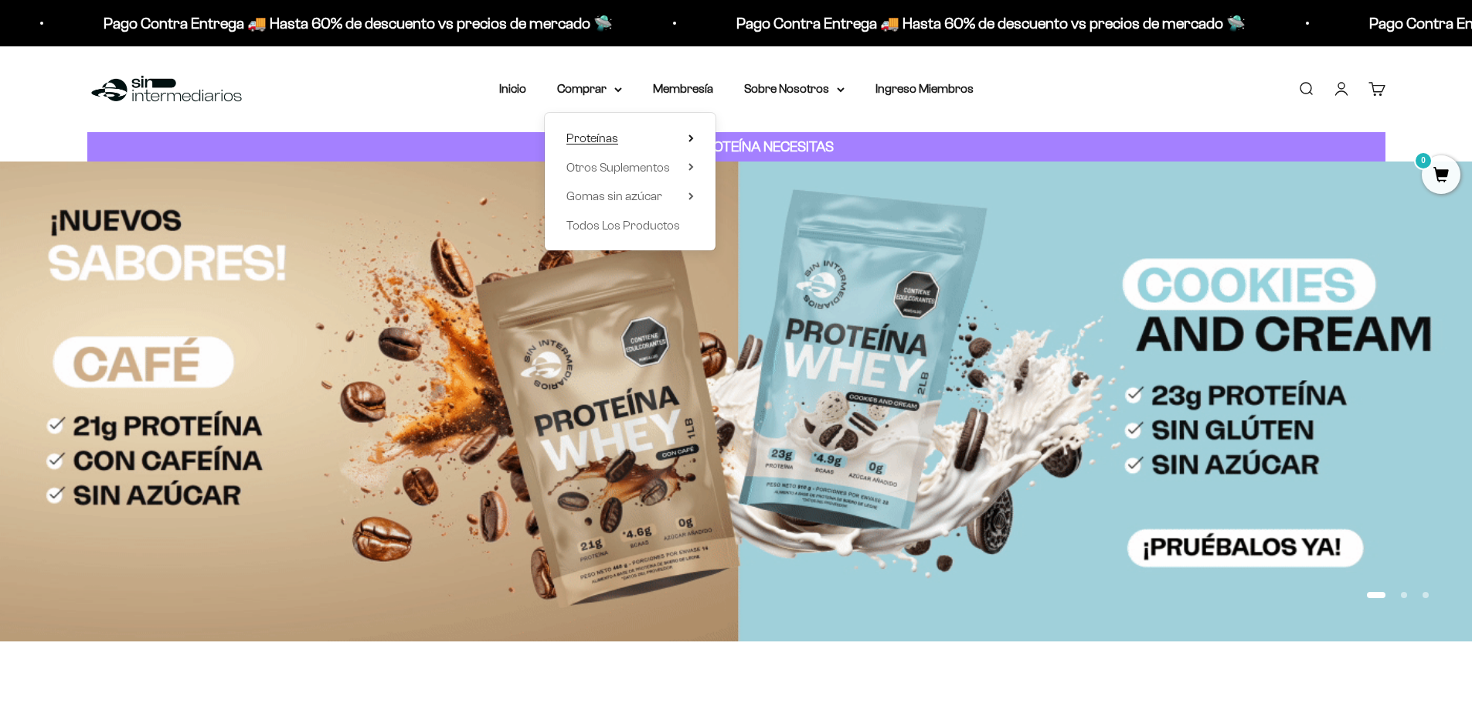
click at [682, 141] on summary "Proteínas" at bounding box center [631, 138] width 128 height 20
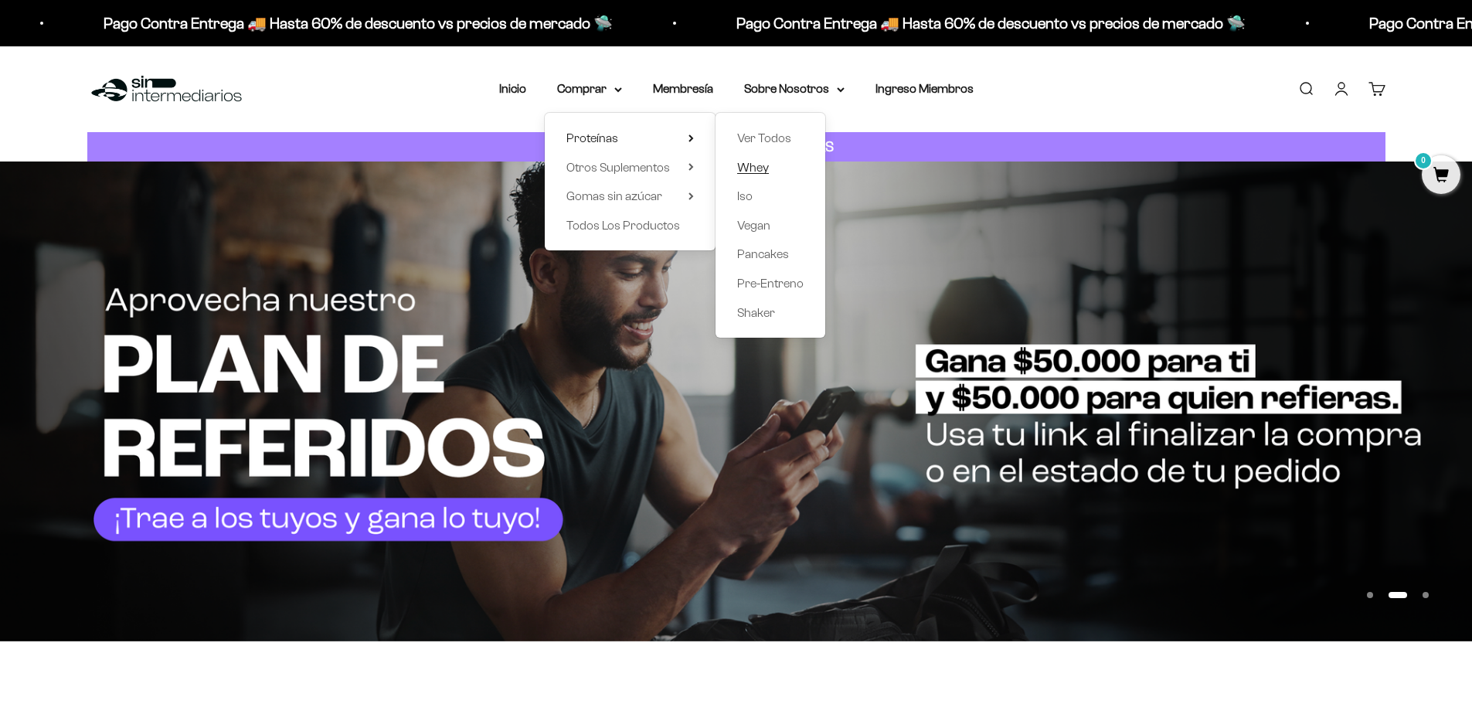
click at [743, 172] on span "Whey" at bounding box center [753, 167] width 32 height 13
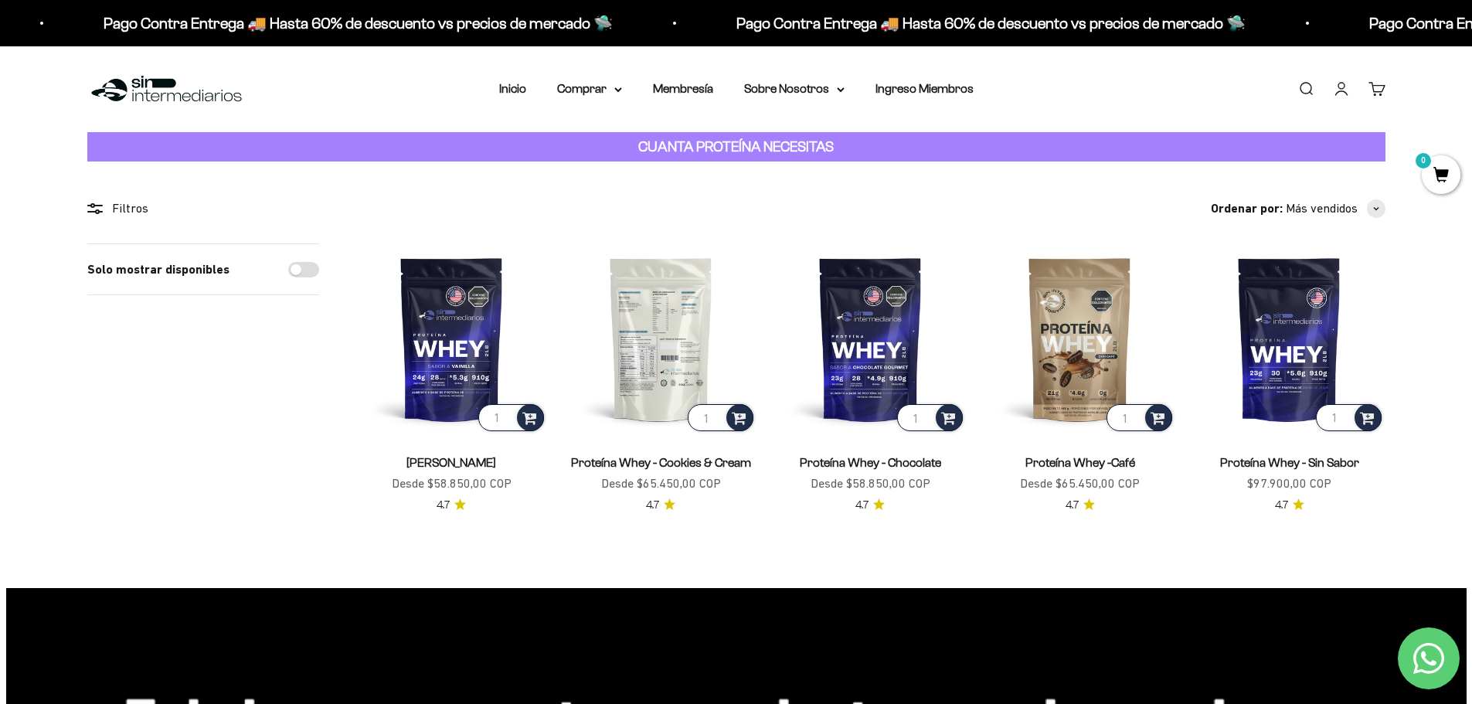
click at [661, 361] on img at bounding box center [661, 338] width 191 height 191
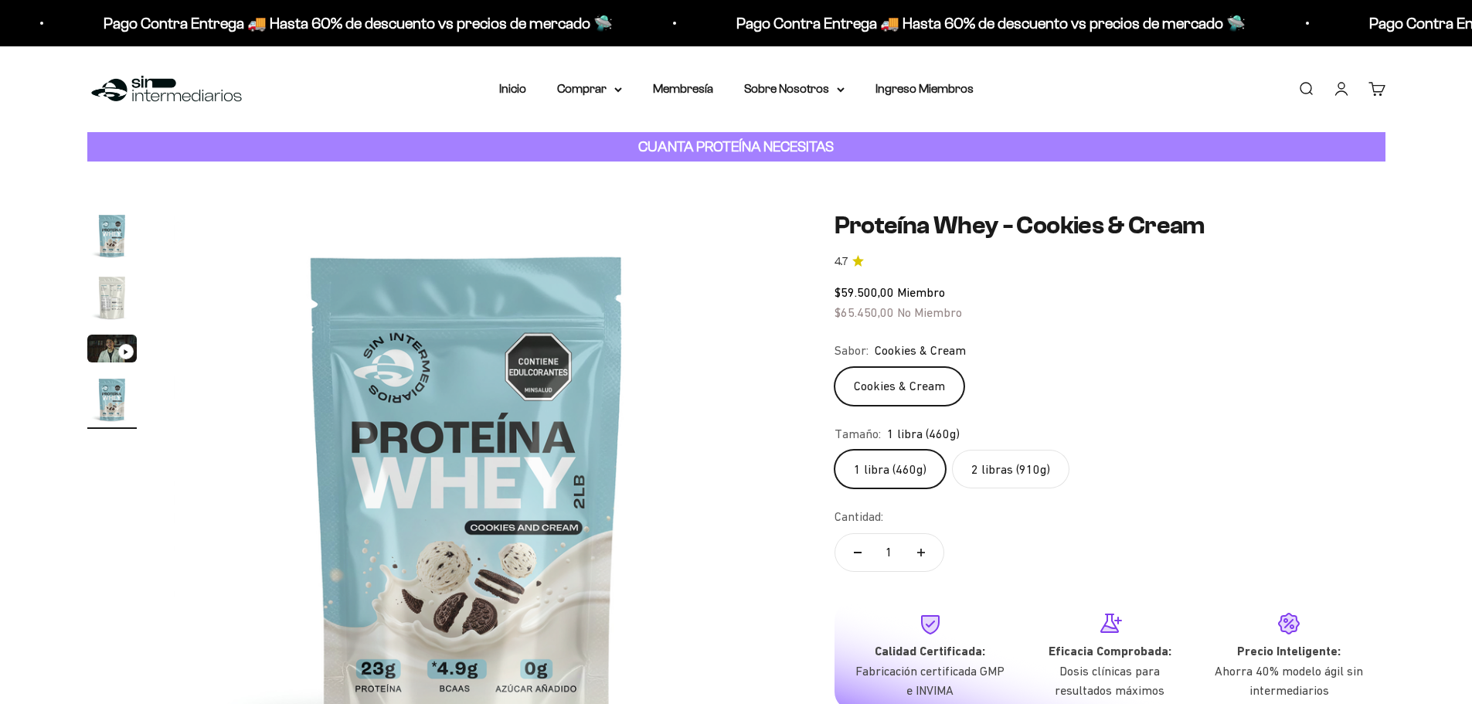
scroll to position [0, 1816]
click at [1006, 470] on label "2 libras (910g)" at bounding box center [1010, 469] width 117 height 39
click at [835, 450] on input "2 libras (910g)" at bounding box center [834, 449] width 1 height 1
radio input "true"
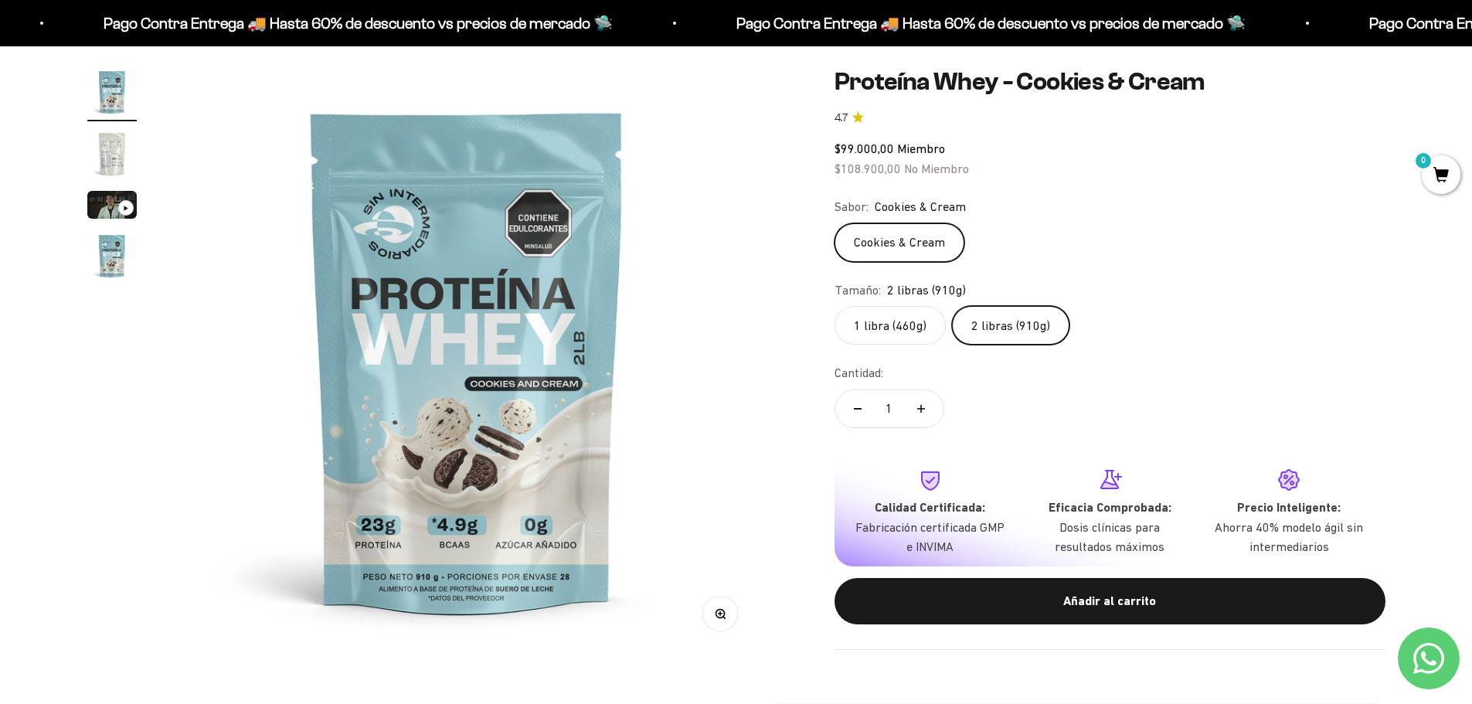
scroll to position [155, 0]
